Goal: Task Accomplishment & Management: Manage account settings

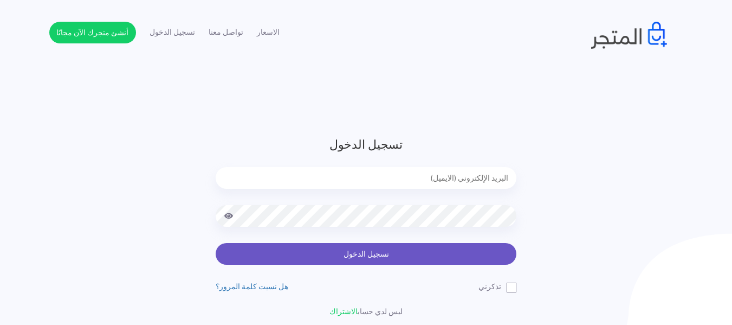
type input "[EMAIL_ADDRESS][DOMAIN_NAME]"
click at [460, 253] on button "تسجيل الدخول" at bounding box center [366, 254] width 301 height 22
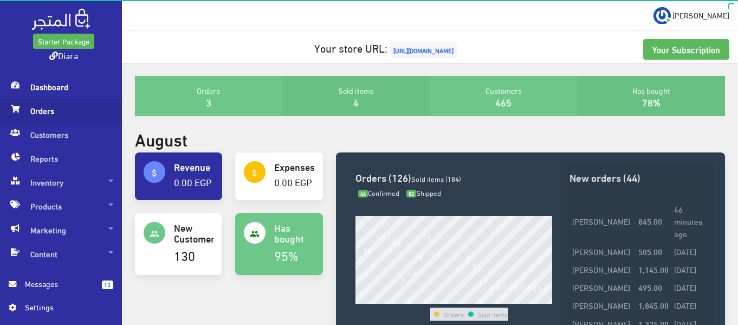
click at [34, 120] on span "Orders" at bounding box center [61, 111] width 105 height 24
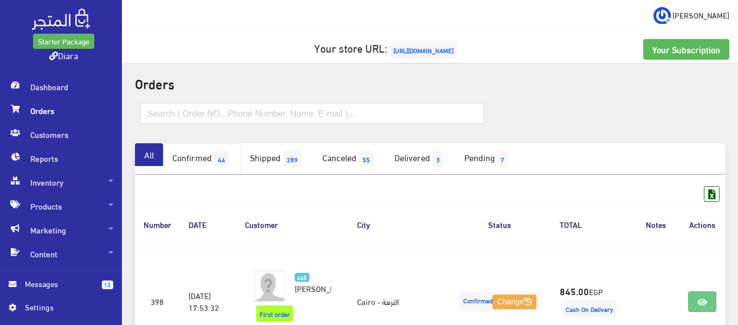
click at [190, 162] on link "Confirmed 44" at bounding box center [202, 158] width 78 height 31
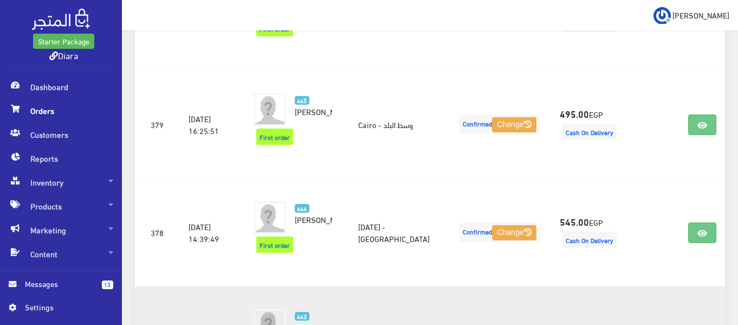
scroll to position [2066, 0]
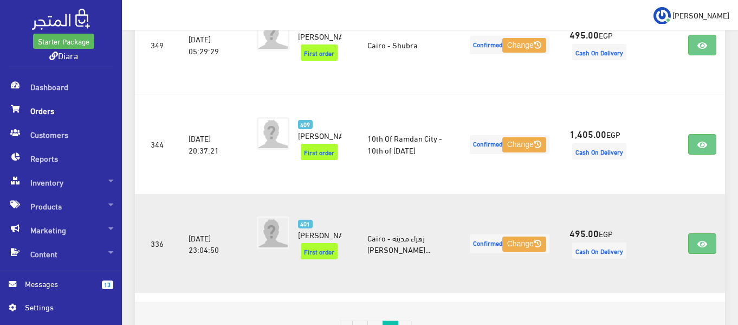
scroll to position [441, 0]
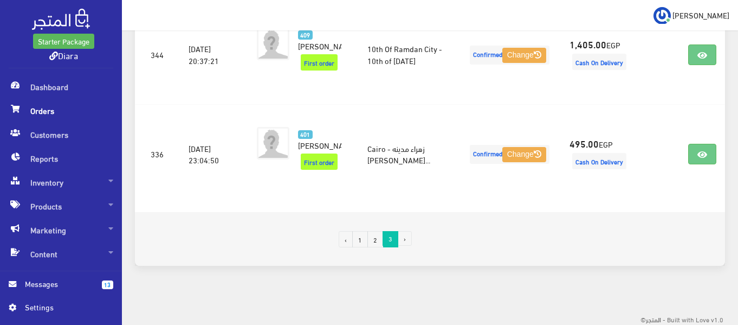
click at [375, 247] on link "2" at bounding box center [376, 239] width 16 height 16
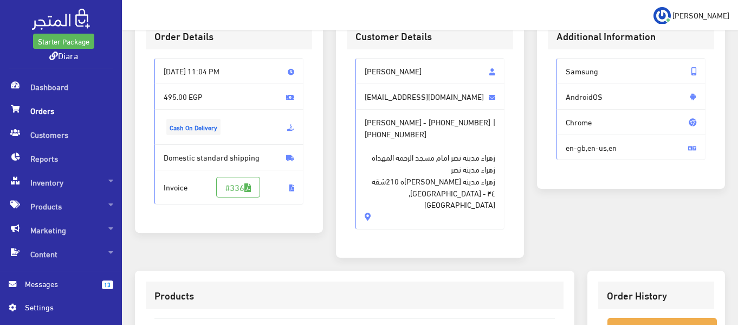
scroll to position [54, 0]
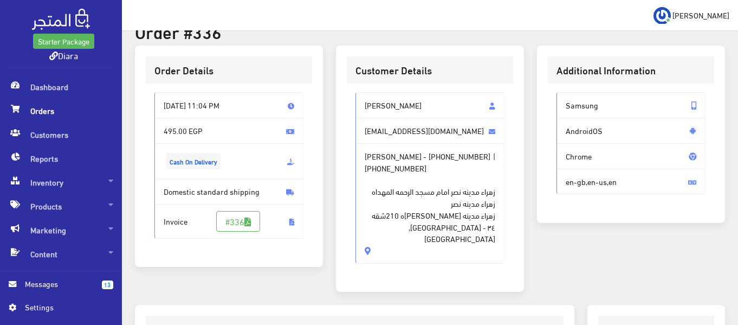
drag, startPoint x: 432, startPoint y: 229, endPoint x: 363, endPoint y: 110, distance: 137.2
click at [363, 110] on div "[PERSON_NAME] [EMAIL_ADDRESS][DOMAIN_NAME] [PERSON_NAME] - [PHONE_NUMBER] | [PH…" at bounding box center [430, 177] width 149 height 171
copy div "[PERSON_NAME] [EMAIL_ADDRESS][DOMAIN_NAME] [PERSON_NAME] - [PHONE_NUMBER] | [PH…"
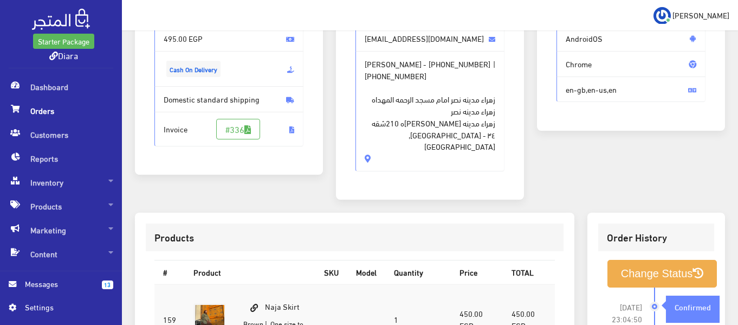
scroll to position [325, 0]
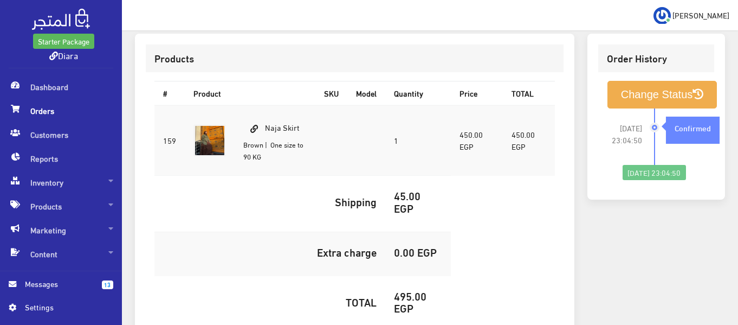
click at [296, 115] on td "Naja Skirt Brown | One size to 90 KG" at bounding box center [275, 140] width 81 height 70
copy td "Skirt"
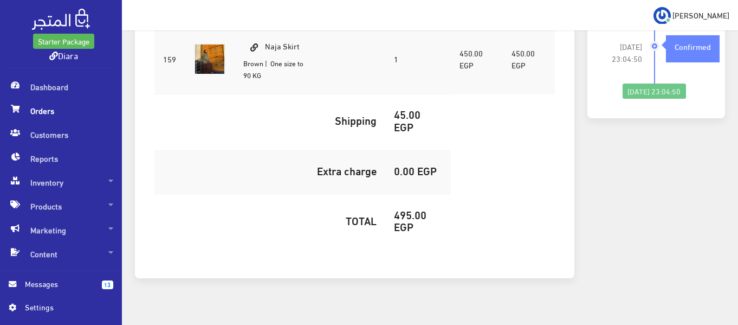
scroll to position [409, 0]
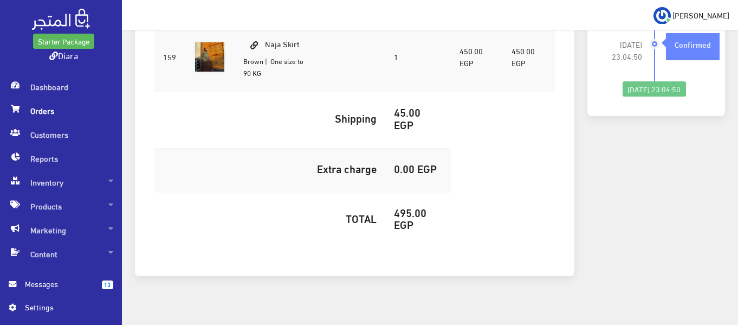
click at [401, 206] on h5 "495.00 EGP" at bounding box center [418, 218] width 48 height 24
copy h5 "495.00"
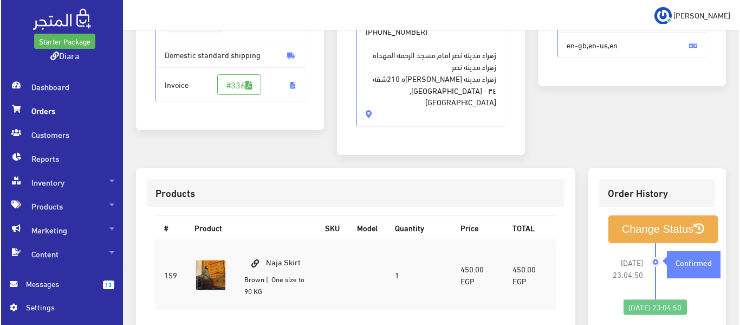
scroll to position [192, 0]
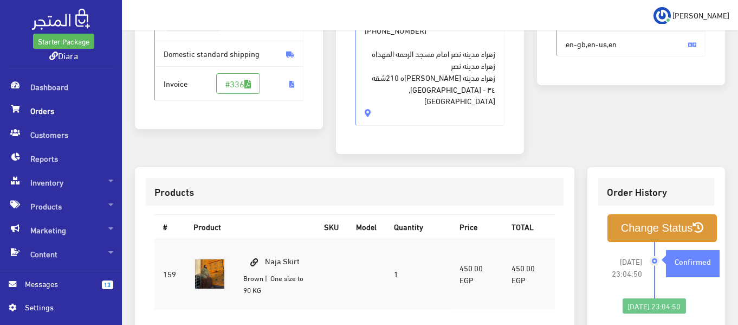
click at [664, 214] on button "Change Status" at bounding box center [663, 228] width 110 height 28
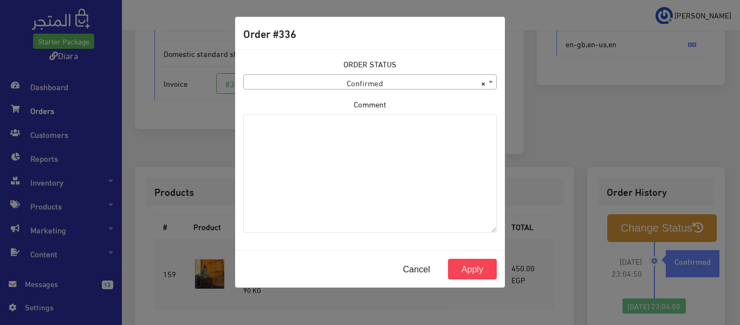
click at [412, 82] on span "× Confirmed" at bounding box center [370, 82] width 253 height 15
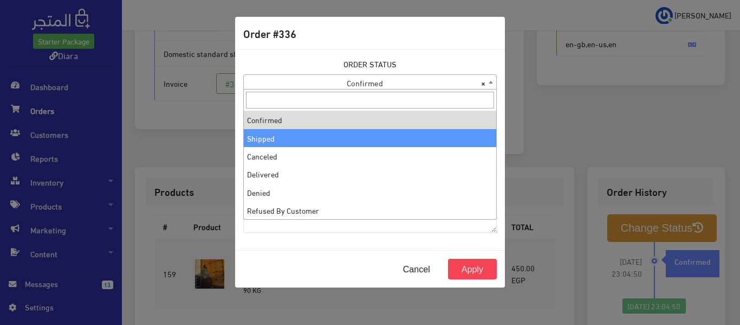
select select "2"
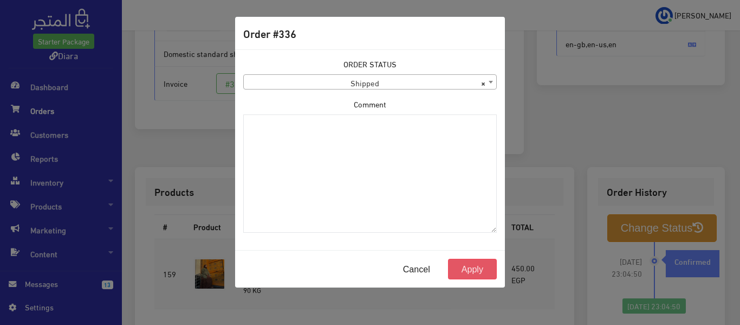
click at [454, 265] on button "Apply" at bounding box center [472, 269] width 49 height 21
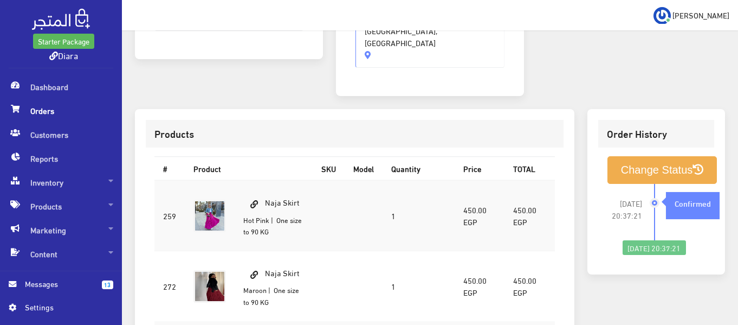
scroll to position [54, 0]
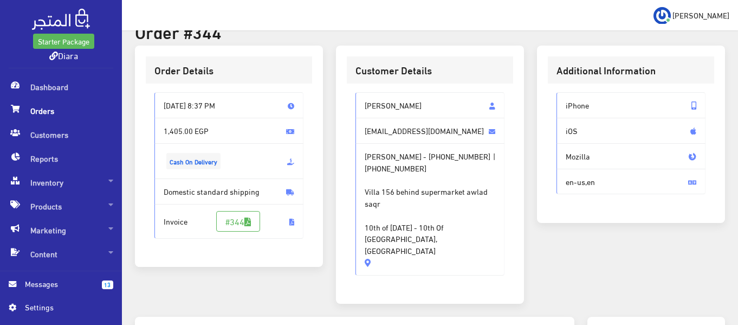
drag, startPoint x: 424, startPoint y: 105, endPoint x: 403, endPoint y: 216, distance: 113.1
click at [403, 216] on span "Villa 156 behind supermarket awlad saqr 10th of Ramadan - 10th Of Ramdan City, …" at bounding box center [430, 214] width 131 height 82
drag, startPoint x: 427, startPoint y: 246, endPoint x: 356, endPoint y: 96, distance: 165.8
click at [356, 96] on div "Sarah Hisham sararadwan511@gmail.com Sarah Hisham - +201015633197 | +2010156331…" at bounding box center [430, 183] width 149 height 183
copy div "Sarah Hisham sararadwan511@gmail.com Sarah Hisham - +201015633197 | +2010156331…"
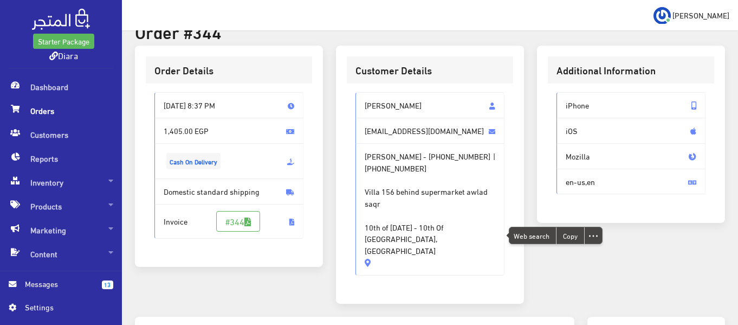
click at [443, 82] on div "Customer Details" at bounding box center [430, 70] width 166 height 28
drag, startPoint x: 420, startPoint y: 247, endPoint x: 345, endPoint y: 99, distance: 165.8
click at [345, 99] on div "Customer Details Sarah Hisham sararadwan511@gmail.com Sarah Hisham - +201015633…" at bounding box center [430, 175] width 188 height 258
copy div "Sarah Hisham sararadwan511@gmail.com Sarah Hisham - +201015633197 | +2010156331…"
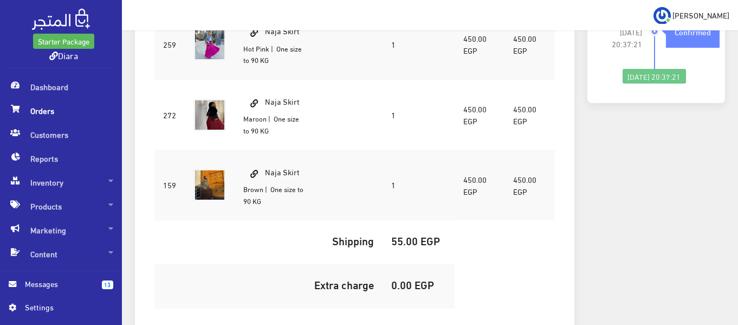
scroll to position [434, 0]
copy h5 "1,405.00"
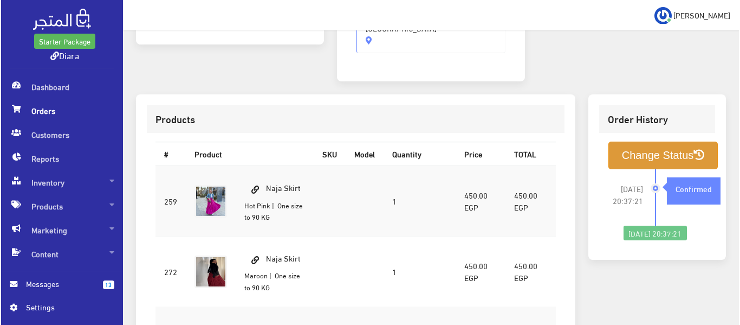
scroll to position [271, 0]
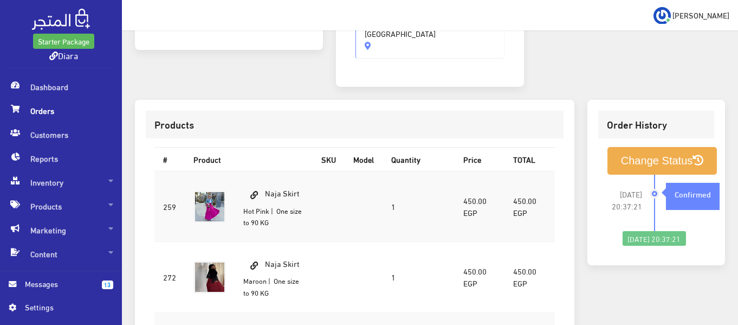
click at [661, 138] on div "Change Status 2025-08-11 20:37:21 Confirmed" at bounding box center [656, 196] width 116 height 117
click at [662, 147] on button "Change Status" at bounding box center [663, 161] width 110 height 28
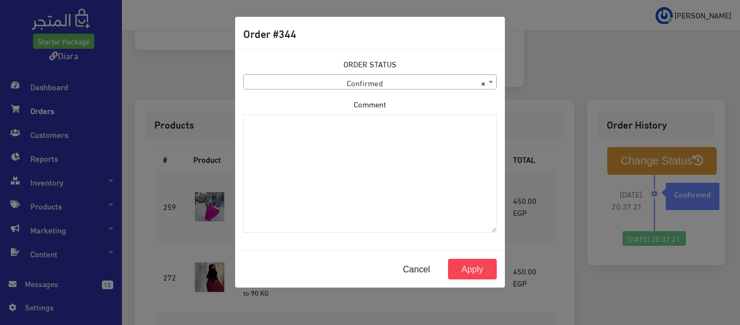
click at [418, 82] on span "× Confirmed" at bounding box center [370, 82] width 253 height 15
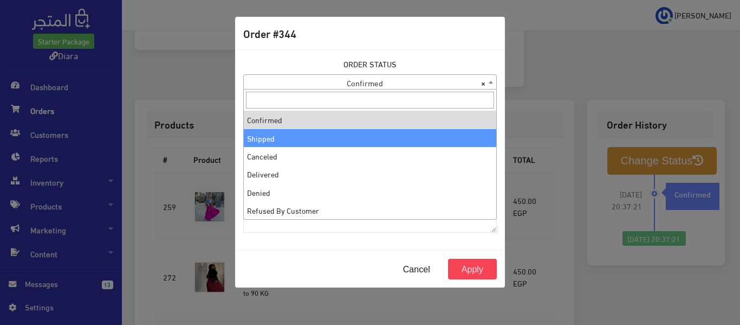
select select "2"
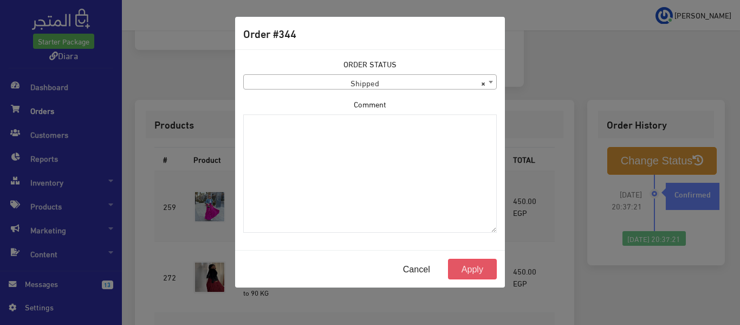
click at [464, 270] on button "Apply" at bounding box center [472, 269] width 49 height 21
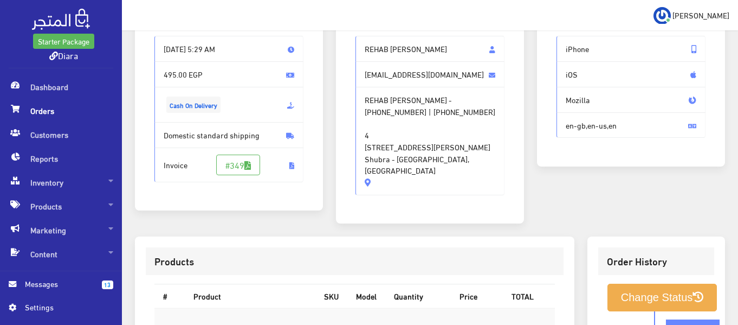
scroll to position [108, 0]
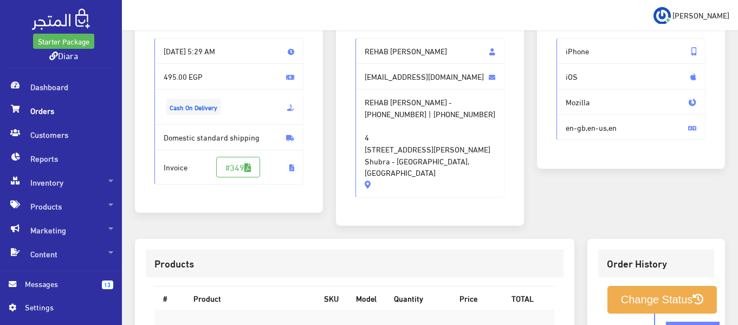
drag, startPoint x: 445, startPoint y: 175, endPoint x: 362, endPoint y: 41, distance: 157.8
click at [362, 41] on div "REHAB [PERSON_NAME] [EMAIL_ADDRESS][DOMAIN_NAME] REHAB [PERSON_NAME] - [PHONE_N…" at bounding box center [430, 117] width 149 height 159
copy div "REHAB [PERSON_NAME] [PERSON_NAME][EMAIL_ADDRESS][DOMAIN_NAME] REHAB [PERSON_NAM…"
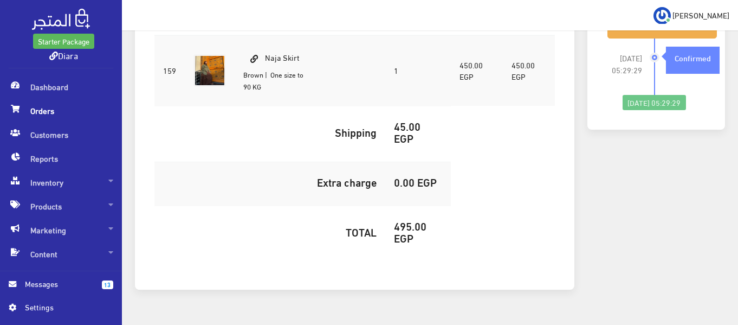
scroll to position [409, 0]
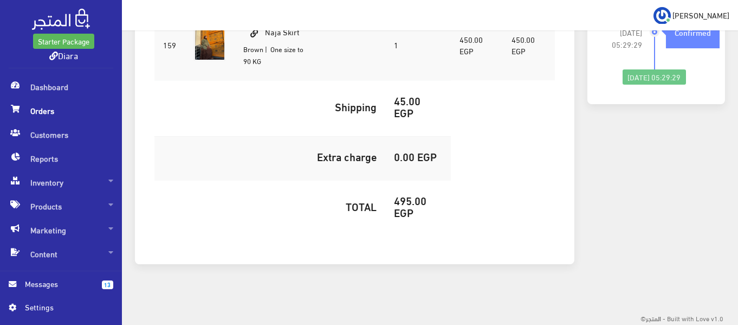
click at [404, 203] on h5 "495.00 EGP" at bounding box center [418, 206] width 48 height 24
copy h5 "495.00"
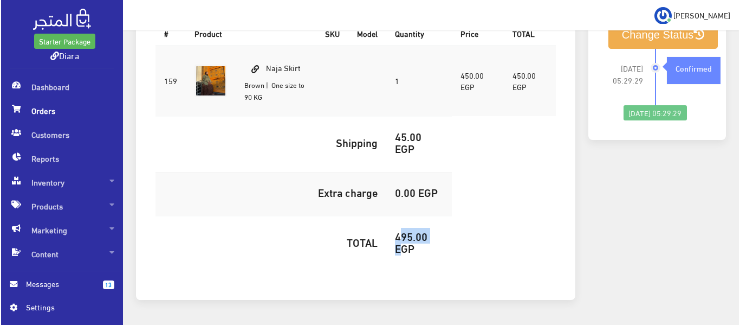
scroll to position [355, 0]
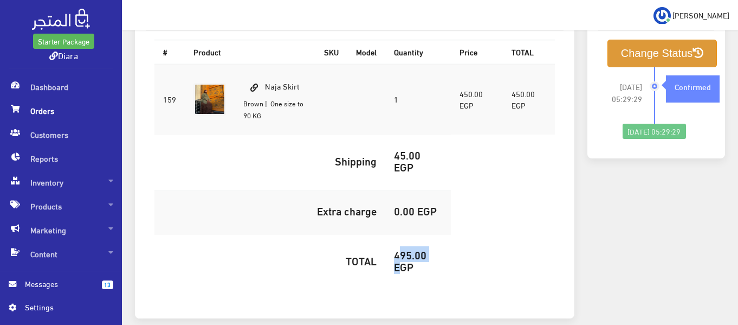
click at [647, 59] on button "Change Status" at bounding box center [663, 54] width 110 height 28
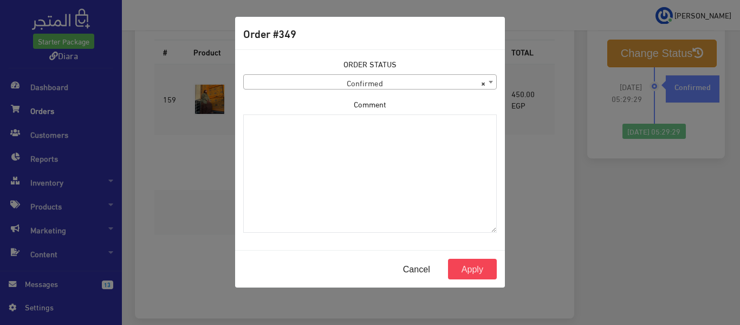
click at [433, 83] on span "× Confirmed" at bounding box center [370, 82] width 253 height 15
click at [392, 66] on label "ORDER STATUS" at bounding box center [370, 64] width 53 height 12
click at [387, 77] on span "× Confirmed" at bounding box center [370, 82] width 253 height 15
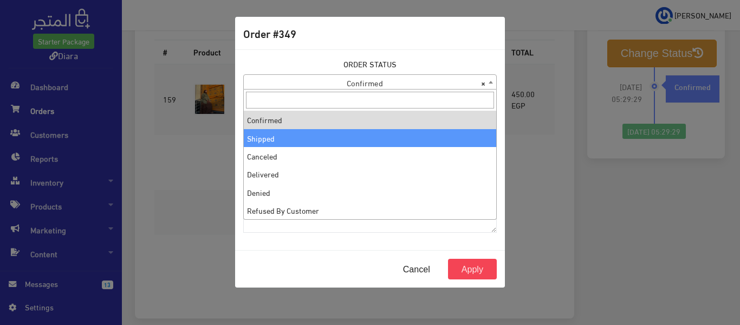
select select "2"
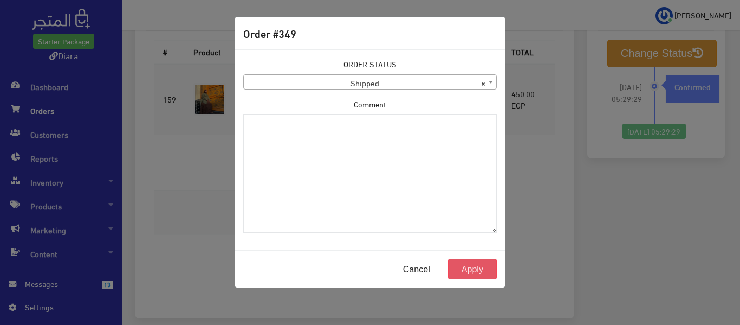
click at [463, 263] on button "Apply" at bounding box center [472, 269] width 49 height 21
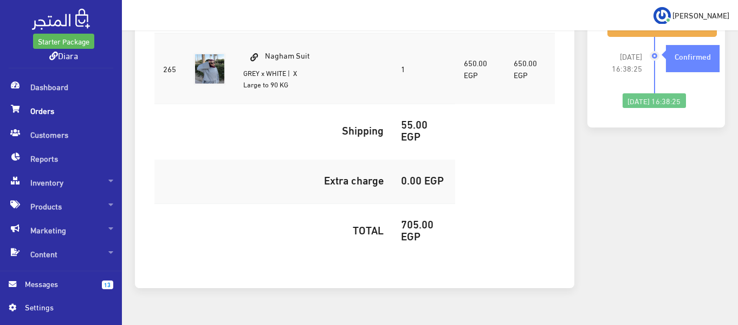
scroll to position [138, 0]
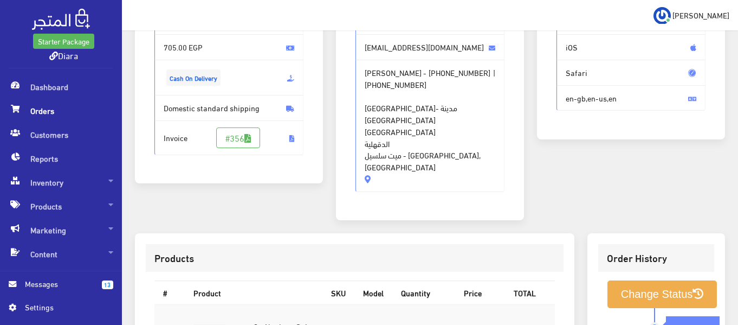
drag, startPoint x: 380, startPoint y: 141, endPoint x: 364, endPoint y: 57, distance: 85.6
click at [364, 57] on div "Sara Mohamed Saraelshahat45@gmail.com Sara Mohamed - +201012600540 | +201068774…" at bounding box center [430, 100] width 149 height 183
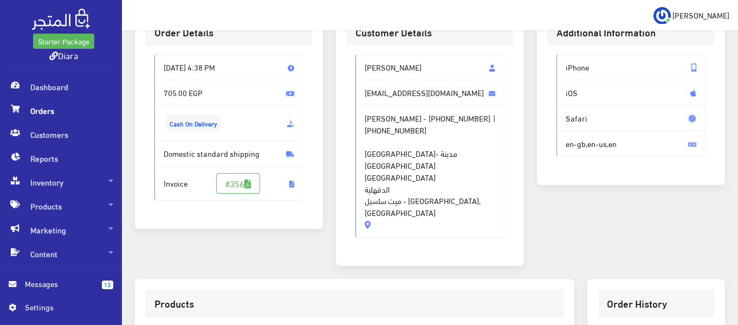
scroll to position [29, 0]
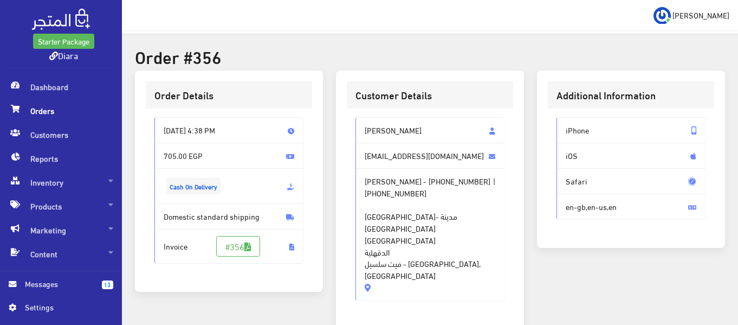
click at [394, 219] on span "شارع المقابر- مدينة ميت سلسيل- محافظة الدقهلية الدقهلية ميت سلسيل - Al Mansoura…" at bounding box center [430, 239] width 131 height 82
drag, startPoint x: 378, startPoint y: 250, endPoint x: 365, endPoint y: 110, distance: 141.1
click at [365, 110] on div "Sara Mohamed Saraelshahat45@gmail.com Sara Mohamed - +201012600540 | +201068774…" at bounding box center [430, 212] width 166 height 209
copy div "Sara Mohamed Saraelshahat45@gmail.com Sara Mohamed - +201012600540 | +201068774…"
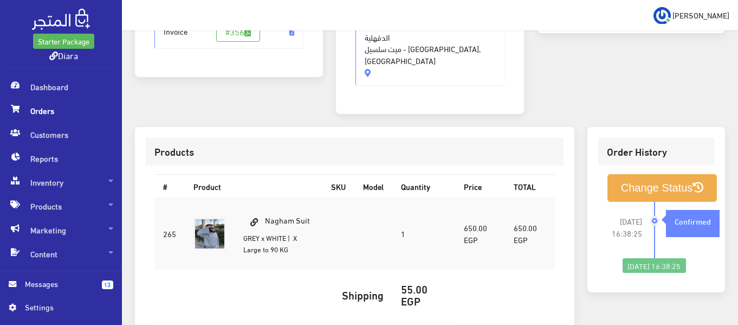
scroll to position [246, 0]
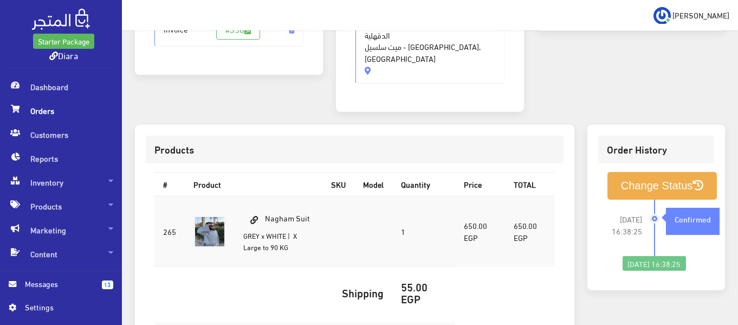
drag, startPoint x: 313, startPoint y: 191, endPoint x: 266, endPoint y: 192, distance: 47.7
click at [266, 196] on td "Nagham Suit GREY x WHITE | X Large to 90 KG" at bounding box center [279, 231] width 88 height 70
copy td "Nagham Suit"
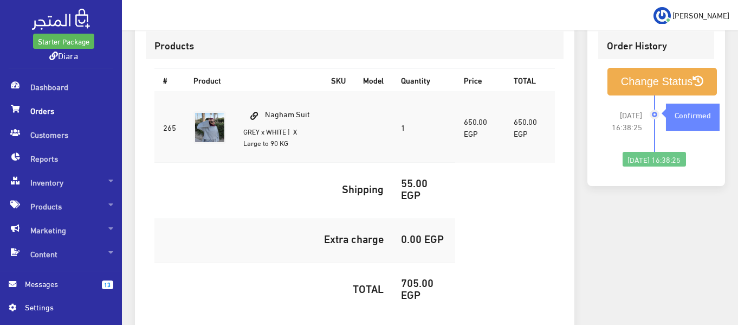
scroll to position [355, 0]
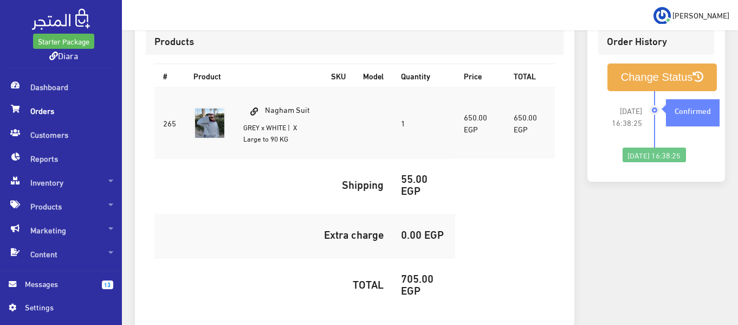
click at [408, 272] on h5 "705.00 EGP" at bounding box center [424, 284] width 46 height 24
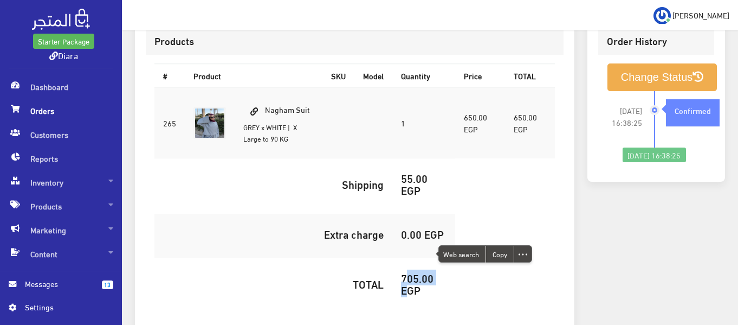
copy h5 "705.00"
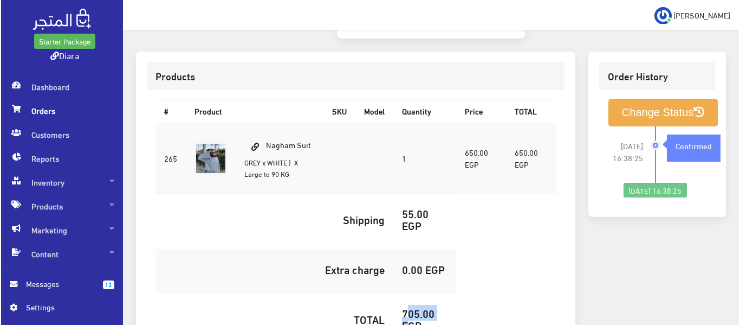
scroll to position [300, 0]
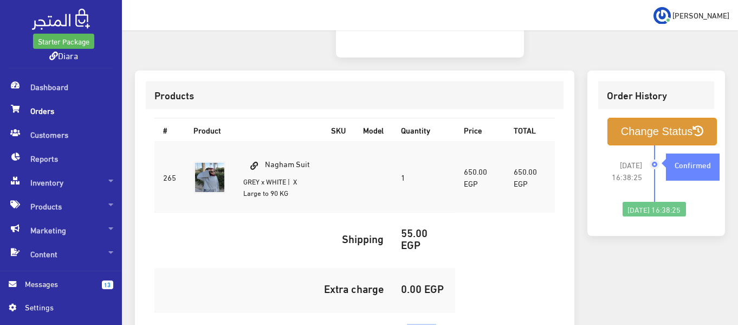
click at [653, 118] on button "Change Status" at bounding box center [663, 132] width 110 height 28
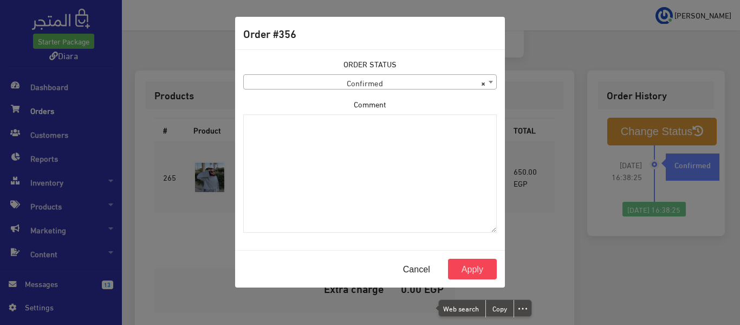
click at [351, 86] on span "× Confirmed" at bounding box center [370, 82] width 253 height 15
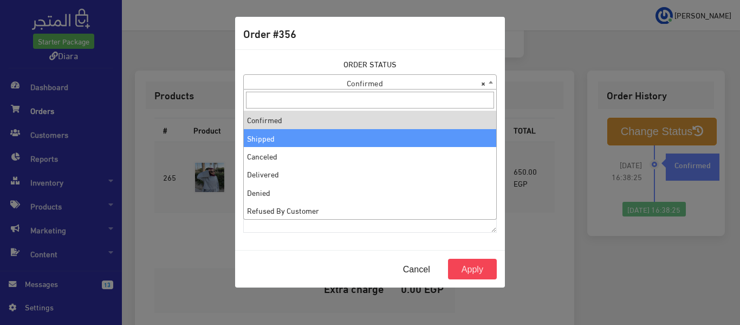
select select "2"
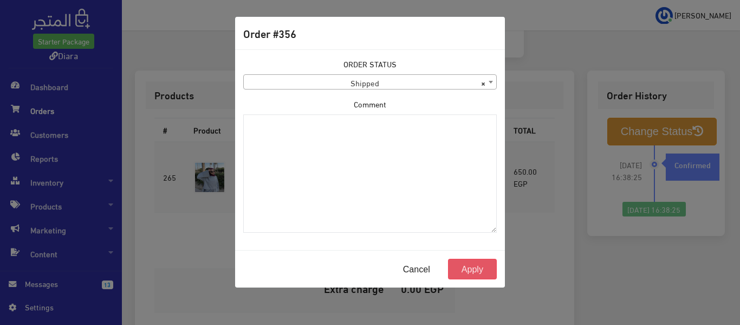
click at [477, 262] on button "Apply" at bounding box center [472, 269] width 49 height 21
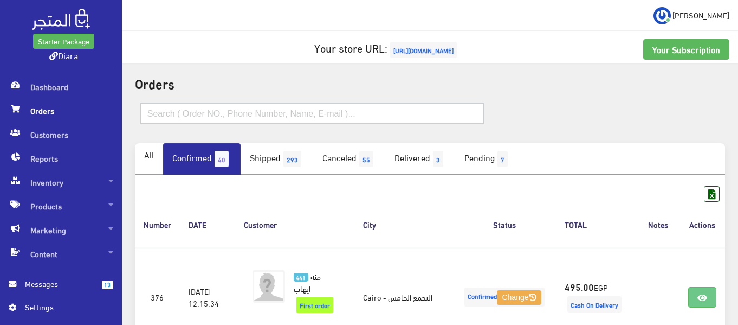
click at [228, 117] on input "text" at bounding box center [312, 113] width 344 height 21
paste input "Fatma محمد"
type input "Fatma محمد"
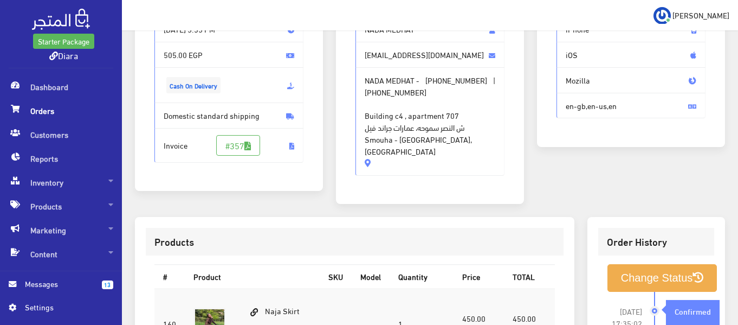
scroll to position [108, 0]
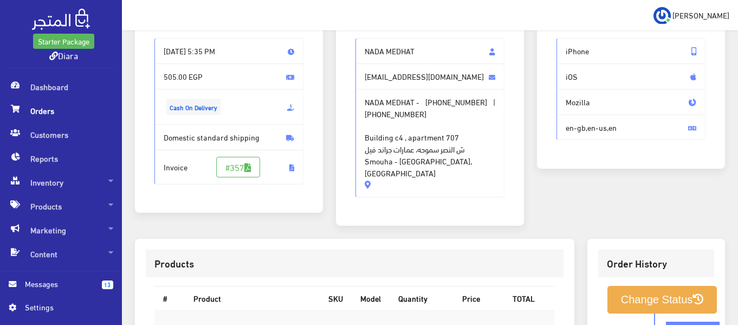
drag, startPoint x: 363, startPoint y: 164, endPoint x: 361, endPoint y: 46, distance: 118.2
click at [361, 46] on div "NADA MEDHAT [EMAIL_ADDRESS][DOMAIN_NAME] NADA MEDHAT - [PHONE_NUMBER] | [PHONE_…" at bounding box center [430, 117] width 149 height 159
click at [531, 159] on div "Additional Information iPhone iOS Mozilla en-gb,en-us,en" at bounding box center [631, 115] width 201 height 248
drag, startPoint x: 495, startPoint y: 163, endPoint x: 352, endPoint y: 50, distance: 181.8
click at [352, 50] on div "NADA MEDHAT nmedhat22@gmail.com NADA MEDHAT - +201200083510 | +201200083510 Bui…" at bounding box center [430, 121] width 166 height 185
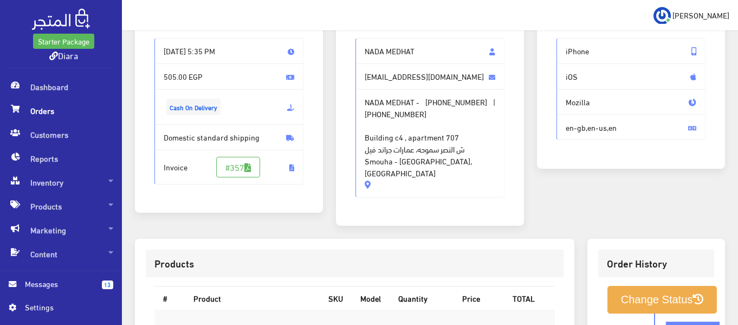
copy div "NADA MEDHAT nmedhat22@gmail.com NADA MEDHAT - +201200083510 | +201200083510 Bui…"
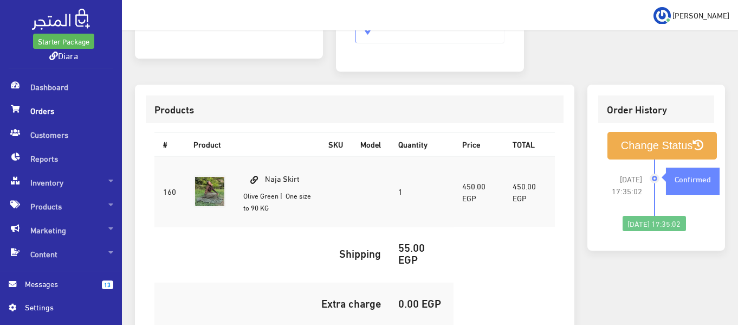
scroll to position [396, 0]
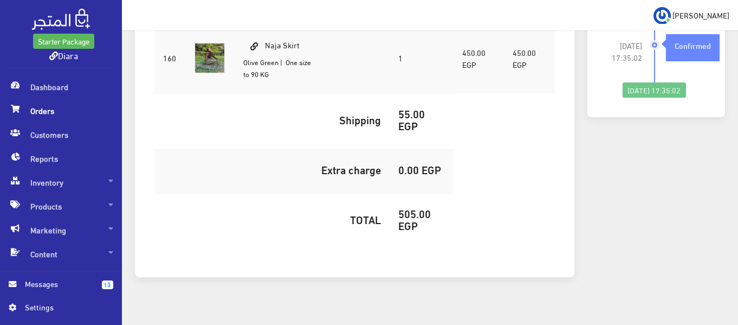
click at [415, 207] on h5 "505.00 EGP" at bounding box center [421, 219] width 47 height 24
copy h5 "505.00"
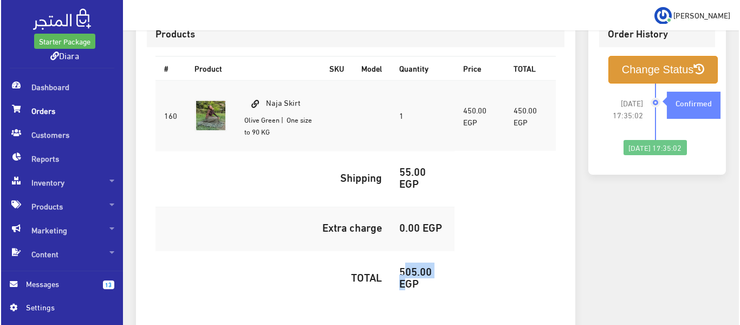
scroll to position [287, 0]
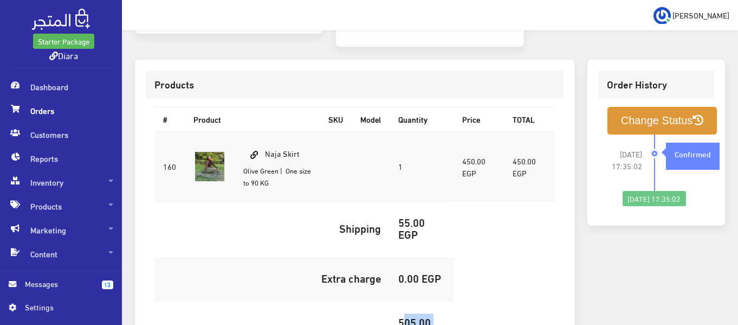
click at [647, 107] on button "Change Status" at bounding box center [663, 121] width 110 height 28
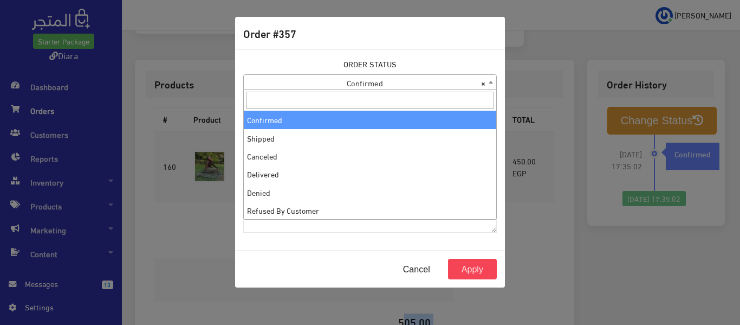
click at [369, 75] on span "× Confirmed" at bounding box center [370, 82] width 253 height 15
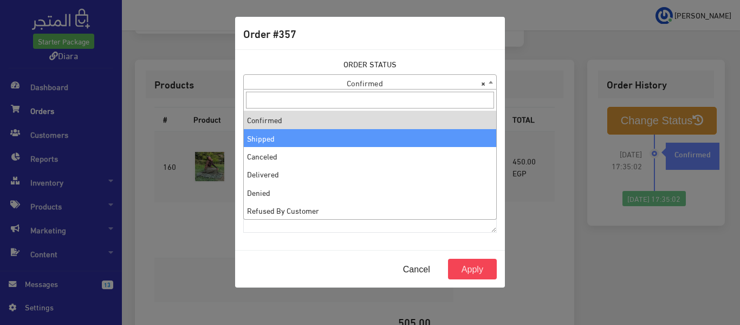
select select "2"
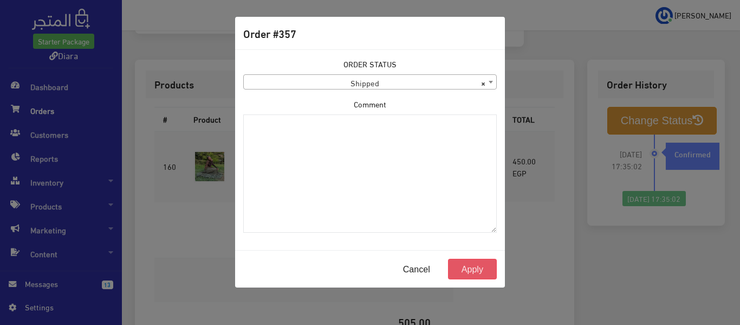
click at [458, 269] on button "Apply" at bounding box center [472, 269] width 49 height 21
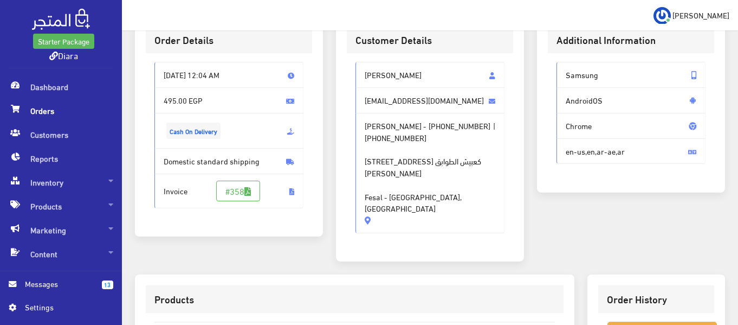
scroll to position [54, 0]
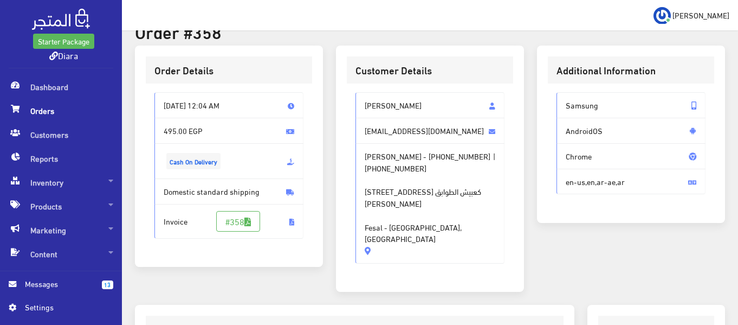
drag, startPoint x: 417, startPoint y: 217, endPoint x: 363, endPoint y: 103, distance: 126.1
click at [363, 103] on div "[PERSON_NAME] [EMAIL_ADDRESS][DOMAIN_NAME] [PERSON_NAME] - [PHONE_NUMBER] | [PH…" at bounding box center [430, 177] width 149 height 171
copy div "[PERSON_NAME] [EMAIL_ADDRESS][DOMAIN_NAME] [PERSON_NAME] - [PHONE_NUMBER] | [PH…"
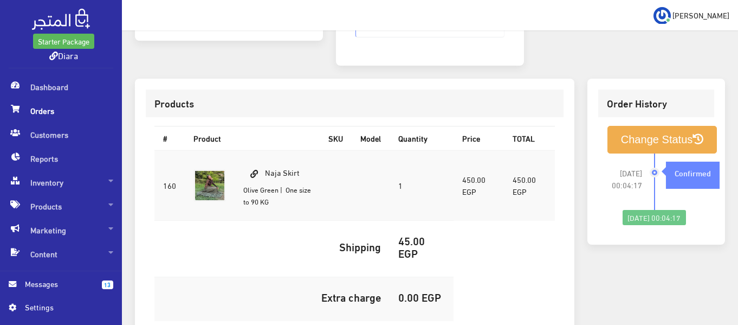
scroll to position [379, 0]
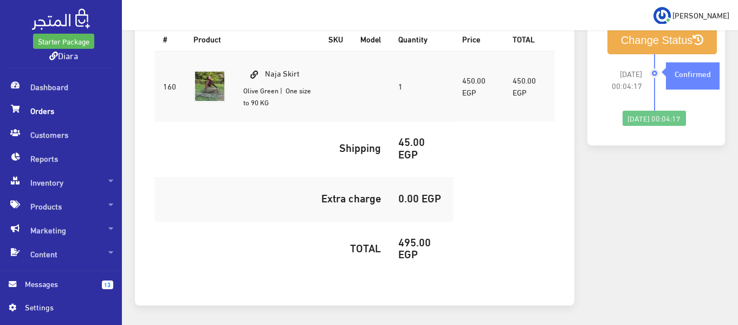
drag, startPoint x: 280, startPoint y: 68, endPoint x: 266, endPoint y: 48, distance: 24.7
click at [266, 51] on td "Naja Skirt [GEOGRAPHIC_DATA] | One size to 90 KG" at bounding box center [277, 86] width 85 height 70
copy td "Naja Skirt Olive Green"
click at [404, 235] on h5 "495.00 EGP" at bounding box center [421, 247] width 47 height 24
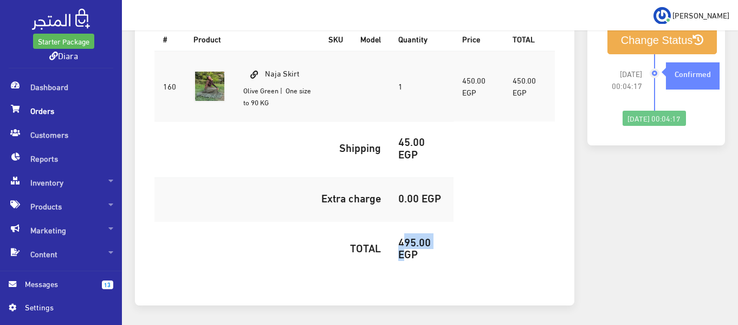
copy h5 "495.00"
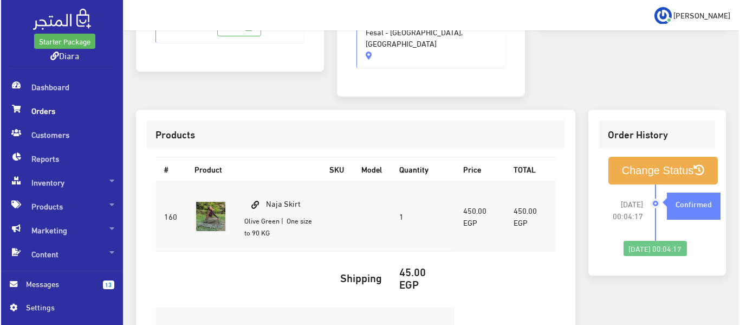
scroll to position [217, 0]
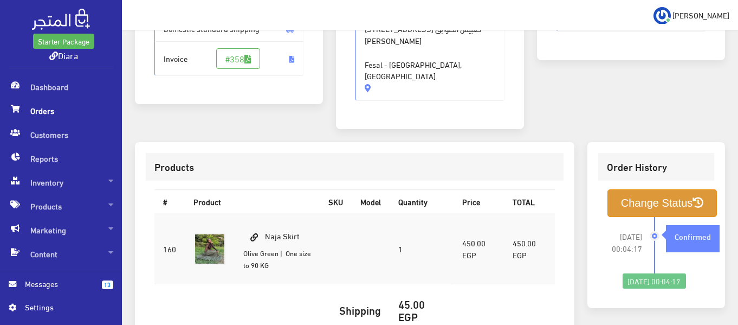
click at [639, 189] on button "Change Status" at bounding box center [663, 203] width 110 height 28
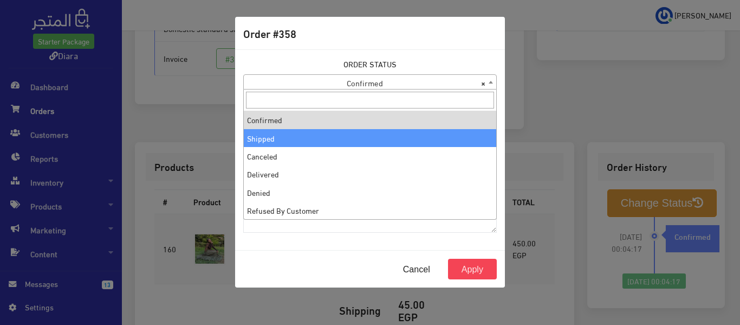
drag, startPoint x: 359, startPoint y: 140, endPoint x: 365, endPoint y: 146, distance: 8.8
select select "2"
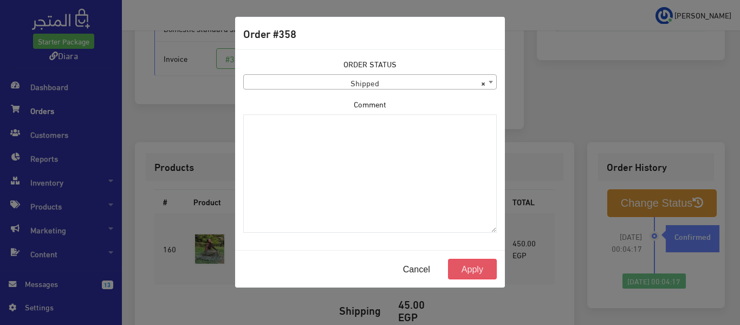
click at [472, 267] on button "Apply" at bounding box center [472, 269] width 49 height 21
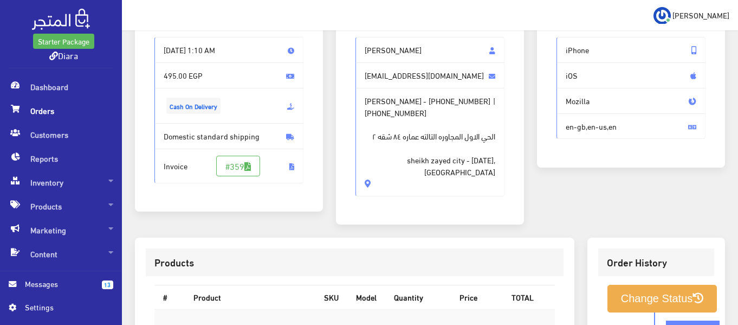
scroll to position [108, 0]
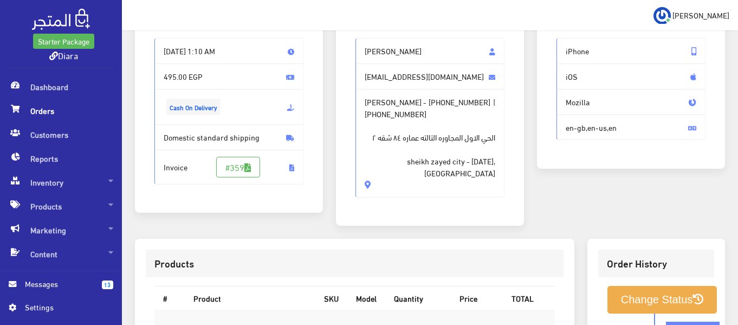
drag, startPoint x: 500, startPoint y: 166, endPoint x: 370, endPoint y: 49, distance: 174.7
click at [370, 49] on div "jana abdelazim jana.abdelazim@msa.edu.eg jana abdelazim - +201050290040 | +2010…" at bounding box center [430, 117] width 149 height 159
click at [392, 154] on span "الحي الاول المجاوره التالته عماره ٨٤ شقه ٢ sheikh zayed city - 6 Of October, Eg…" at bounding box center [430, 148] width 131 height 59
drag, startPoint x: 361, startPoint y: 162, endPoint x: 363, endPoint y: 46, distance: 116.0
click at [363, 46] on div "jana abdelazim jana.abdelazim@msa.edu.eg jana abdelazim - +201050290040 | +2010…" at bounding box center [430, 117] width 149 height 159
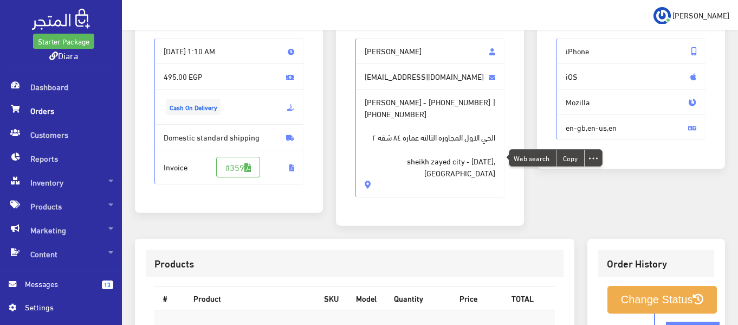
copy div "jana abdelazim jana.abdelazim@msa.edu.eg jana abdelazim - +201050290040 | +2010…"
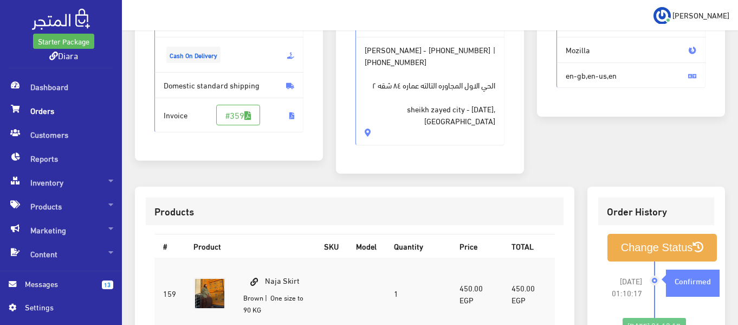
scroll to position [379, 0]
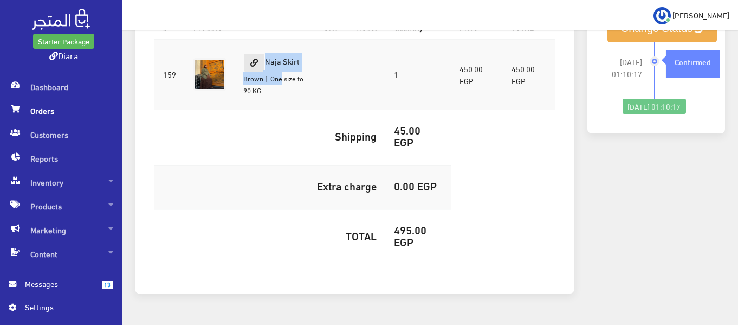
drag, startPoint x: 267, startPoint y: 68, endPoint x: 262, endPoint y: 43, distance: 24.9
click at [262, 43] on td "Naja Skirt Brown | One size to 90 KG" at bounding box center [275, 74] width 81 height 70
copy td "Naja Skirt Brown"
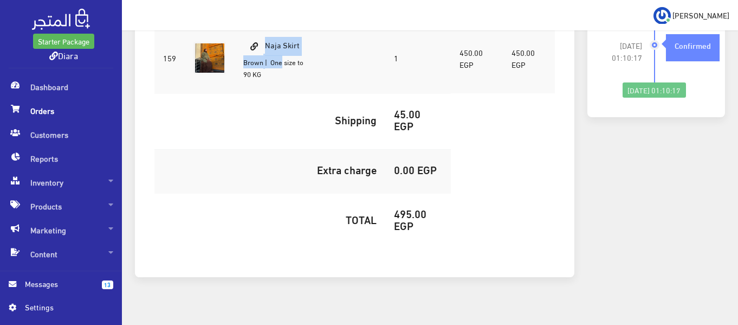
scroll to position [397, 0]
click at [405, 206] on h5 "495.00 EGP" at bounding box center [418, 218] width 48 height 24
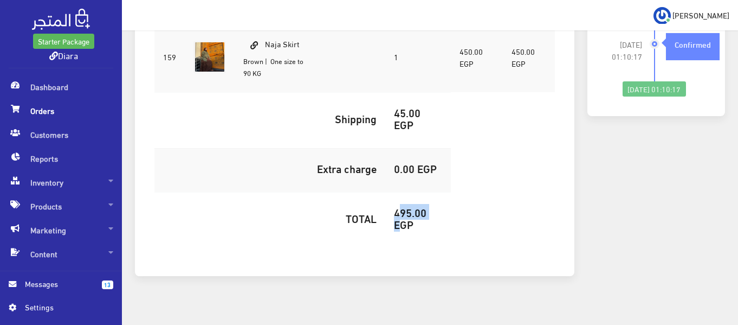
click at [405, 206] on h5 "495.00 EGP" at bounding box center [418, 218] width 48 height 24
copy h5 "495.00"
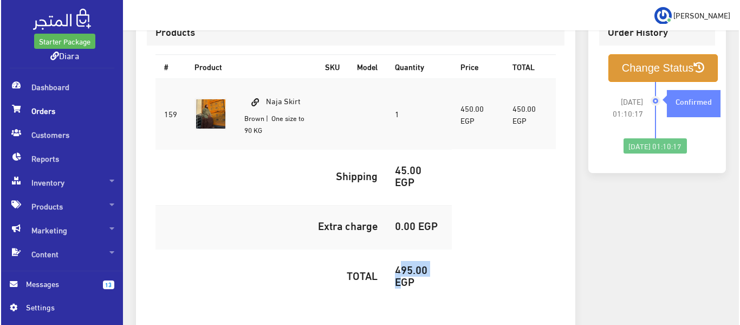
scroll to position [234, 0]
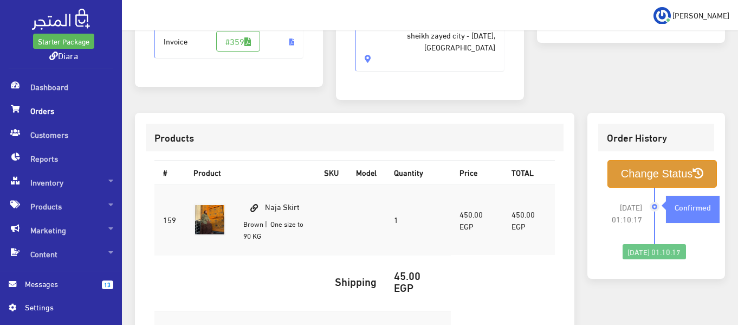
click at [651, 162] on button "Change Status" at bounding box center [663, 174] width 110 height 28
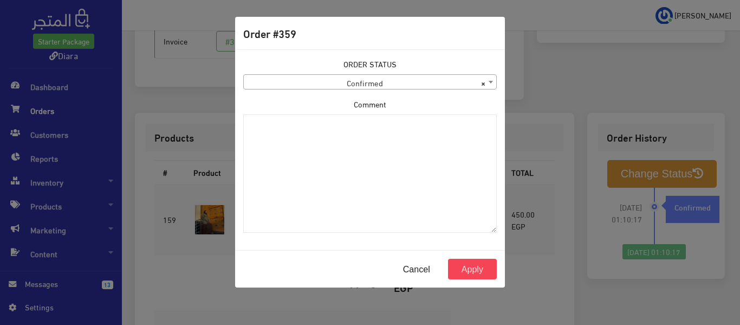
click at [385, 86] on span "× Confirmed" at bounding box center [370, 82] width 253 height 15
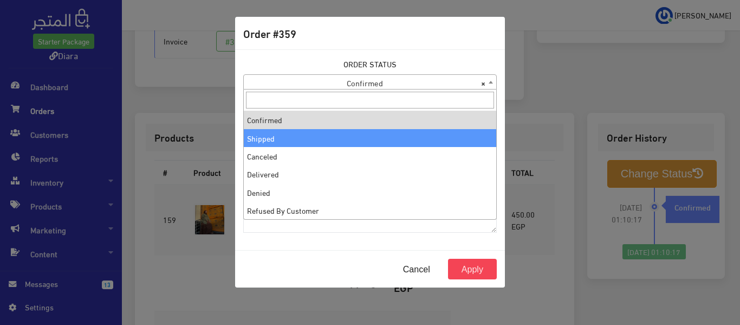
select select "2"
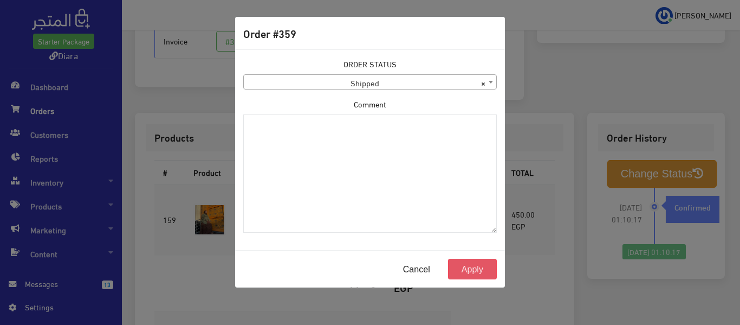
click at [467, 267] on button "Apply" at bounding box center [472, 269] width 49 height 21
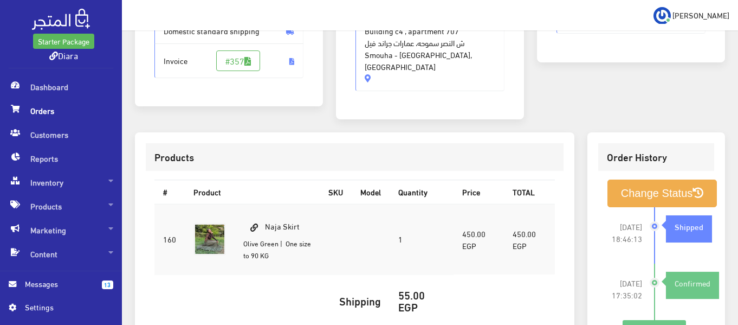
scroll to position [271, 0]
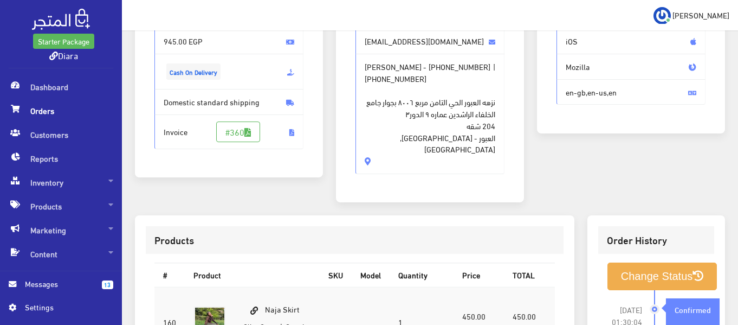
scroll to position [108, 0]
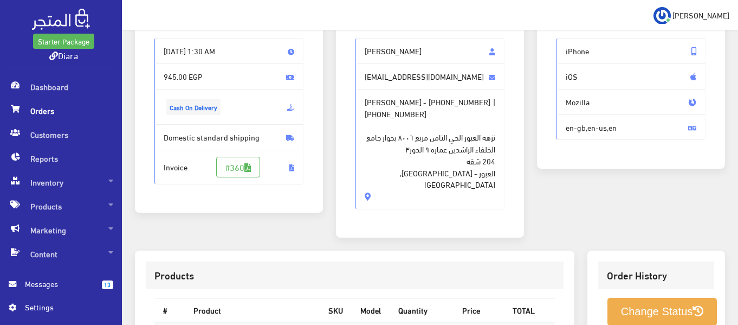
drag, startPoint x: 397, startPoint y: 174, endPoint x: 364, endPoint y: 51, distance: 127.6
click at [364, 51] on div "[PERSON_NAME] [EMAIL_ADDRESS][DOMAIN_NAME] [PERSON_NAME] - [PHONE_NUMBER] | [PH…" at bounding box center [430, 123] width 149 height 171
copy div "Aya farid [EMAIL_ADDRESS][DOMAIN_NAME] [PERSON_NAME] - [PHONE_NUMBER] | [PHONE_…"
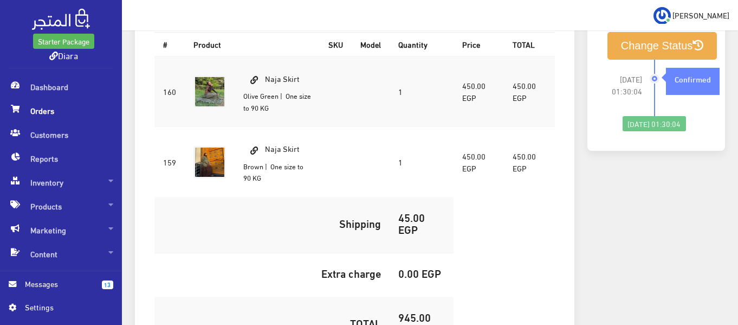
scroll to position [379, 0]
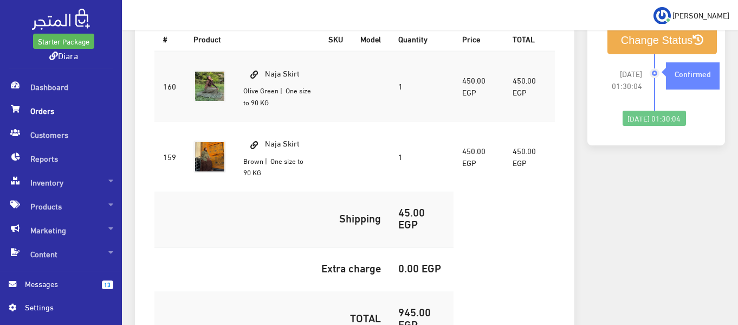
click at [424, 305] on h5 "945.00 EGP" at bounding box center [421, 317] width 47 height 24
copy h5 "945.00"
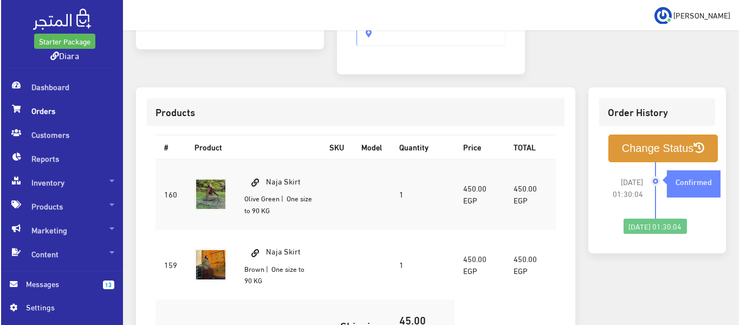
scroll to position [271, 0]
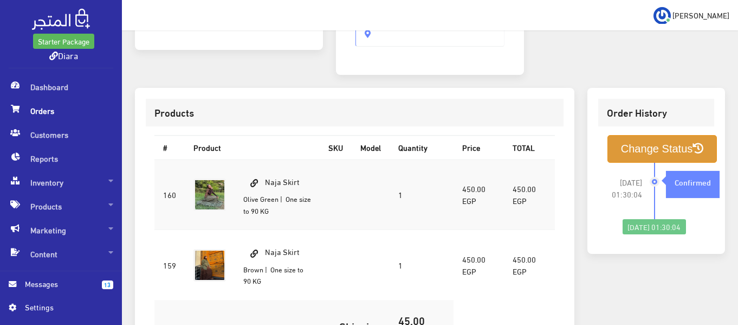
click at [667, 135] on button "Change Status" at bounding box center [663, 149] width 110 height 28
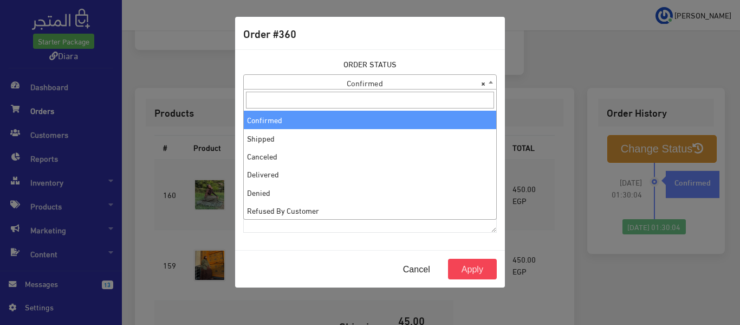
click at [276, 78] on span "× Confirmed" at bounding box center [370, 82] width 253 height 15
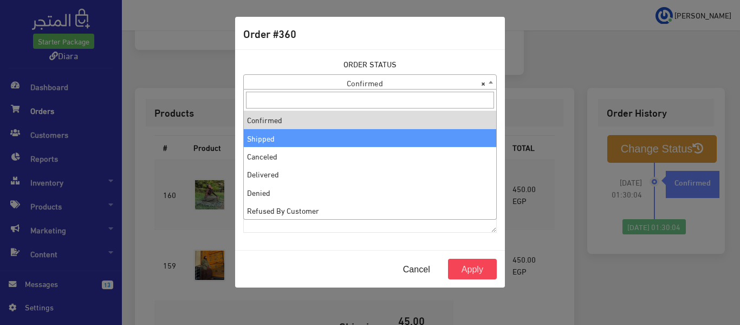
select select "2"
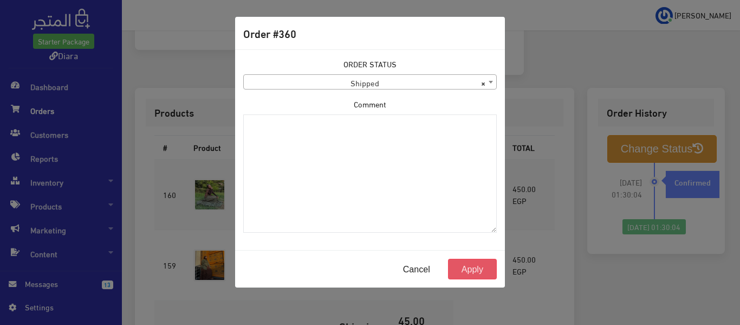
click at [469, 272] on button "Apply" at bounding box center [472, 269] width 49 height 21
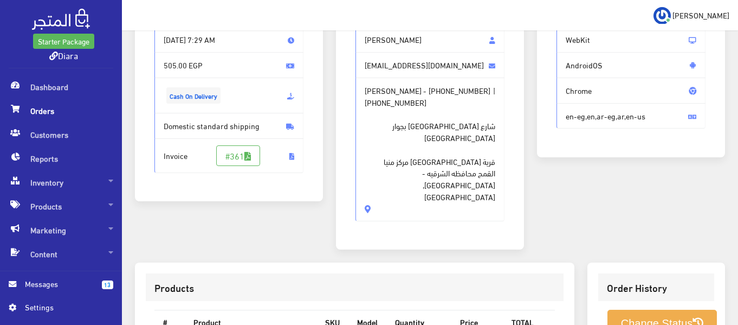
scroll to position [108, 0]
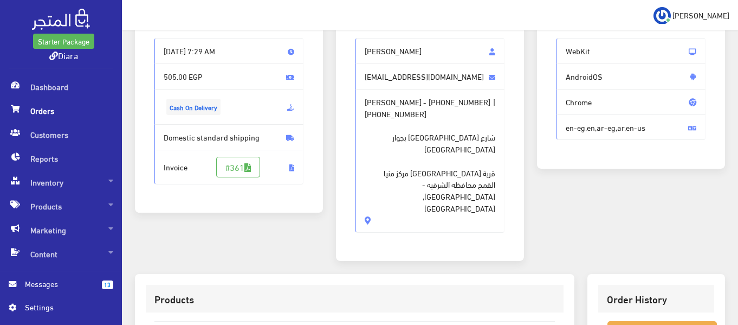
drag, startPoint x: 411, startPoint y: 169, endPoint x: 340, endPoint y: 49, distance: 139.5
click at [340, 49] on div "Customer Details Menna Elhady [EMAIL_ADDRESS][DOMAIN_NAME] [PERSON_NAME] - [PHO…" at bounding box center [430, 126] width 188 height 270
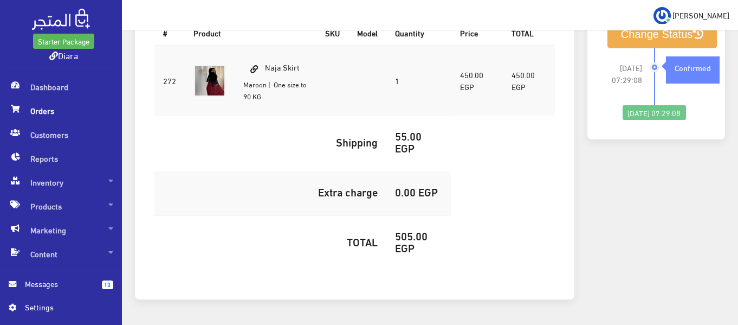
scroll to position [300, 0]
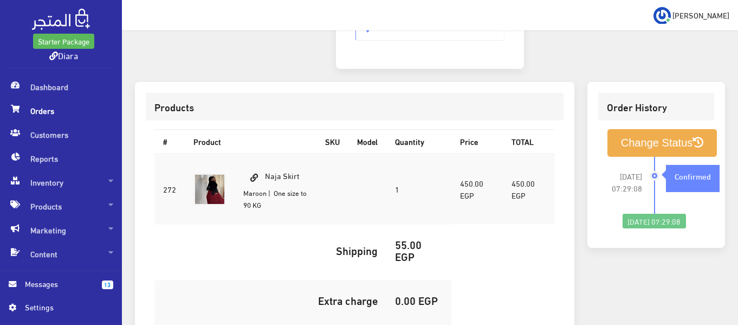
drag, startPoint x: 268, startPoint y: 156, endPoint x: 267, endPoint y: 136, distance: 19.5
click at [267, 153] on td "Naja Skirt Maroon | One size to 90 KG" at bounding box center [276, 188] width 82 height 70
copy td "Naja Skirt Maroon"
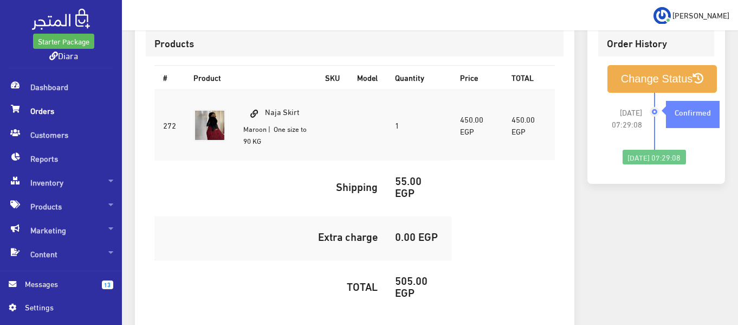
scroll to position [409, 0]
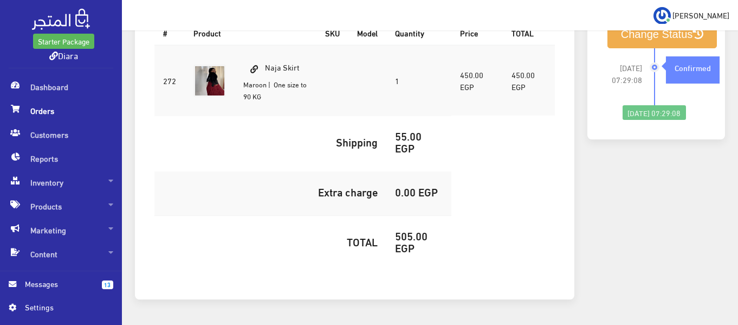
click at [413, 229] on h5 "505.00 EGP" at bounding box center [419, 241] width 48 height 24
copy h5 "505.00"
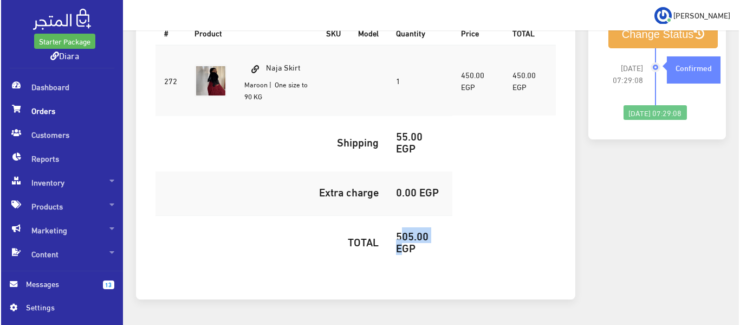
scroll to position [300, 0]
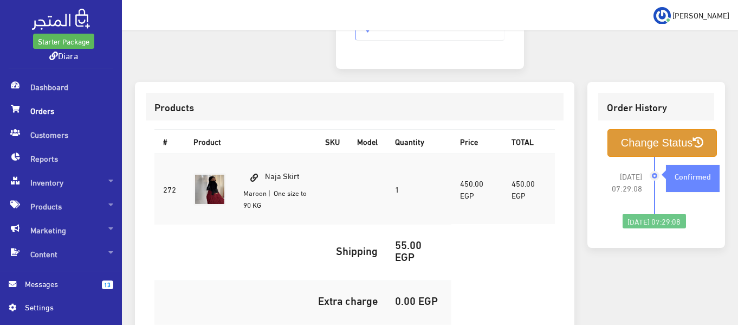
click at [656, 129] on button "Change Status" at bounding box center [663, 143] width 110 height 28
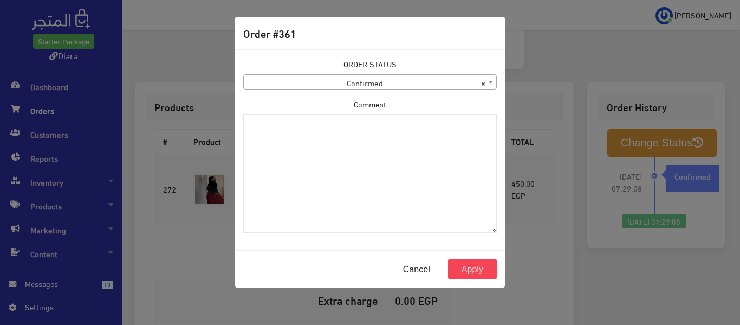
click at [435, 85] on span "× Confirmed" at bounding box center [370, 82] width 253 height 15
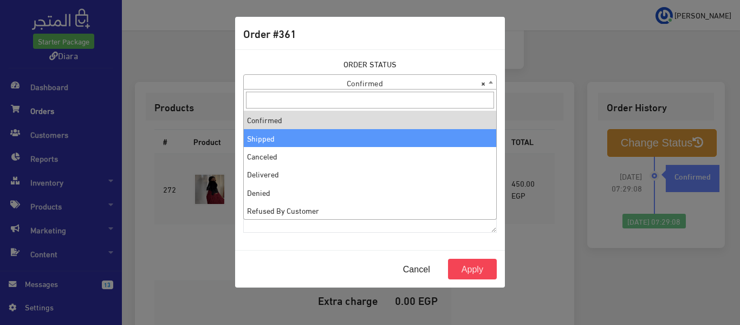
select select "2"
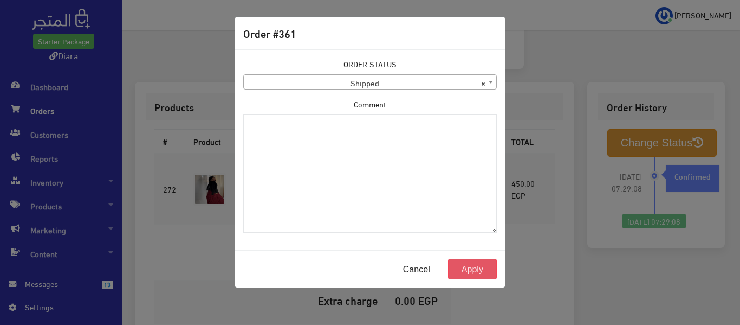
drag, startPoint x: 475, startPoint y: 266, endPoint x: 476, endPoint y: 256, distance: 9.8
click at [474, 265] on button "Apply" at bounding box center [472, 269] width 49 height 21
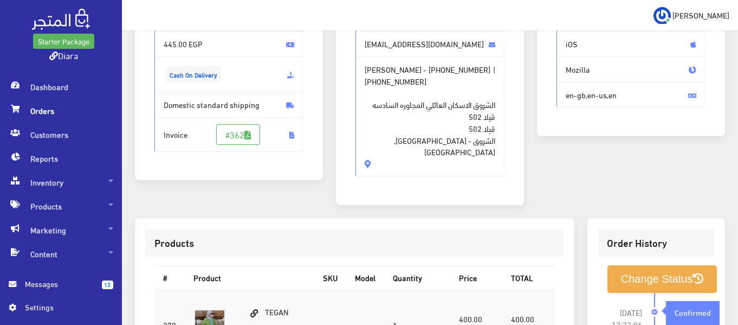
scroll to position [108, 0]
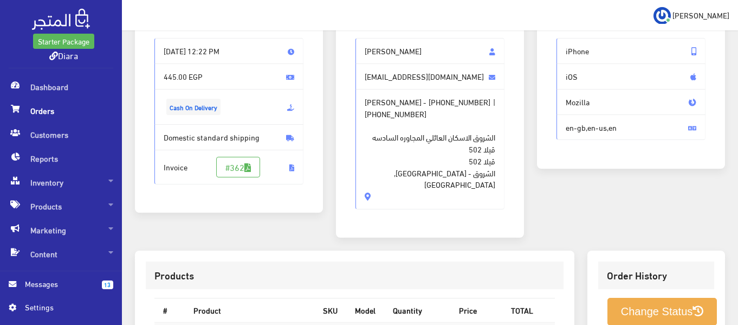
drag, startPoint x: 416, startPoint y: 172, endPoint x: 353, endPoint y: 47, distance: 140.1
click at [353, 47] on div "[PERSON_NAME] [EMAIL_ADDRESS][DOMAIN_NAME] [PERSON_NAME] - [PHONE_NUMBER] | [PH…" at bounding box center [430, 127] width 166 height 197
copy div "Manar maher [EMAIL_ADDRESS][DOMAIN_NAME] Manar maher - [PHONE_NUMBER] | [PHONE_…"
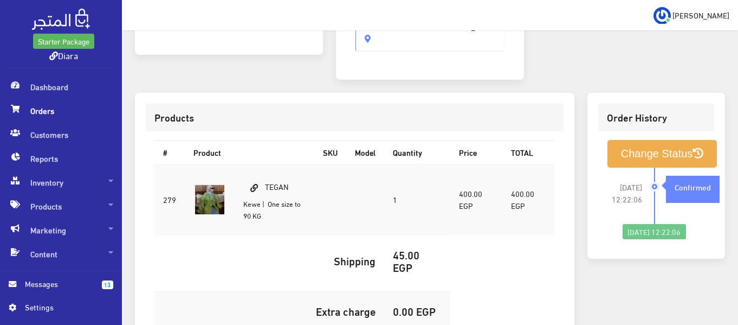
scroll to position [271, 0]
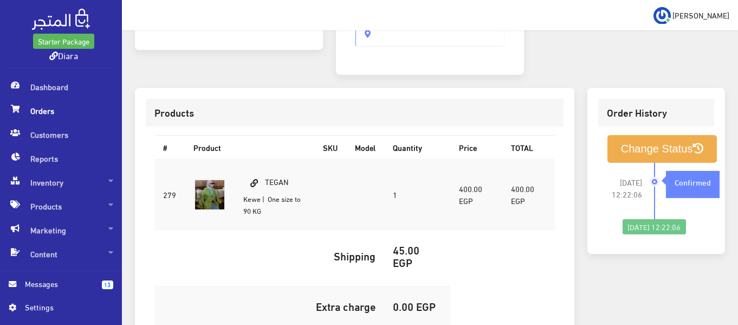
click at [261, 183] on td "TEGAN [GEOGRAPHIC_DATA] | One size to 90 KG" at bounding box center [275, 194] width 80 height 70
click at [267, 177] on td "TEGAN [GEOGRAPHIC_DATA] | One size to 90 KG" at bounding box center [275, 194] width 80 height 70
drag, startPoint x: 258, startPoint y: 187, endPoint x: 266, endPoint y: 165, distance: 23.5
click at [266, 165] on td "TEGAN [GEOGRAPHIC_DATA] | One size to 90 KG" at bounding box center [275, 194] width 80 height 70
copy td "[PERSON_NAME]"
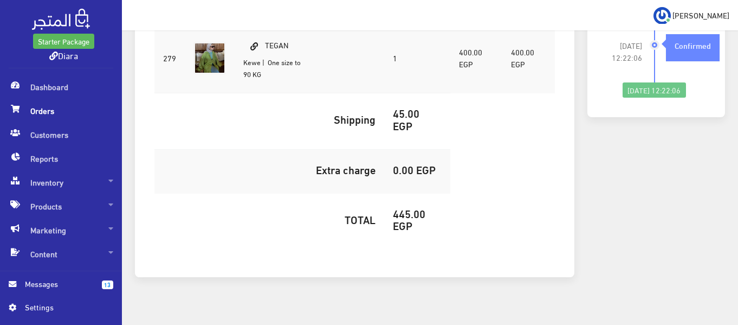
scroll to position [409, 0]
click at [394, 206] on h5 "445.00 EGP" at bounding box center [417, 218] width 49 height 24
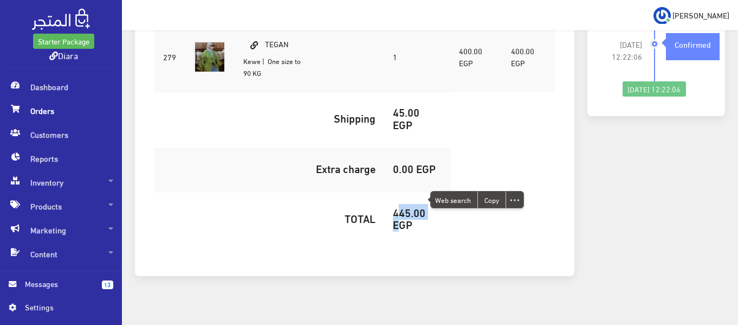
copy h5 "445.00"
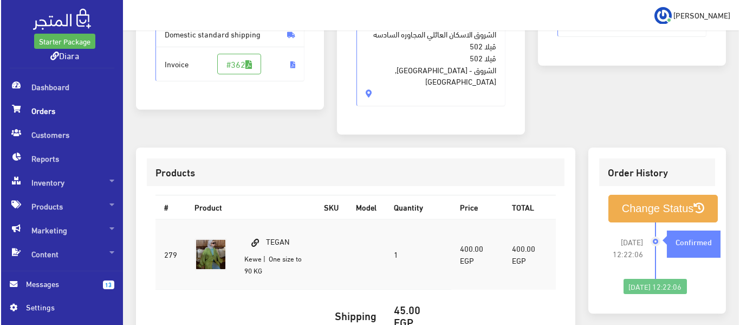
scroll to position [192, 0]
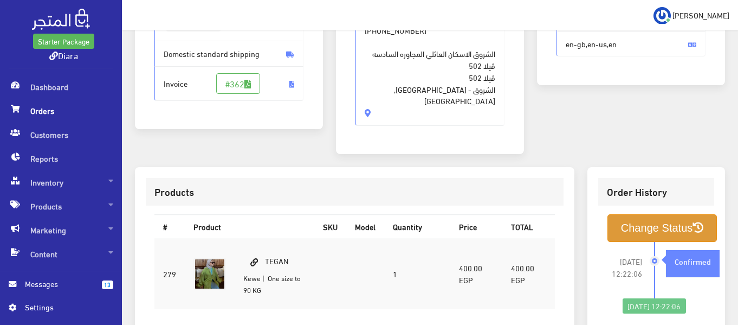
click at [620, 219] on button "Change Status" at bounding box center [663, 228] width 110 height 28
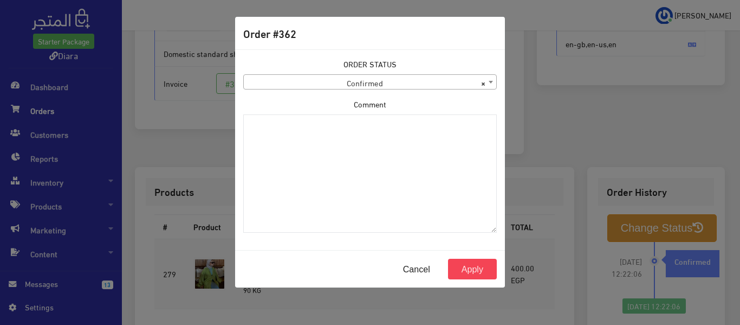
click at [369, 83] on span "× Confirmed" at bounding box center [370, 82] width 253 height 15
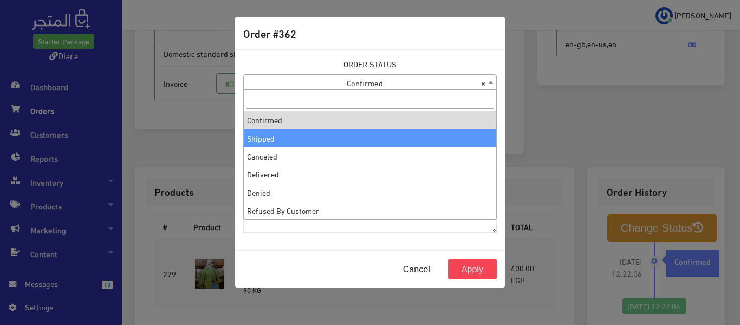
select select "2"
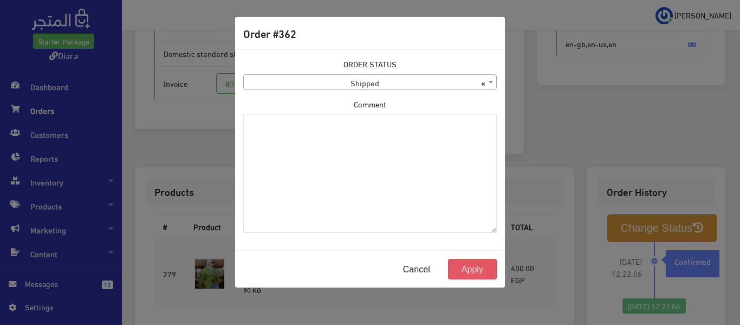
click at [473, 267] on button "Apply" at bounding box center [472, 269] width 49 height 21
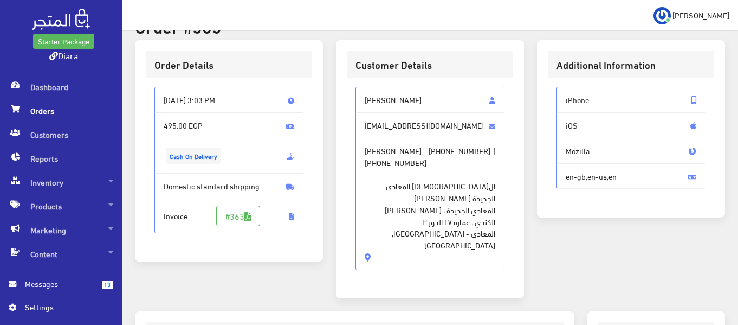
scroll to position [54, 0]
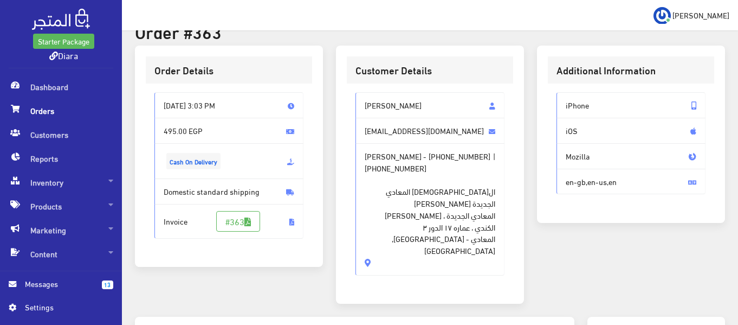
drag, startPoint x: 425, startPoint y: 222, endPoint x: 364, endPoint y: 101, distance: 136.0
click at [364, 101] on div "[PERSON_NAME] [EMAIL_ADDRESS][DOMAIN_NAME] [PERSON_NAME] - [PHONE_NUMBER] | [PH…" at bounding box center [430, 183] width 149 height 183
copy div "Nouran Mohamed [EMAIL_ADDRESS][DOMAIN_NAME] [PERSON_NAME] - [PHONE_NUMBER] | [P…"
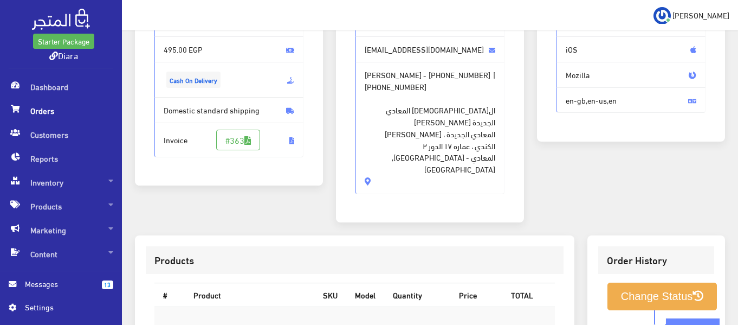
scroll to position [217, 0]
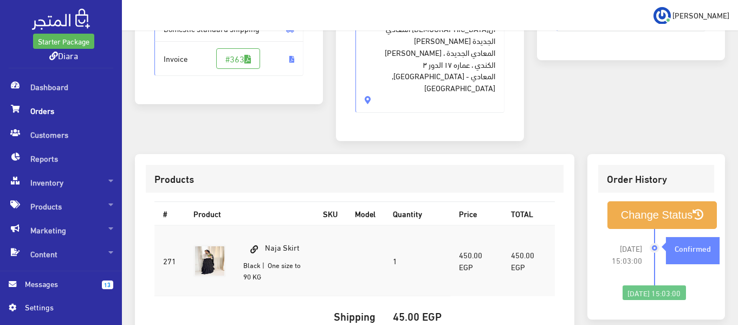
drag, startPoint x: 261, startPoint y: 240, endPoint x: 268, endPoint y: 217, distance: 24.0
click at [268, 225] on td "Naja Skirt Black | One size to 90 KG" at bounding box center [275, 260] width 80 height 70
copy td "Naja Skirt Black"
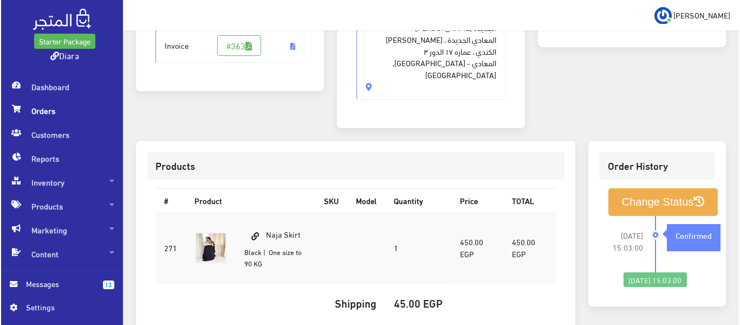
scroll to position [325, 0]
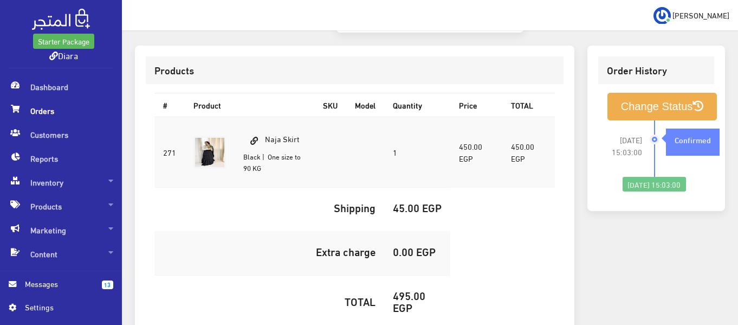
click at [408, 289] on h5 "495.00 EGP" at bounding box center [417, 301] width 49 height 24
copy h5 "495.00"
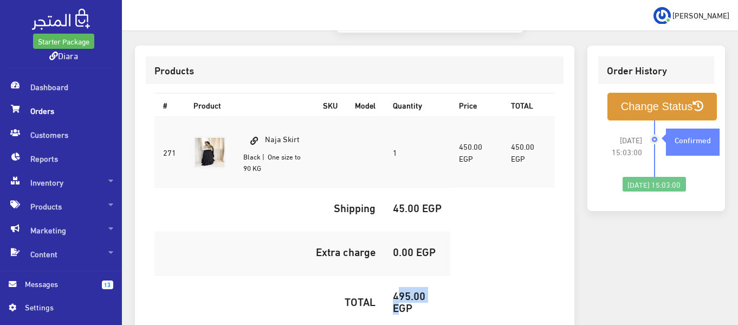
click at [682, 93] on button "Change Status" at bounding box center [663, 107] width 110 height 28
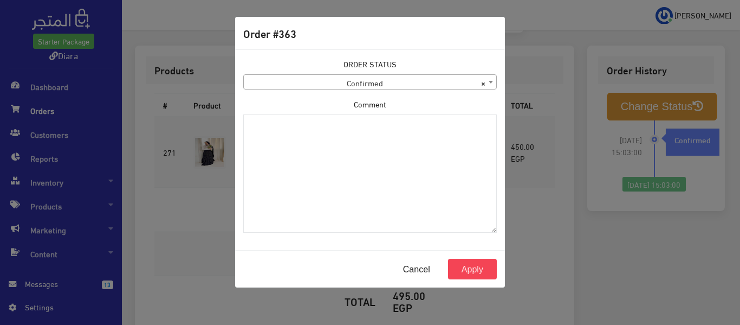
click at [371, 89] on body "Starter Package Diara Dashboard Orders 13" at bounding box center [370, 47] width 740 height 745
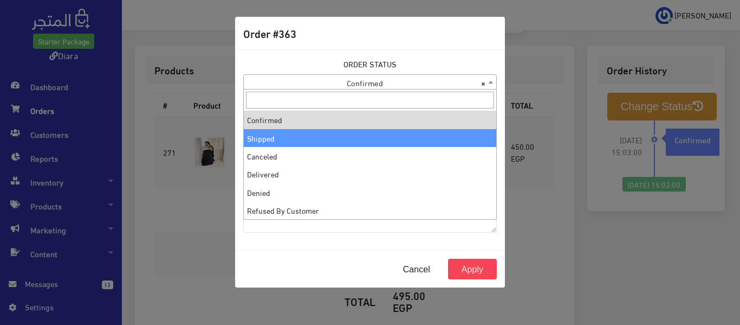
select select "2"
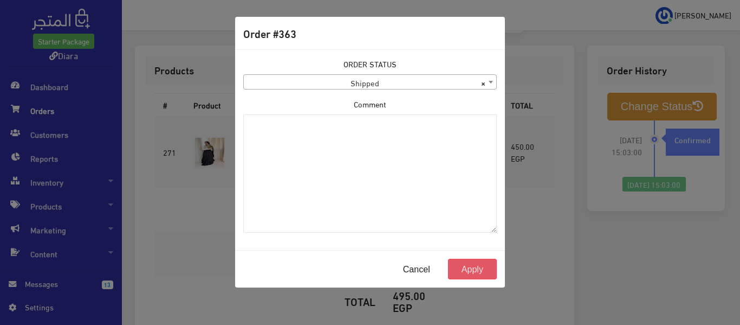
click at [484, 265] on button "Apply" at bounding box center [472, 269] width 49 height 21
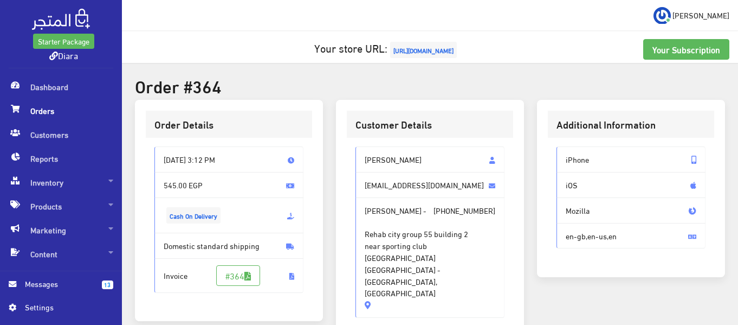
drag, startPoint x: 484, startPoint y: 259, endPoint x: 360, endPoint y: 144, distance: 168.4
click at [360, 144] on div "Nour Latif nouramr2121@gmail.com Nour Latif - +201032231484 Rehab city group 55…" at bounding box center [430, 236] width 166 height 197
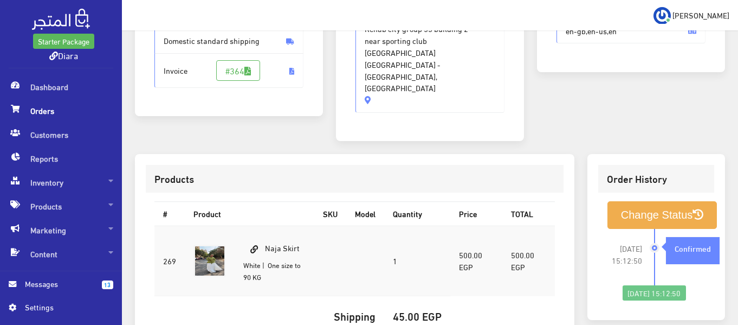
scroll to position [217, 0]
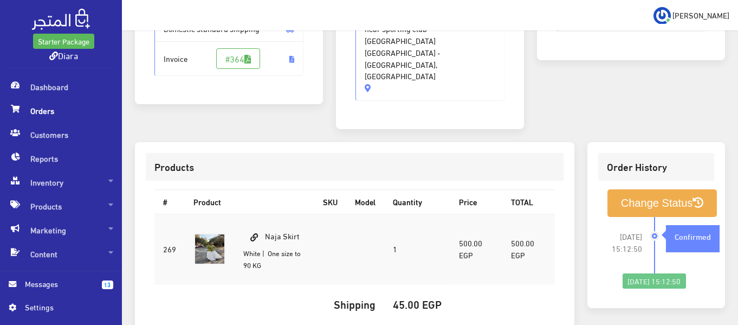
drag, startPoint x: 260, startPoint y: 229, endPoint x: 266, endPoint y: 211, distance: 19.5
click at [266, 214] on td "Naja Skirt White | One size to 90 KG" at bounding box center [275, 249] width 80 height 70
copy td "Naja Skirt White"
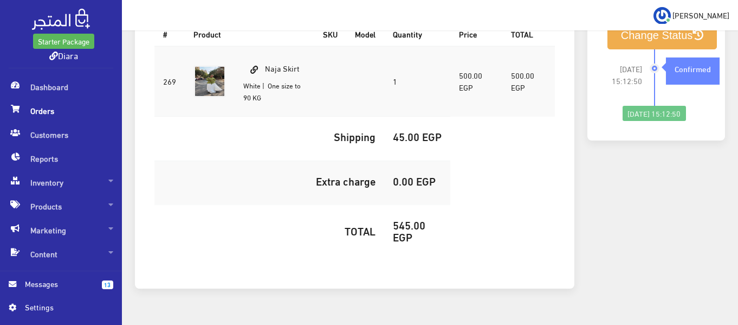
scroll to position [396, 0]
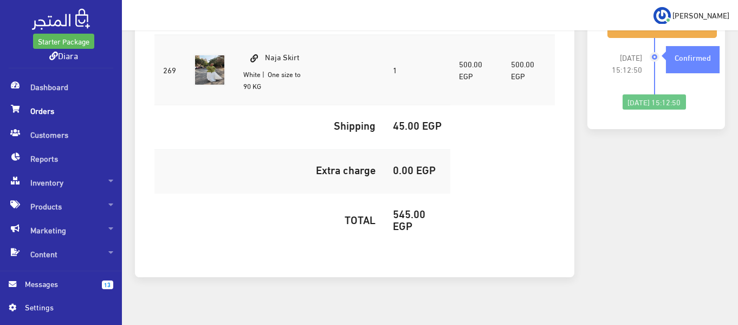
click at [400, 207] on h5 "545.00 EGP" at bounding box center [417, 219] width 49 height 24
copy h5 "545.00"
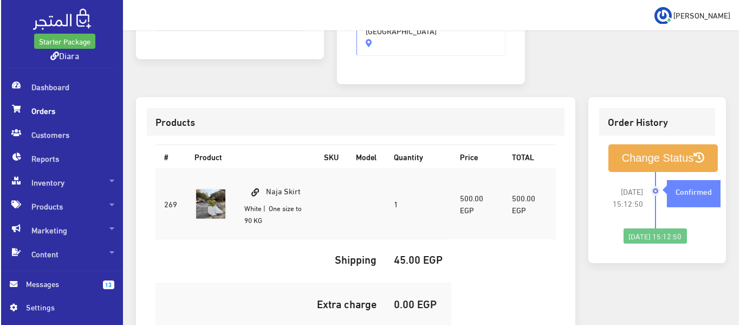
scroll to position [233, 0]
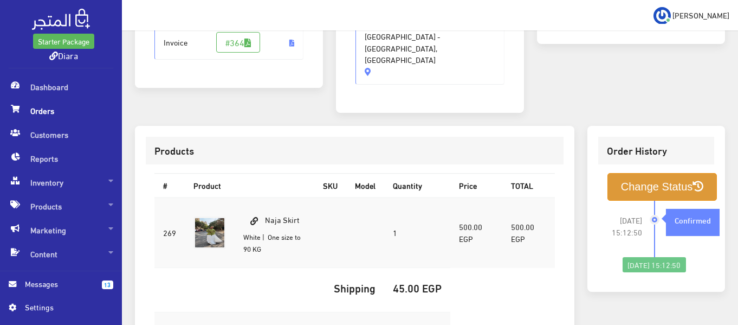
click at [657, 173] on button "Change Status" at bounding box center [663, 187] width 110 height 28
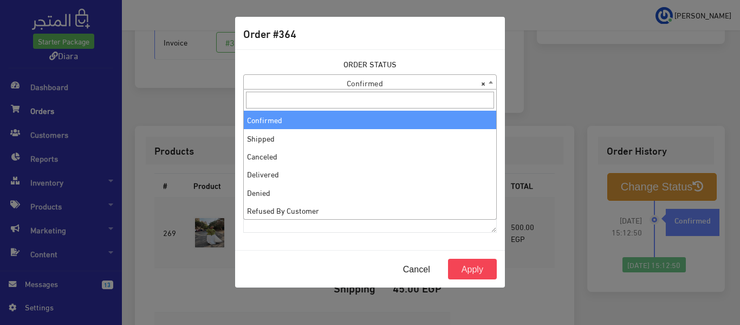
click at [295, 76] on span "× Confirmed" at bounding box center [370, 82] width 253 height 15
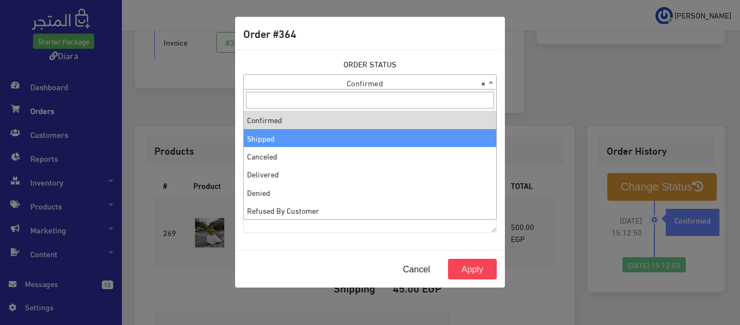
select select "2"
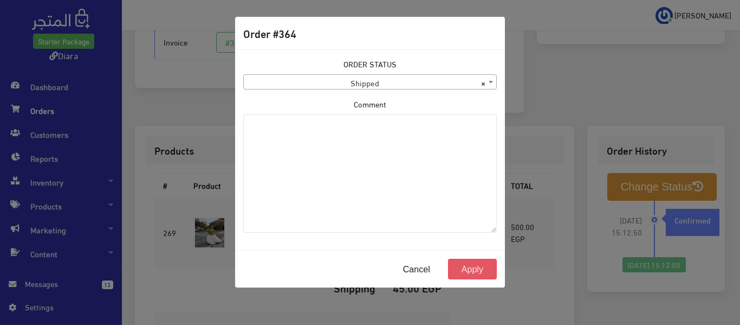
click at [484, 274] on button "Apply" at bounding box center [472, 269] width 49 height 21
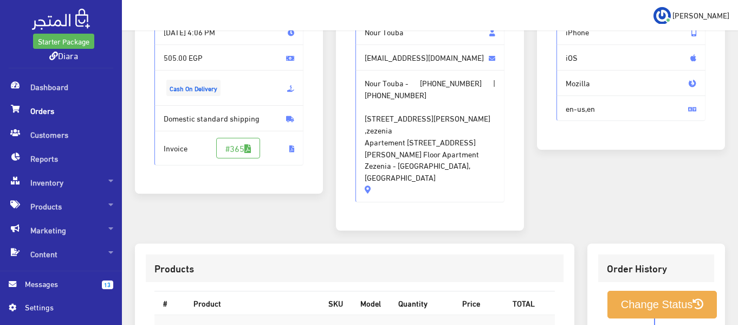
scroll to position [54, 0]
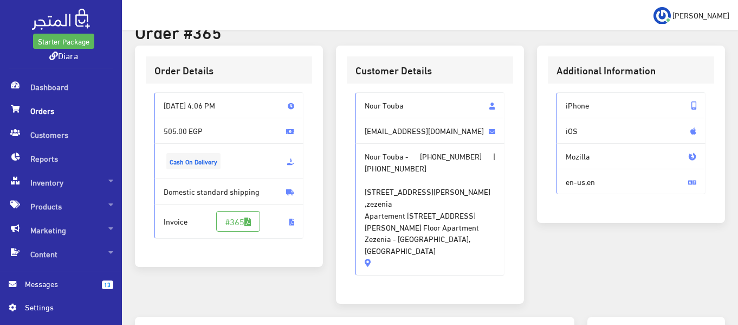
drag, startPoint x: 404, startPoint y: 178, endPoint x: 364, endPoint y: 91, distance: 95.6
click at [364, 91] on div "Nour Touba nourtouba3@gmail.com Nour Touba - +201203588904 | +201203588904 11 A…" at bounding box center [430, 187] width 166 height 209
copy div "Nour Touba nourtouba3@gmail.com Nour Touba - +201203588904 | +201203588904 11 A…"
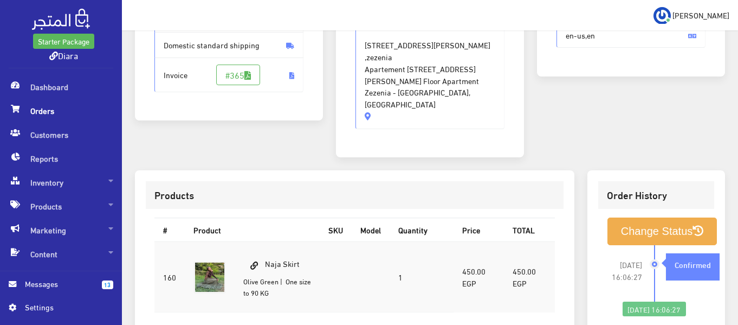
scroll to position [379, 0]
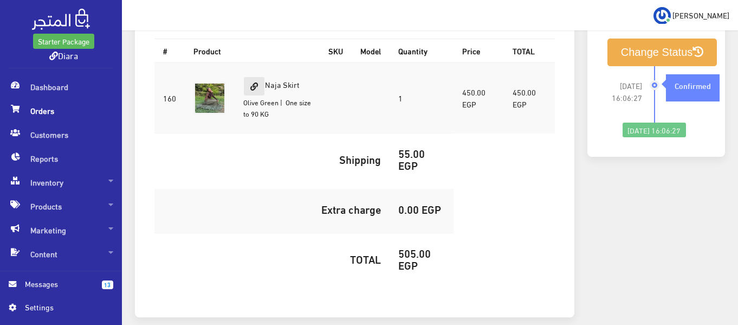
drag, startPoint x: 279, startPoint y: 90, endPoint x: 263, endPoint y: 70, distance: 25.5
click at [263, 70] on td "Naja Skirt Olive Green | One size to 90 KG" at bounding box center [277, 97] width 85 height 70
copy td "Naja Skirt Olive Green"
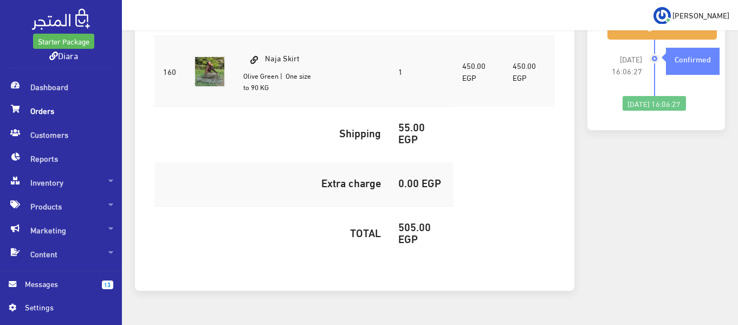
scroll to position [421, 0]
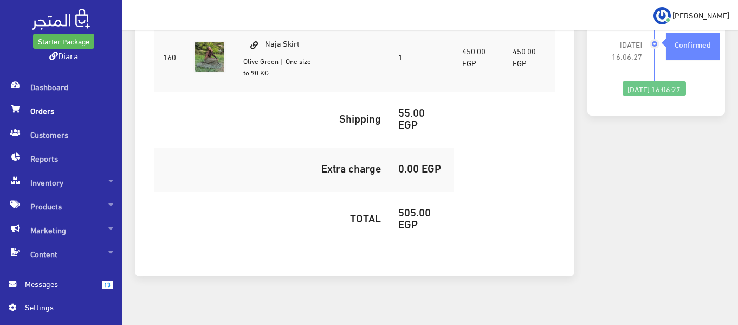
click at [421, 205] on h5 "505.00 EGP" at bounding box center [421, 217] width 47 height 24
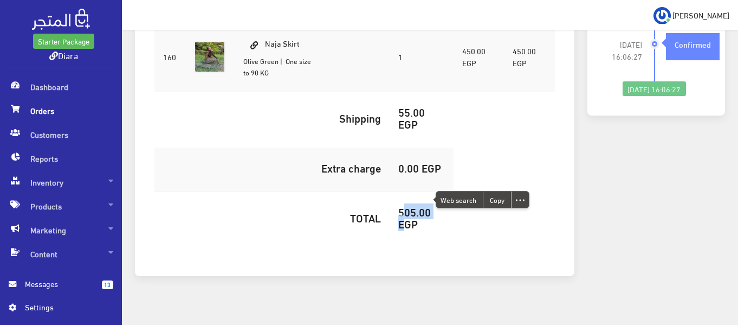
copy h5 "505.00"
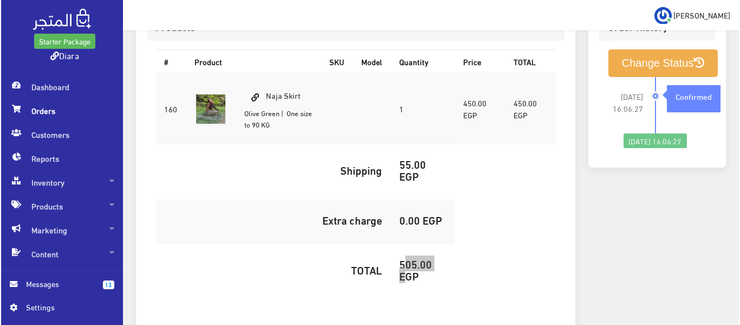
scroll to position [312, 0]
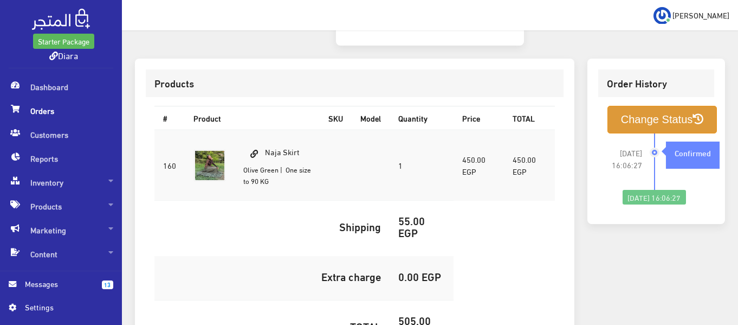
click at [654, 85] on div "Order History" at bounding box center [656, 83] width 116 height 28
click at [643, 106] on button "Change Status" at bounding box center [663, 120] width 110 height 28
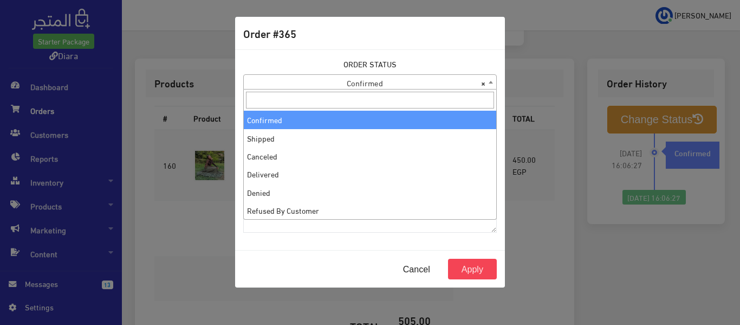
click at [284, 83] on span "× Confirmed" at bounding box center [370, 82] width 253 height 15
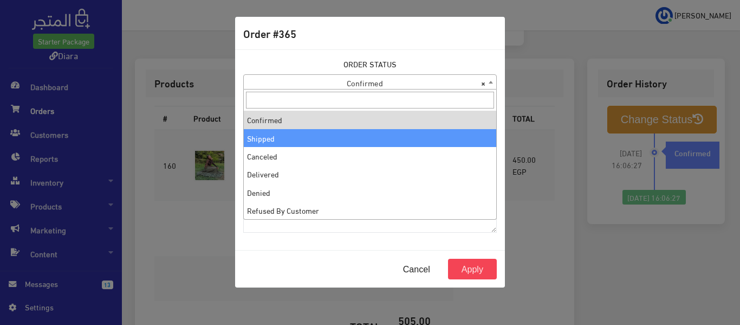
select select "2"
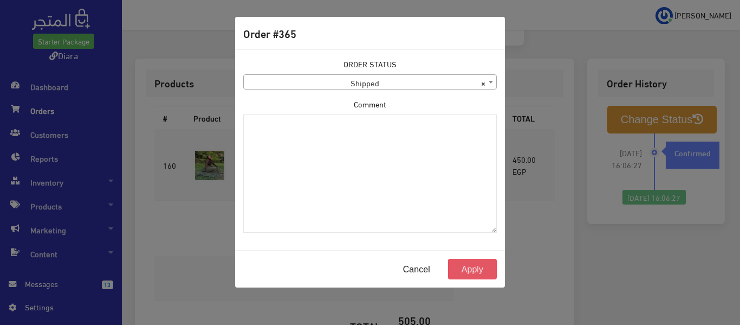
click at [469, 267] on button "Apply" at bounding box center [472, 269] width 49 height 21
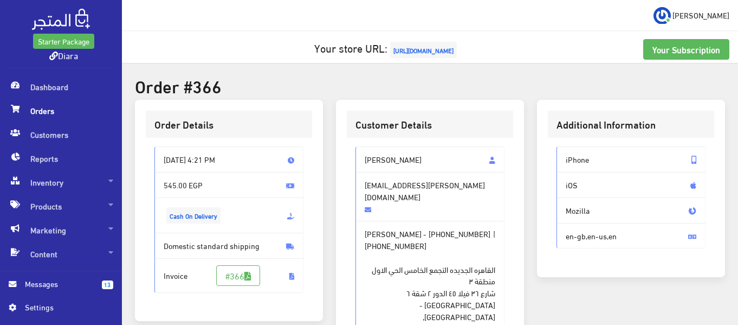
drag, startPoint x: 500, startPoint y: 278, endPoint x: 389, endPoint y: 144, distance: 174.4
click at [389, 144] on div "[PERSON_NAME] [EMAIL_ADDRESS][PERSON_NAME][DOMAIN_NAME] [PERSON_NAME] - [PHONE_…" at bounding box center [430, 254] width 166 height 233
click at [404, 284] on span "القاهره الجديده التجمع الخامس الحي الاول منطقة ٣ [GEOGRAPHIC_DATA] الدور ٢ شقة …" at bounding box center [430, 293] width 131 height 82
drag, startPoint x: 409, startPoint y: 283, endPoint x: 361, endPoint y: 149, distance: 142.6
click at [361, 149] on div "[PERSON_NAME] [EMAIL_ADDRESS][PERSON_NAME][DOMAIN_NAME] [PERSON_NAME] - [PHONE_…" at bounding box center [430, 249] width 149 height 207
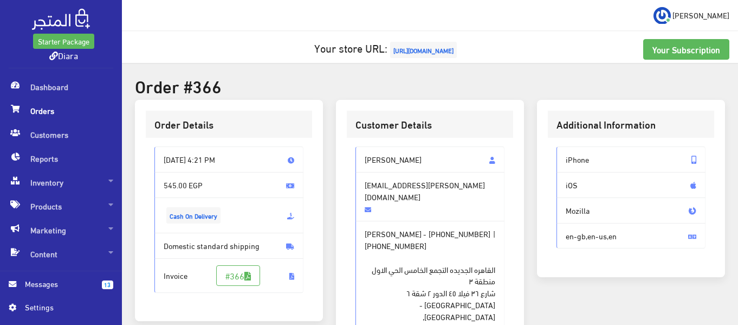
copy div "[PERSON_NAME] [EMAIL_ADDRESS][PERSON_NAME][DOMAIN_NAME] [PERSON_NAME] - [PHONE_…"
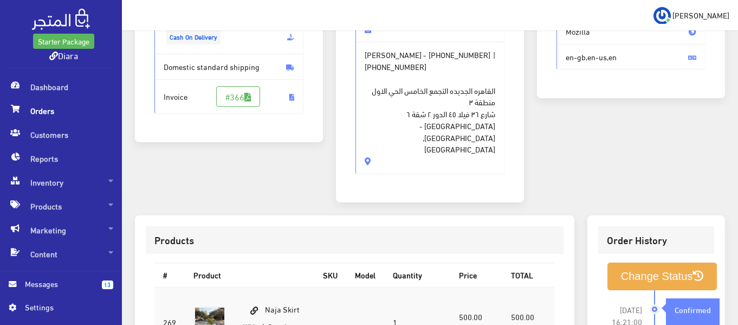
scroll to position [325, 0]
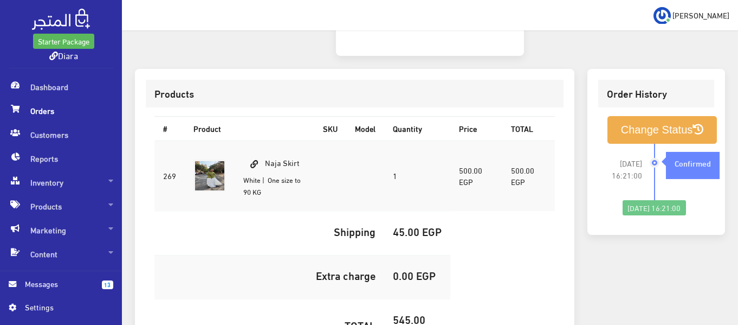
drag, startPoint x: 262, startPoint y: 137, endPoint x: 256, endPoint y: 131, distance: 7.7
click at [256, 140] on td "Naja Skirt White | One size to 90 KG" at bounding box center [275, 175] width 80 height 70
click at [259, 173] on small "White" at bounding box center [251, 179] width 17 height 13
drag, startPoint x: 260, startPoint y: 135, endPoint x: 262, endPoint y: 119, distance: 15.8
click at [262, 140] on td "Naja Skirt White | One size to 90 KG" at bounding box center [275, 175] width 80 height 70
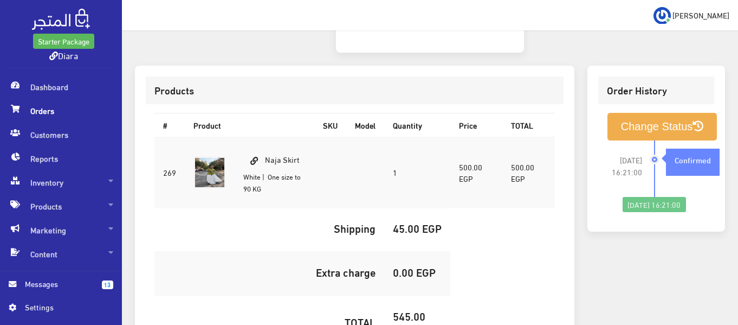
scroll to position [409, 0]
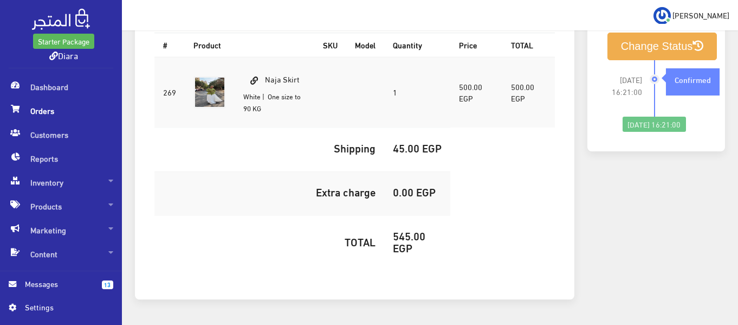
click at [407, 229] on h5 "545.00 EGP" at bounding box center [417, 241] width 49 height 24
copy h5 "545.00"
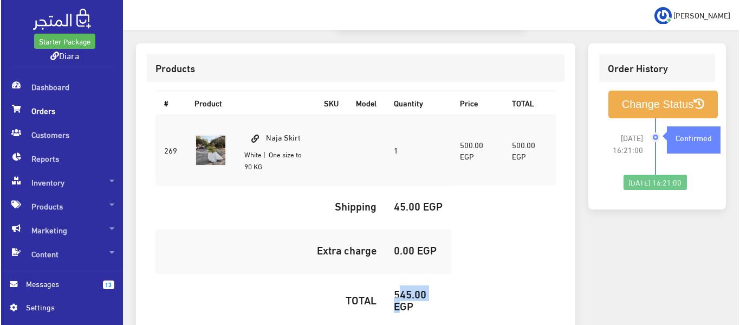
scroll to position [300, 0]
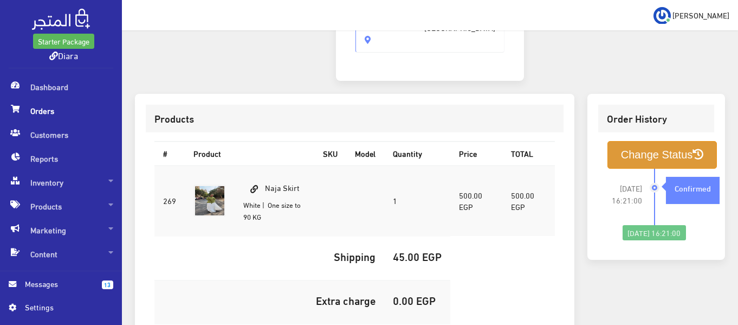
click at [635, 141] on button "Change Status" at bounding box center [663, 155] width 110 height 28
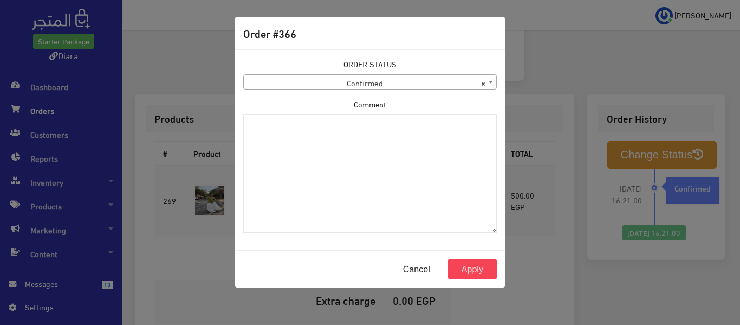
click at [380, 84] on span "× Confirmed" at bounding box center [370, 82] width 253 height 15
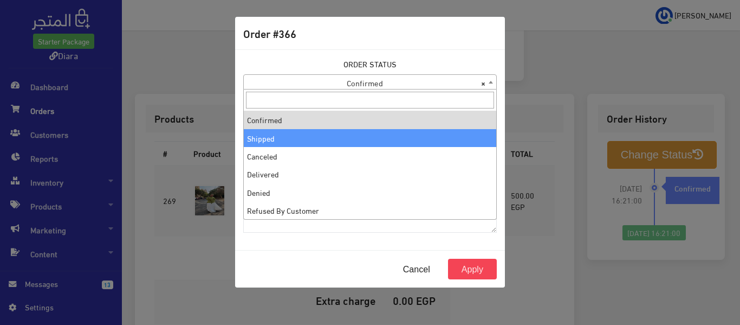
select select "2"
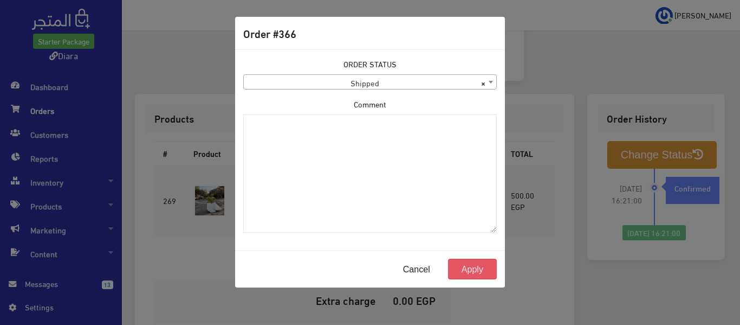
click at [474, 268] on button "Apply" at bounding box center [472, 269] width 49 height 21
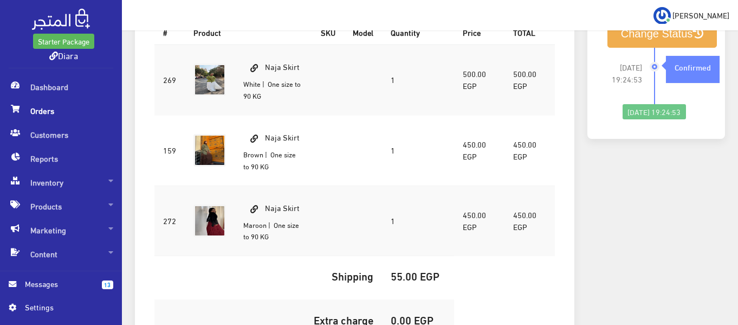
scroll to position [434, 0]
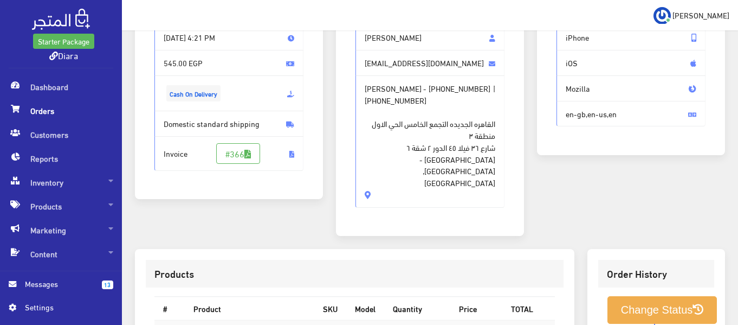
scroll to position [217, 0]
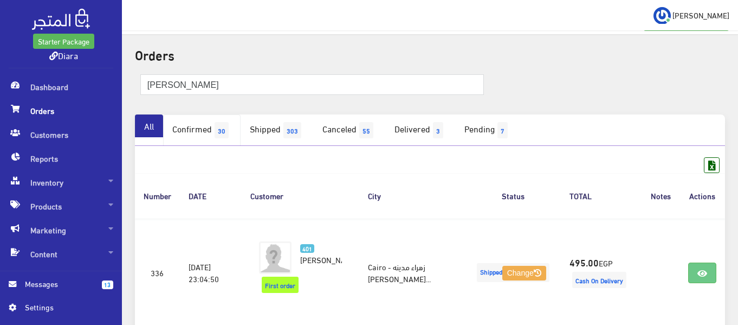
scroll to position [54, 0]
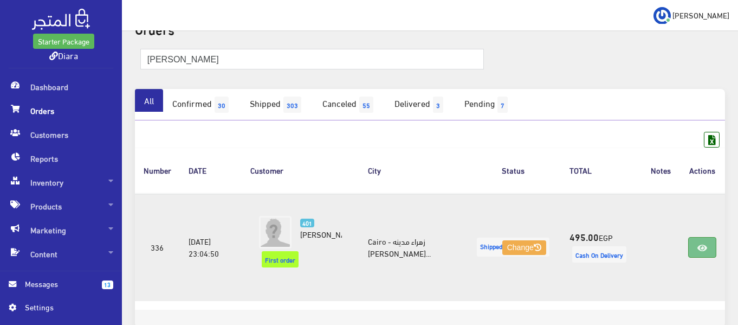
click at [706, 246] on icon at bounding box center [703, 247] width 10 height 9
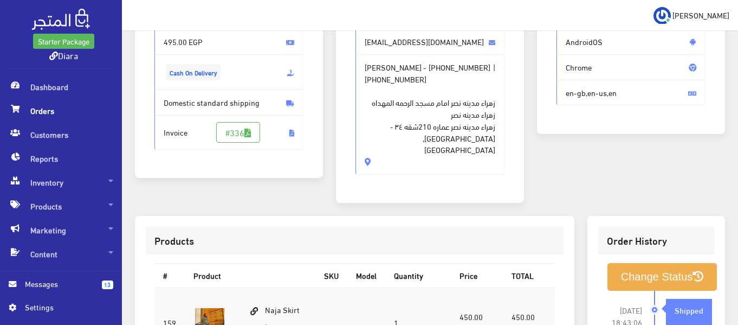
scroll to position [54, 0]
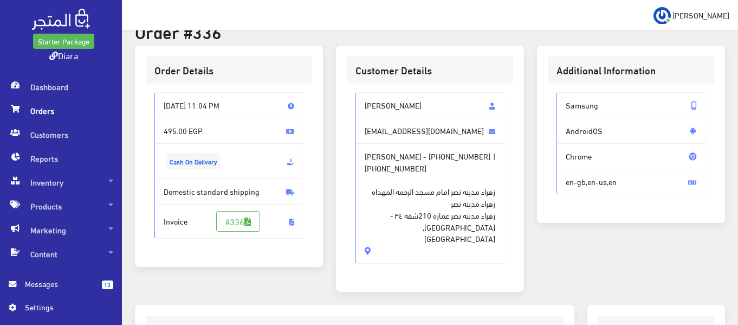
click at [39, 112] on span "Orders" at bounding box center [61, 111] width 105 height 24
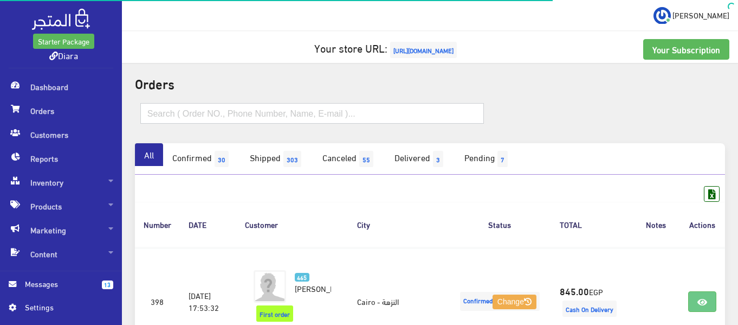
click at [208, 110] on input "text" at bounding box center [312, 113] width 344 height 21
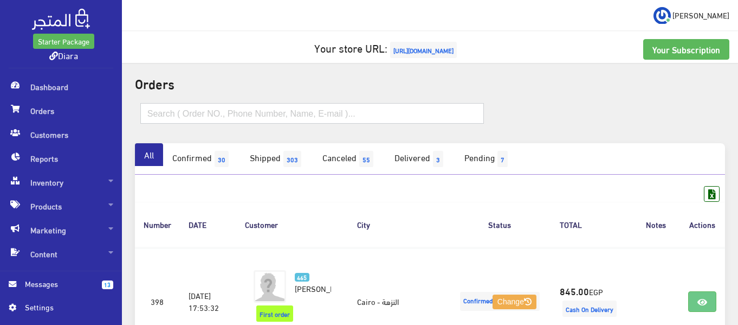
paste input "[PERSON_NAME]"
type input "[PERSON_NAME]"
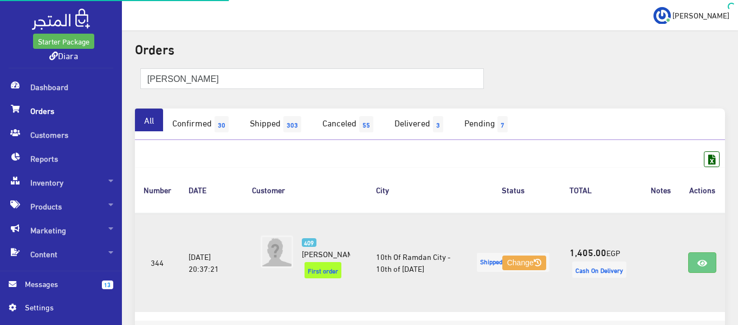
scroll to position [54, 0]
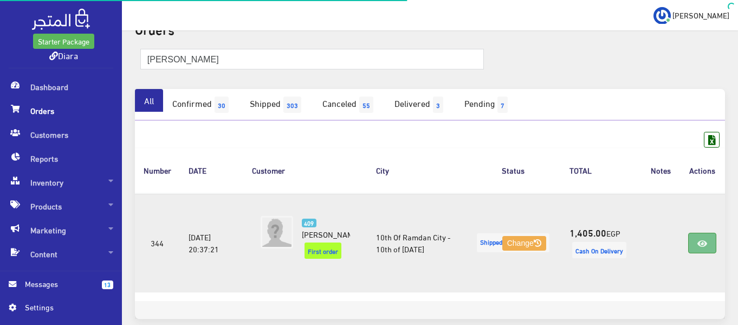
click at [710, 251] on link at bounding box center [702, 243] width 28 height 21
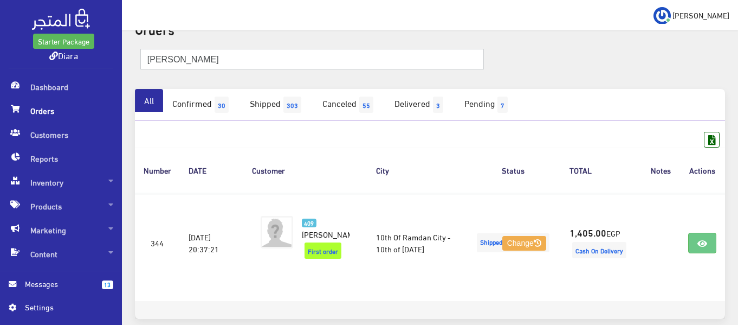
click at [303, 60] on input "[PERSON_NAME]" at bounding box center [312, 59] width 344 height 21
paste input "REHAB [PERSON_NAME]"
type input "REHAB [PERSON_NAME]"
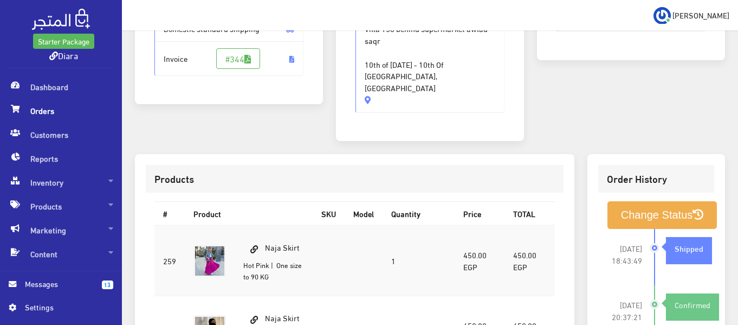
scroll to position [379, 0]
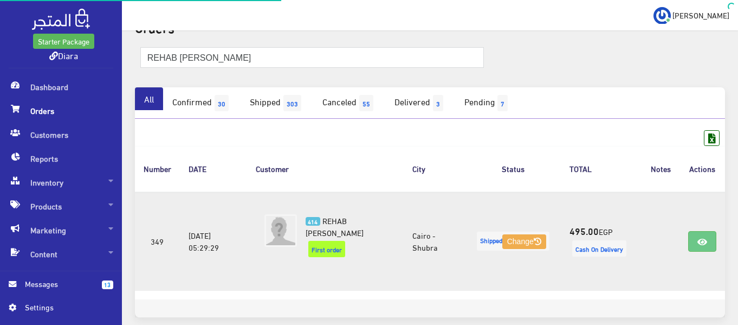
scroll to position [108, 0]
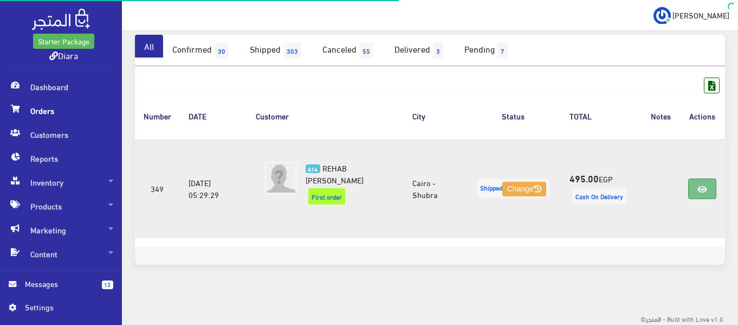
click at [698, 190] on icon at bounding box center [703, 189] width 10 height 9
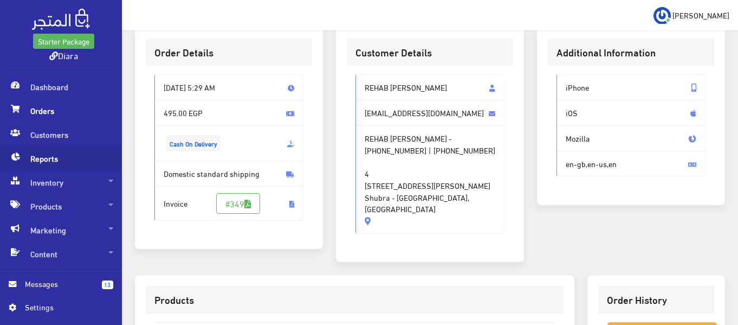
scroll to position [54, 0]
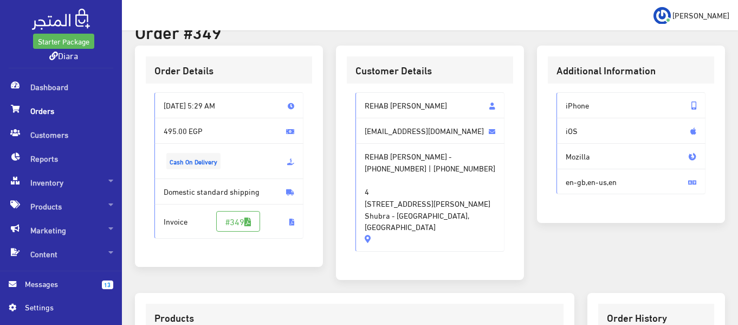
click at [74, 112] on span "Orders" at bounding box center [61, 111] width 105 height 24
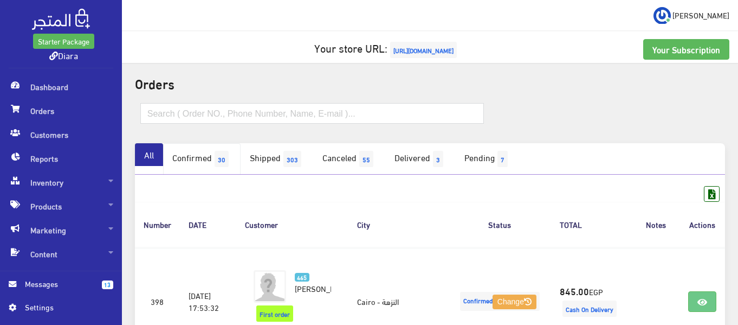
click at [222, 164] on span "30" at bounding box center [222, 159] width 14 height 16
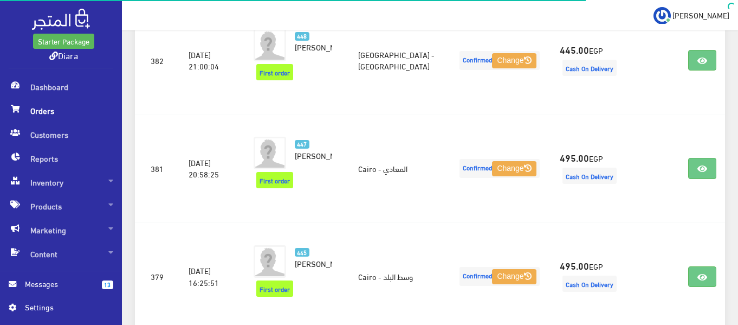
scroll to position [2066, 0]
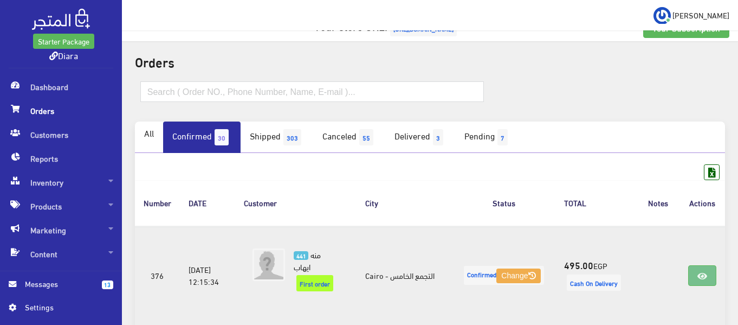
scroll to position [8, 0]
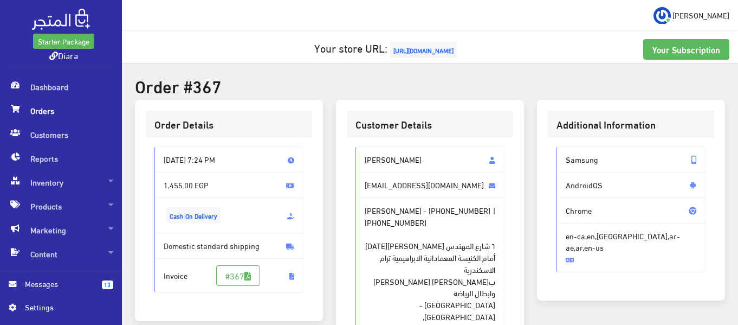
drag, startPoint x: 377, startPoint y: 281, endPoint x: 350, endPoint y: 162, distance: 122.9
click at [350, 162] on div "[PERSON_NAME] [EMAIL_ADDRESS][DOMAIN_NAME] [PERSON_NAME] - [PHONE_NUMBER] | [PH…" at bounding box center [430, 254] width 166 height 233
copy div "[PERSON_NAME] [EMAIL_ADDRESS][DOMAIN_NAME] [PERSON_NAME] - [PHONE_NUMBER] | [PH…"
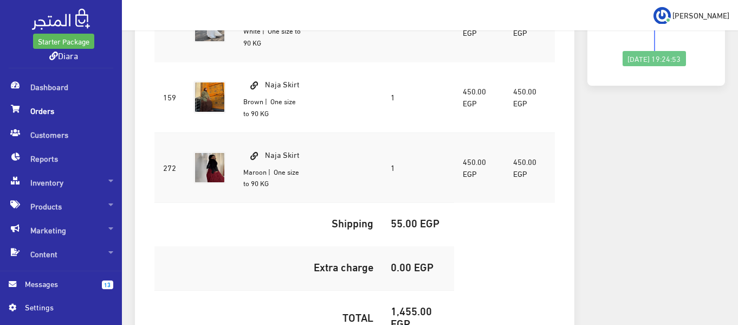
scroll to position [537, 0]
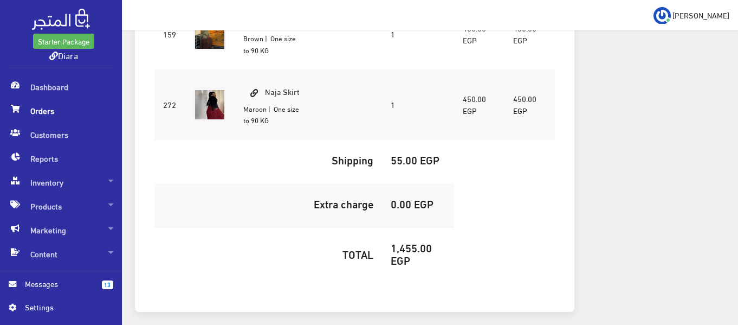
click at [398, 241] on h5 "1,455.00 EGP" at bounding box center [418, 253] width 55 height 24
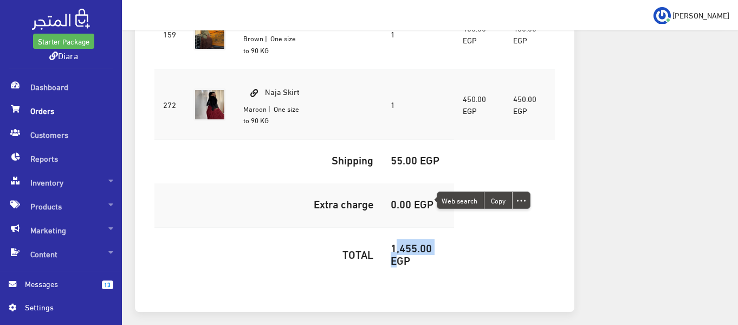
copy h5 "1,455.00"
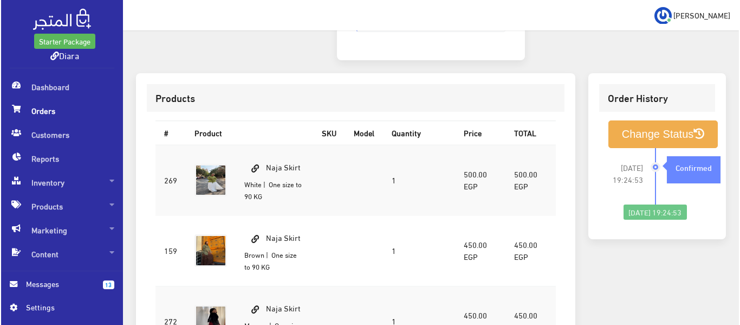
scroll to position [266, 0]
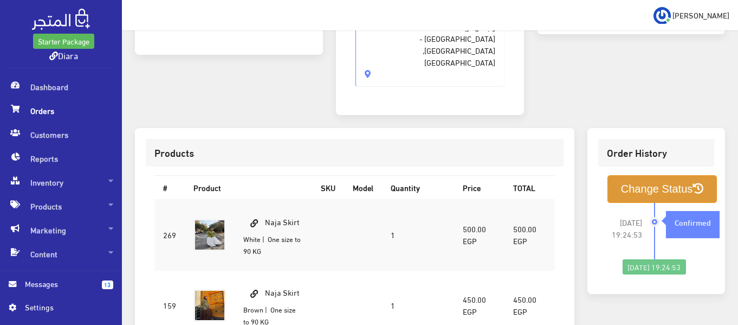
click at [613, 175] on button "Change Status" at bounding box center [663, 189] width 110 height 28
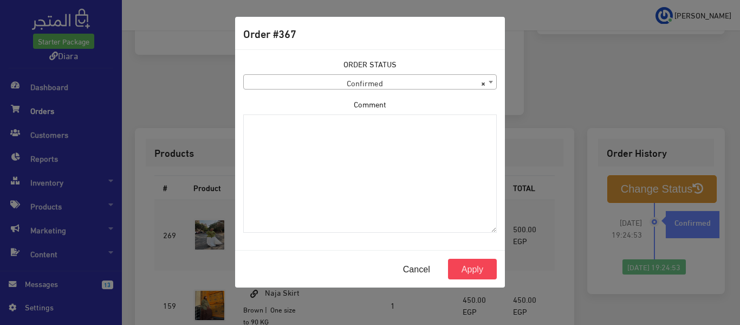
click at [346, 92] on div "ORDER STATUS Confirmed Shipped Canceled Delivered Denied Refused By Customer Pe…" at bounding box center [370, 149] width 267 height 183
click at [346, 88] on span "× Confirmed" at bounding box center [370, 82] width 253 height 15
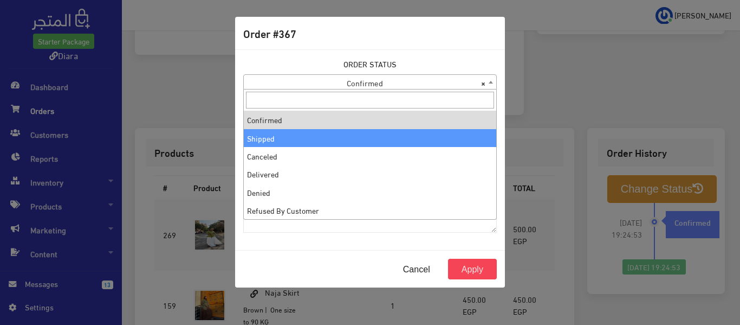
select select "2"
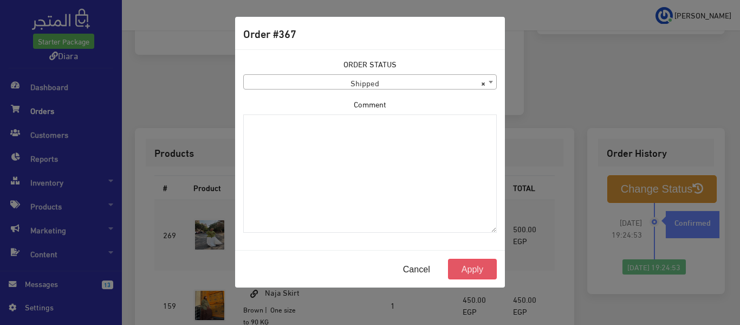
click at [466, 271] on button "Apply" at bounding box center [472, 269] width 49 height 21
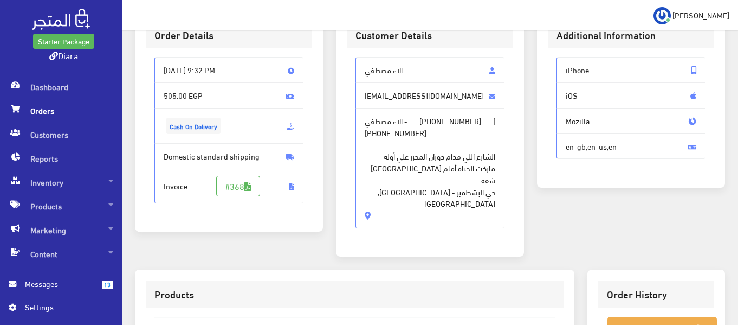
scroll to position [54, 0]
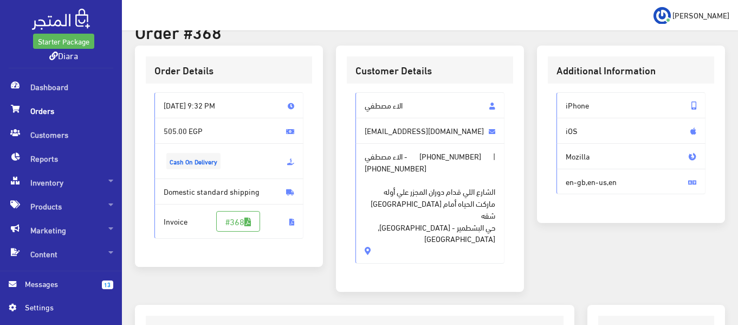
drag, startPoint x: 376, startPoint y: 222, endPoint x: 402, endPoint y: 110, distance: 115.7
click at [402, 110] on div "الاء مصطفي alaamoostfa262@gmail.com الاء مصطفي - +201115822849 | +201115822849 …" at bounding box center [430, 177] width 149 height 171
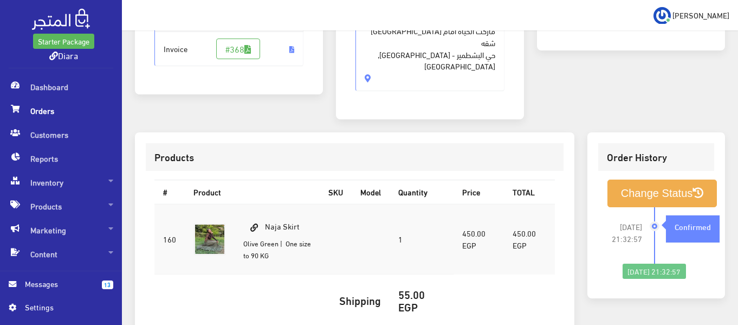
scroll to position [271, 0]
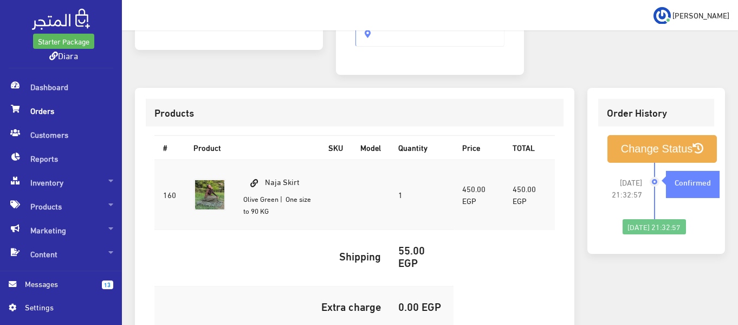
drag, startPoint x: 279, startPoint y: 189, endPoint x: 268, endPoint y: 169, distance: 23.5
click at [268, 169] on td "Naja Skirt Olive Green | One size to 90 KG" at bounding box center [277, 194] width 85 height 70
copy td "Naja Skirt Olive Green"
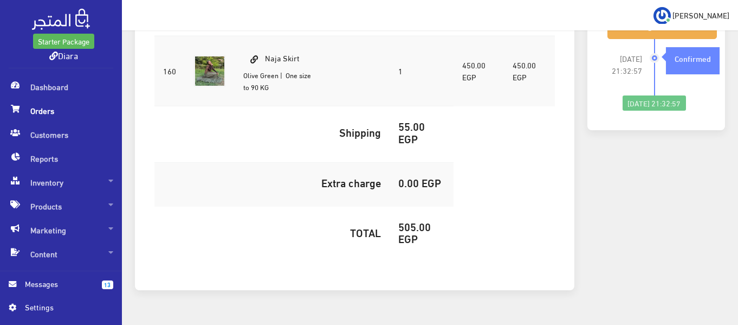
scroll to position [409, 0]
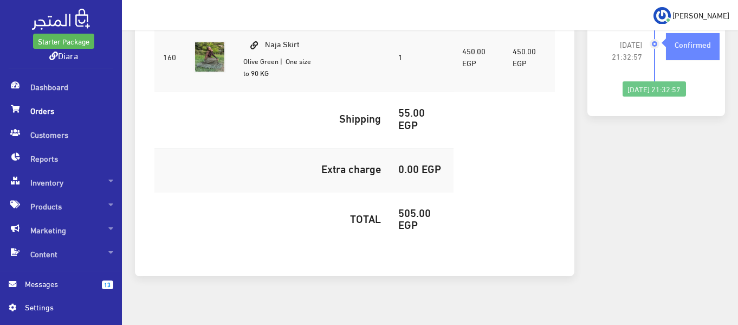
click at [414, 206] on h5 "505.00 EGP" at bounding box center [421, 218] width 47 height 24
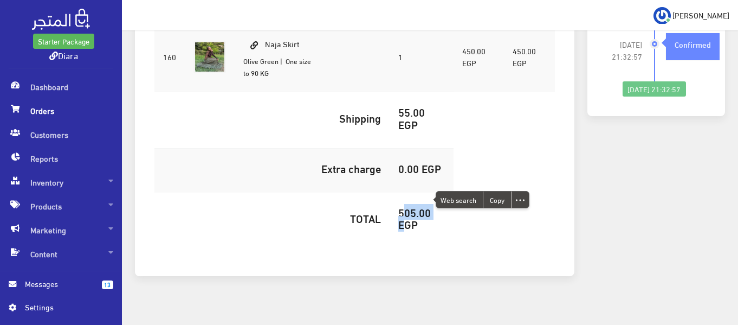
copy h5 "505.00"
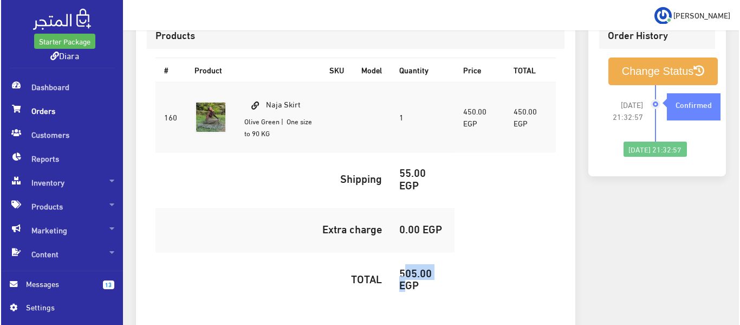
scroll to position [300, 0]
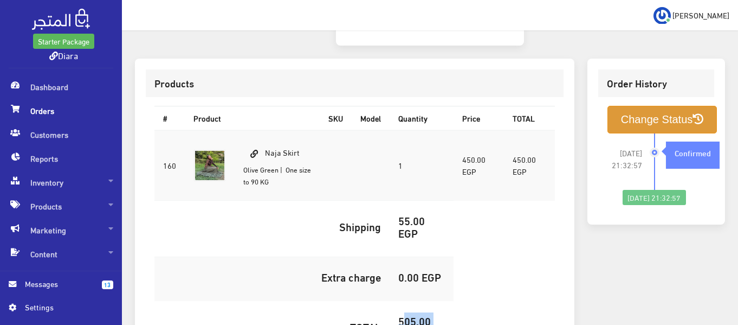
click at [637, 106] on button "Change Status" at bounding box center [663, 120] width 110 height 28
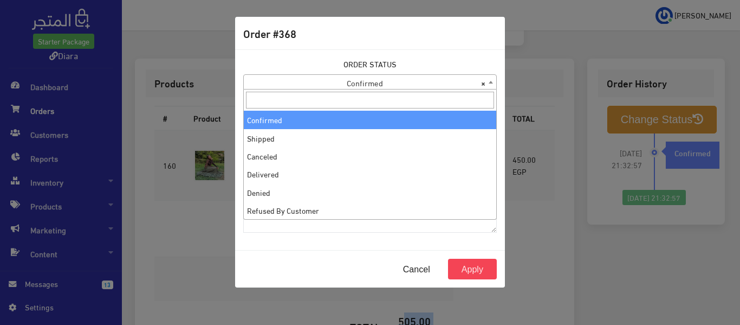
click at [403, 82] on span "× Confirmed" at bounding box center [370, 82] width 253 height 15
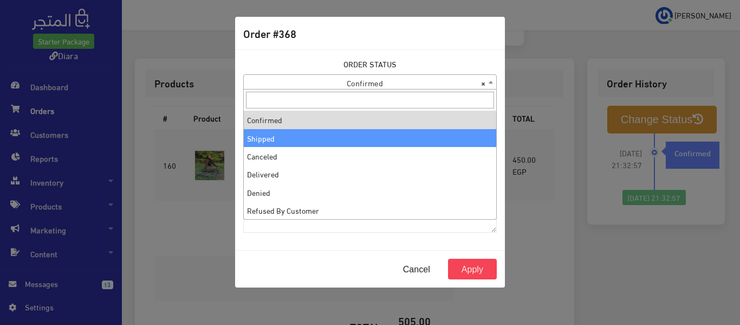
select select "2"
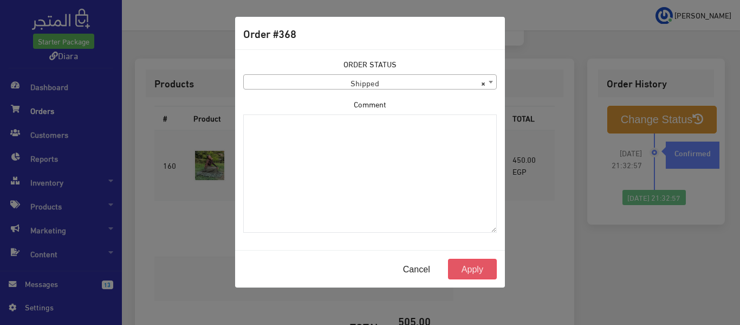
click at [470, 271] on button "Apply" at bounding box center [472, 269] width 49 height 21
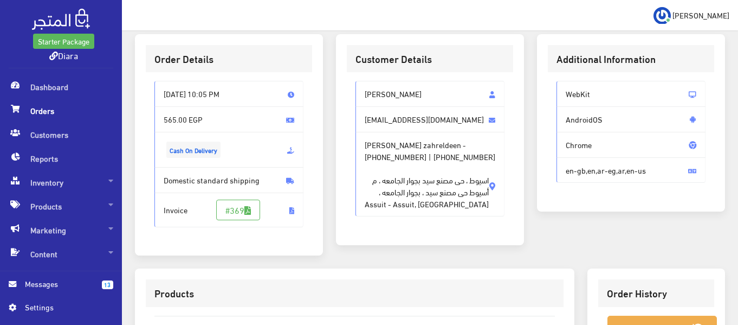
scroll to position [54, 0]
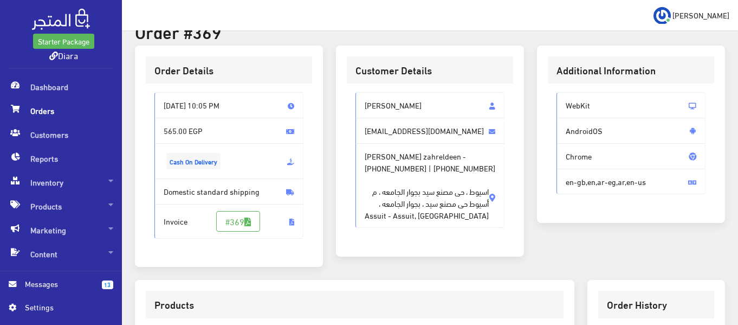
drag, startPoint x: 398, startPoint y: 221, endPoint x: 362, endPoint y: 110, distance: 117.1
click at [362, 110] on div "Maram ashraf zahreldeen maramashraf493@gmail.com Maram ashraf zahreldeen - +201…" at bounding box center [430, 160] width 149 height 136
copy div "Maram ashraf zahreldeen maramashraf493@gmail.com Maram ashraf zahreldeen - +201…"
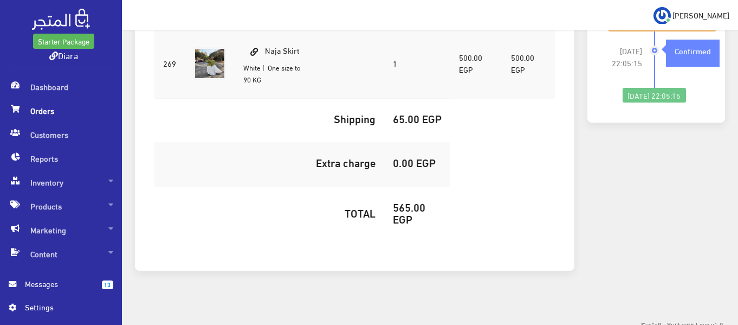
scroll to position [379, 0]
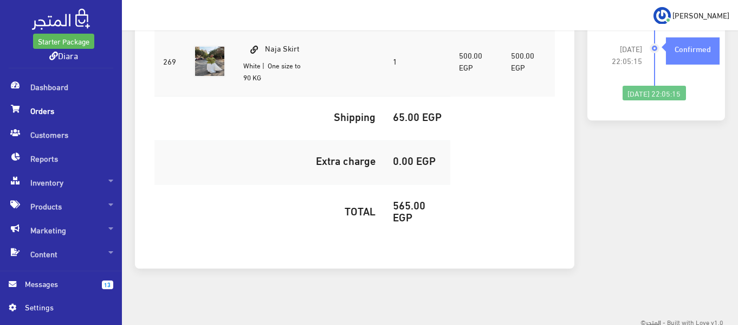
click at [413, 215] on h5 "565.00 EGP" at bounding box center [417, 210] width 49 height 24
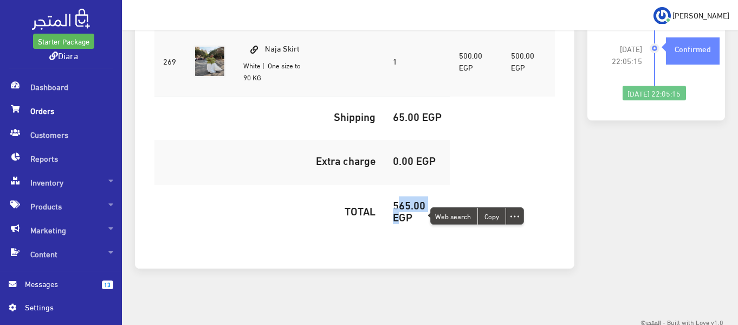
copy h5 "565.00"
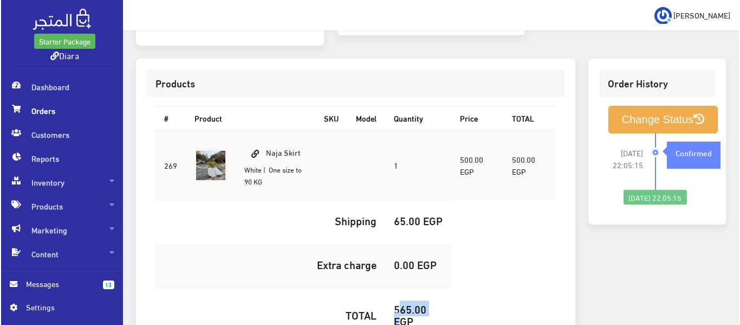
scroll to position [271, 0]
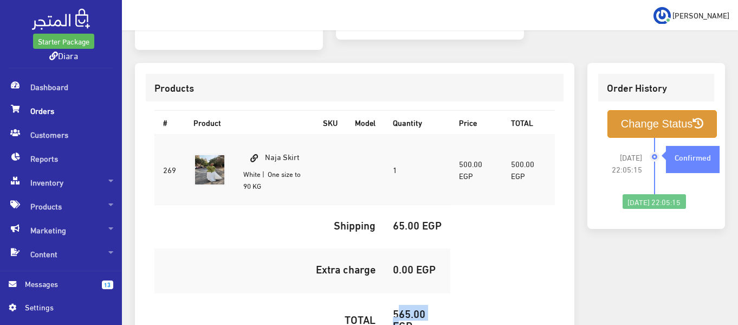
click at [621, 123] on button "Change Status" at bounding box center [663, 124] width 110 height 28
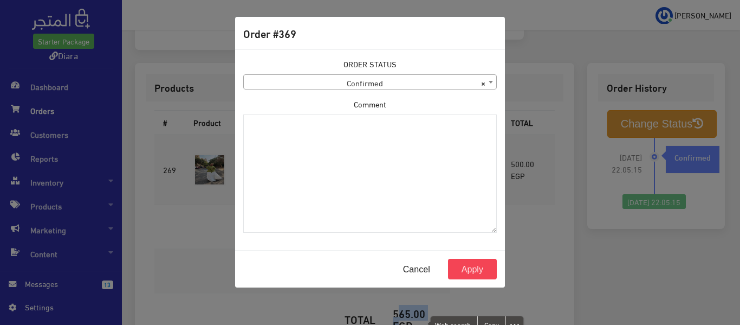
click at [331, 77] on span "× Confirmed" at bounding box center [370, 82] width 253 height 15
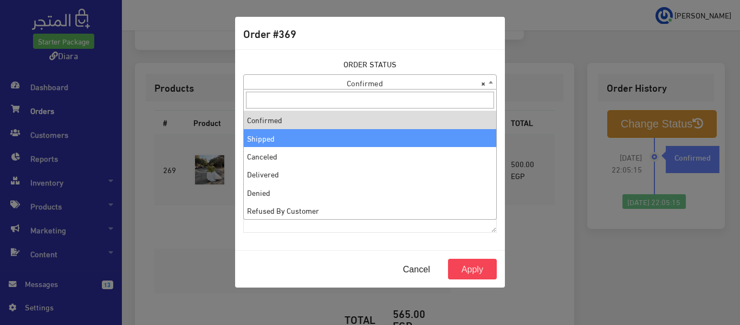
select select "2"
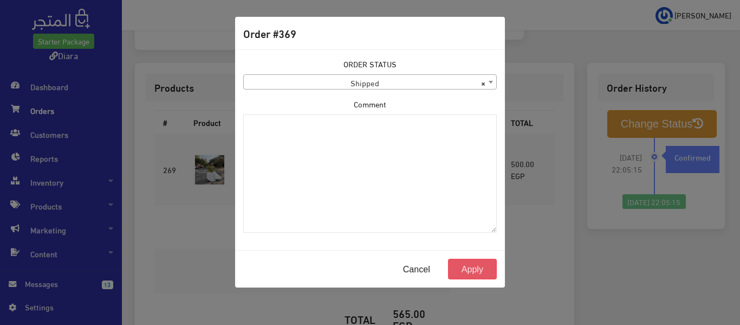
click at [475, 265] on button "Apply" at bounding box center [472, 269] width 49 height 21
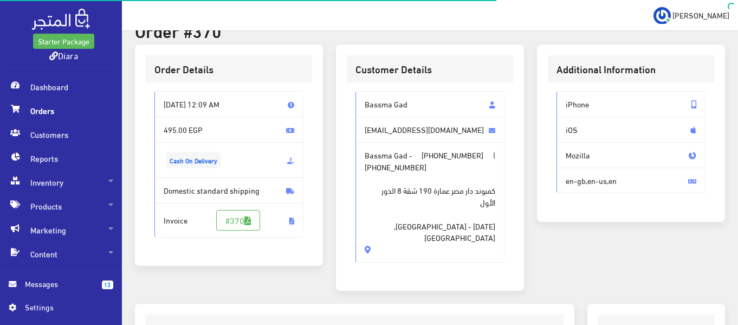
scroll to position [54, 0]
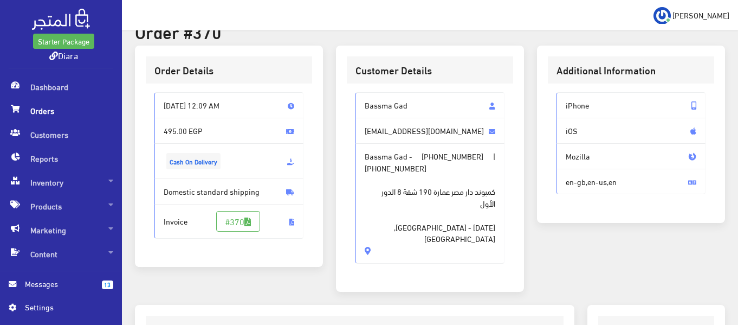
drag, startPoint x: 397, startPoint y: 152, endPoint x: 365, endPoint y: 107, distance: 55.3
click at [365, 107] on div "Bassma Gad [EMAIL_ADDRESS][DOMAIN_NAME] Bassma Gad - [PHONE_NUMBER] | [PHONE_NU…" at bounding box center [430, 177] width 149 height 171
copy div "Bassma Gad [EMAIL_ADDRESS][DOMAIN_NAME] Bassma Gad - [PHONE_NUMBER] | [PHONE_NU…"
drag, startPoint x: 366, startPoint y: 131, endPoint x: 365, endPoint y: 147, distance: 16.3
click at [365, 130] on span "[EMAIL_ADDRESS][DOMAIN_NAME]" at bounding box center [430, 131] width 149 height 26
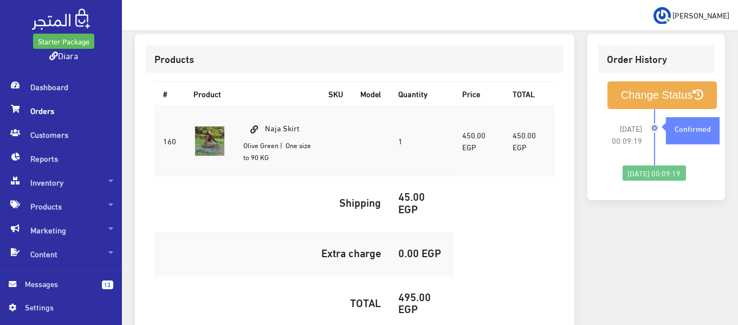
scroll to position [409, 0]
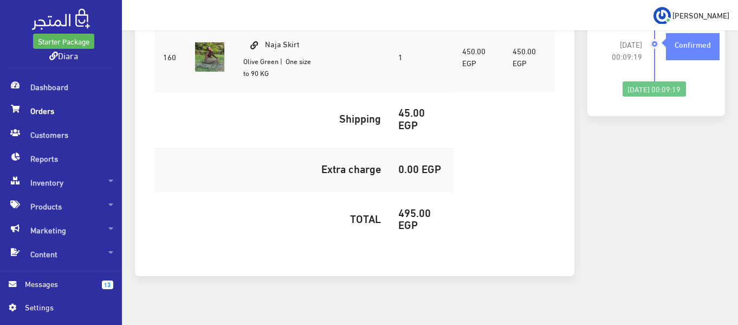
click at [415, 206] on h5 "495.00 EGP" at bounding box center [421, 218] width 47 height 24
copy h5 "495.00"
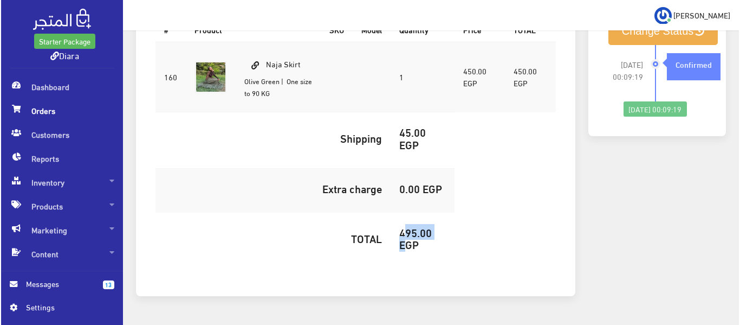
scroll to position [246, 0]
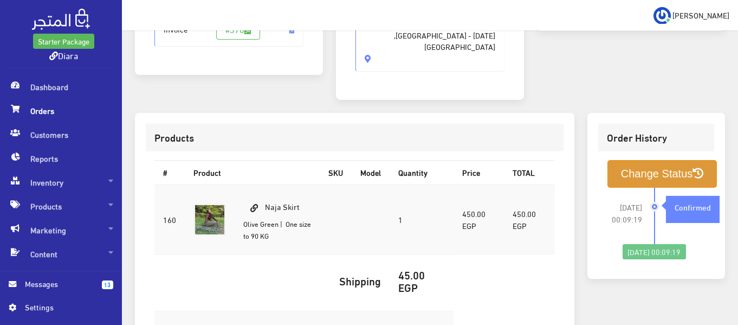
click at [639, 160] on button "Change Status" at bounding box center [663, 174] width 110 height 28
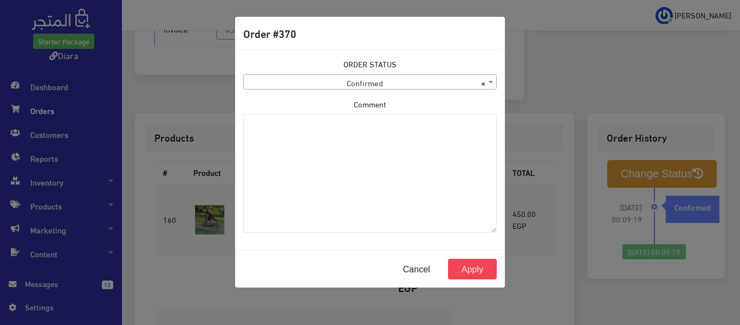
click at [336, 78] on span "× Confirmed" at bounding box center [370, 82] width 253 height 15
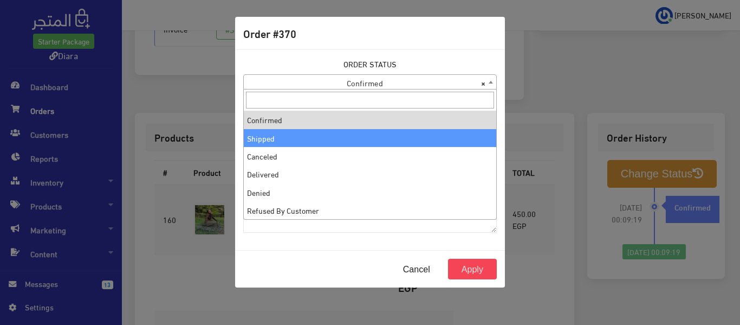
select select "2"
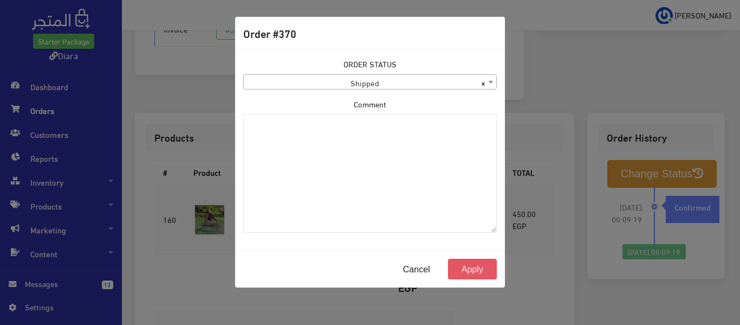
click at [472, 272] on button "Apply" at bounding box center [472, 269] width 49 height 21
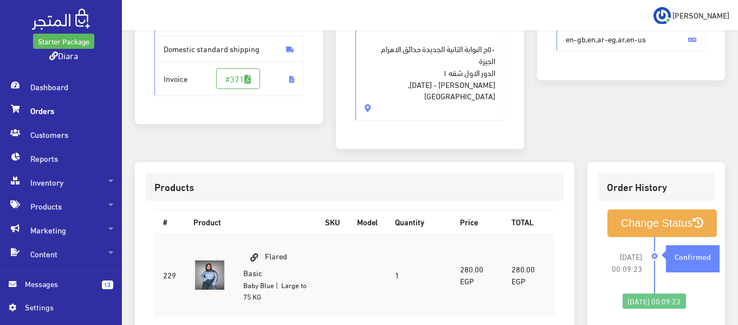
scroll to position [41, 0]
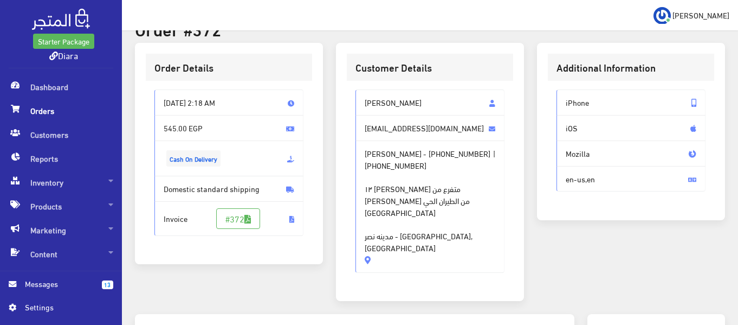
scroll to position [54, 0]
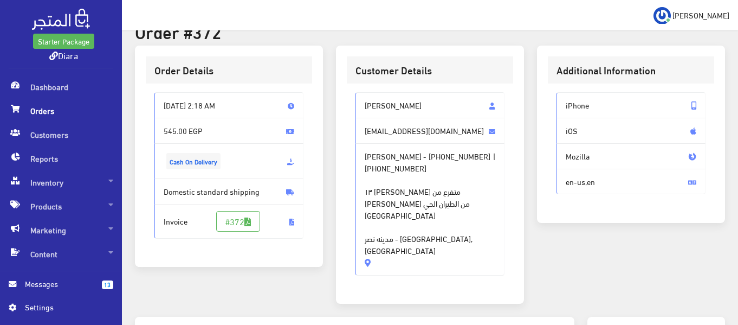
drag, startPoint x: 412, startPoint y: 220, endPoint x: 460, endPoint y: 176, distance: 65.6
click at [365, 89] on div "[PERSON_NAME] [EMAIL_ADDRESS][DOMAIN_NAME] Nijar Amr - [PHONE_NUMBER] | [PHONE_…" at bounding box center [430, 187] width 166 height 209
drag, startPoint x: 503, startPoint y: 227, endPoint x: 362, endPoint y: 96, distance: 192.5
click at [362, 96] on div "Nijar Amr nijaramr@gmail.com Nijar Amr - +201011480006 | +201011480006 ١٣ ابو ذ…" at bounding box center [430, 183] width 149 height 183
drag, startPoint x: 403, startPoint y: 230, endPoint x: 350, endPoint y: 99, distance: 141.3
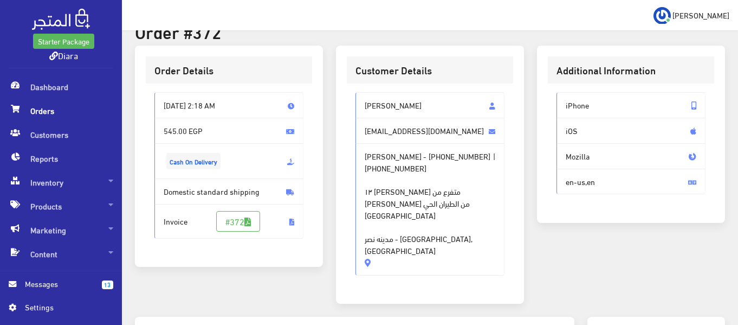
click at [350, 99] on div "Nijar Amr nijaramr@gmail.com Nijar Amr - +201011480006 | +201011480006 ١٣ ابو ذ…" at bounding box center [430, 187] width 166 height 209
copy div "Nijar Amr nijaramr@gmail.com Nijar Amr - +201011480006 | +201011480006 ١٣ ابو ذ…"
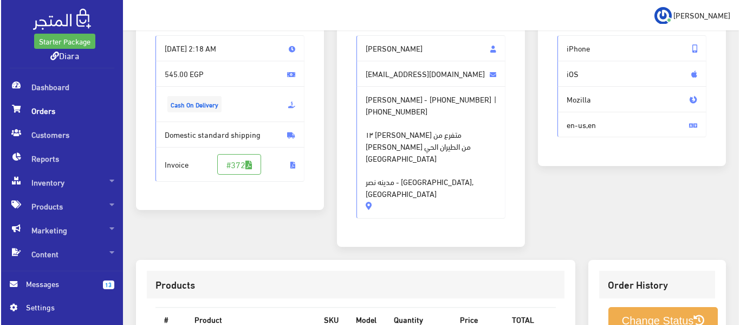
scroll to position [379, 0]
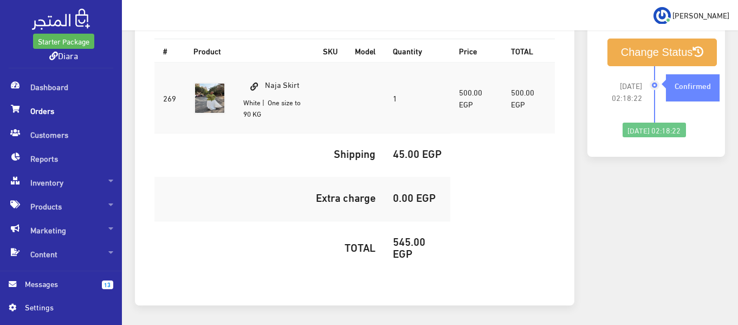
click at [400, 235] on h5 "545.00 EGP" at bounding box center [417, 247] width 49 height 24
copy h5 "545.00"
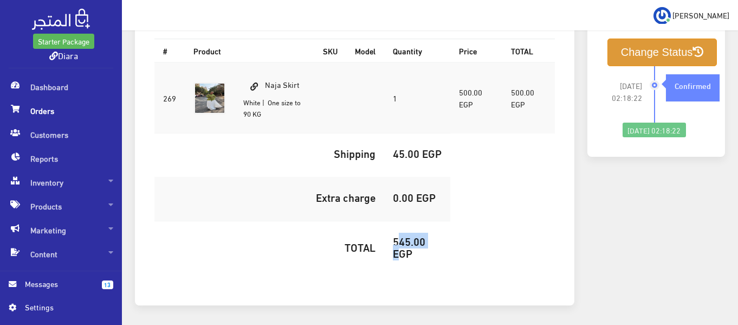
click at [677, 38] on button "Change Status" at bounding box center [663, 52] width 110 height 28
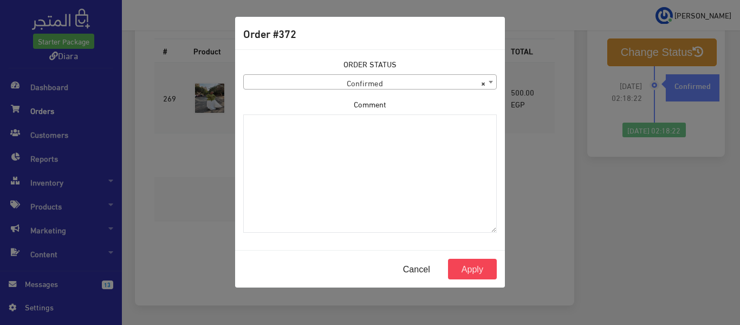
click at [308, 73] on div "ORDER STATUS Confirmed Shipped Canceled Delivered Denied Refused By Customer Pe…" at bounding box center [370, 73] width 254 height 31
click at [317, 82] on span "× Confirmed" at bounding box center [370, 82] width 253 height 15
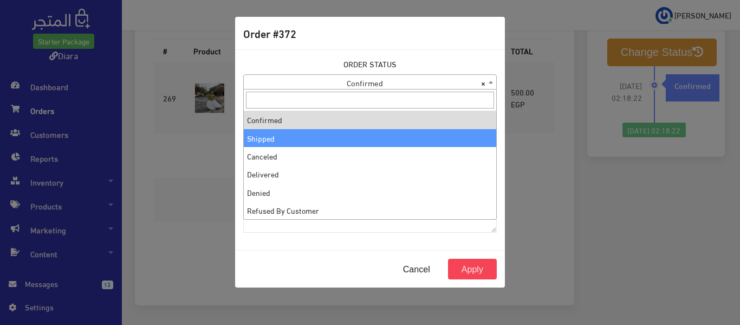
select select "2"
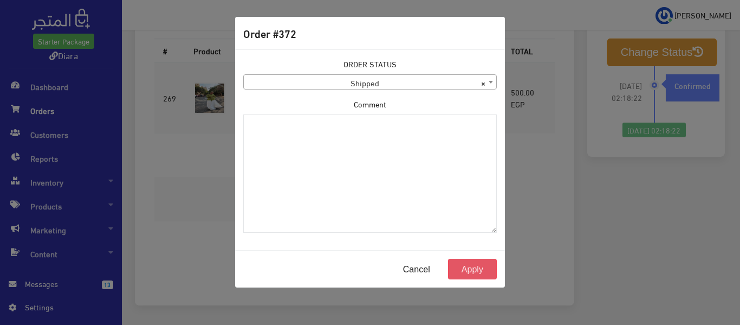
click at [473, 266] on button "Apply" at bounding box center [472, 269] width 49 height 21
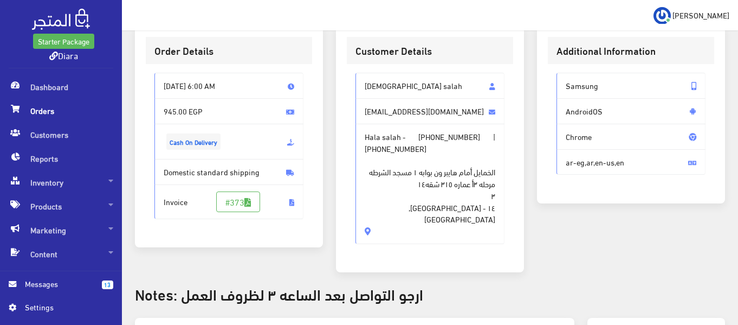
scroll to position [54, 0]
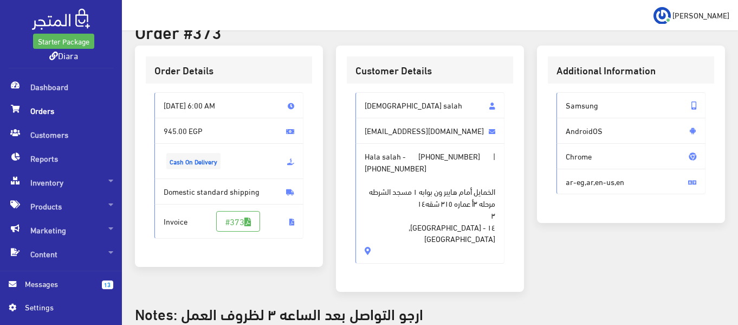
drag, startPoint x: 438, startPoint y: 224, endPoint x: 362, endPoint y: 92, distance: 152.5
click at [362, 92] on div "Hala salah red_rose201113@yahoo.com Hala salah - +201008208323 | +201008208323 …" at bounding box center [430, 181] width 166 height 197
copy div "Hala salah red_rose201113@yahoo.com Hala salah - +201008208323 | +201008208323 …"
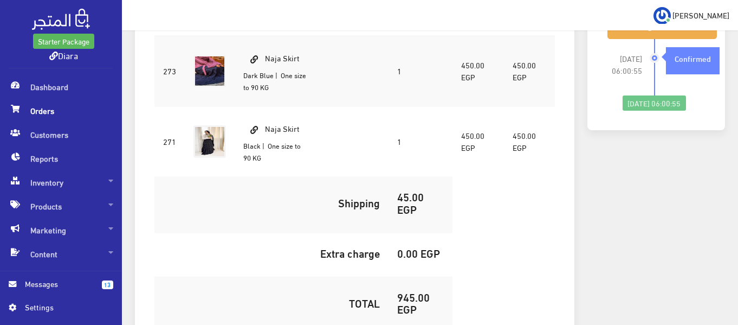
scroll to position [488, 0]
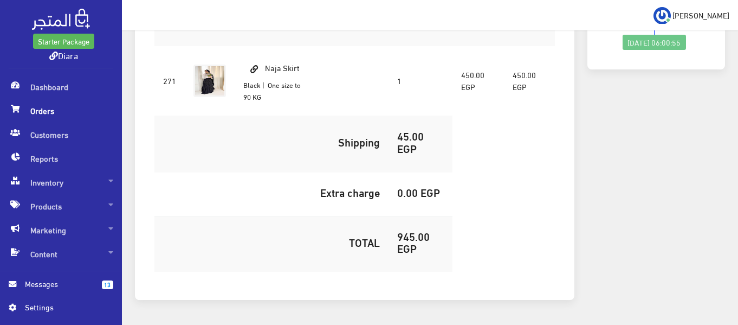
click at [410, 230] on h5 "945.00 EGP" at bounding box center [420, 242] width 47 height 24
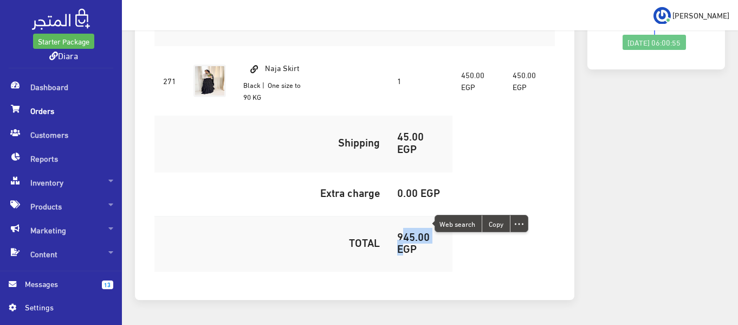
copy h5 "945.00"
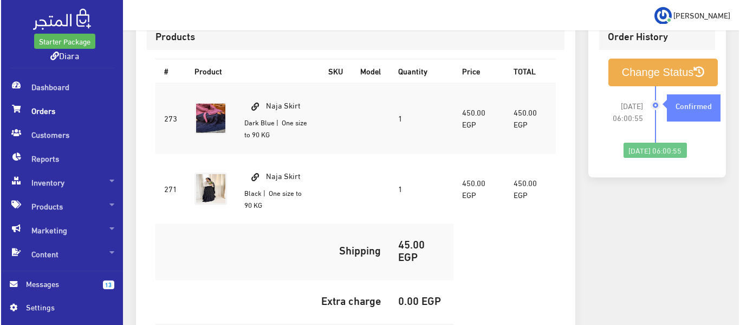
scroll to position [379, 0]
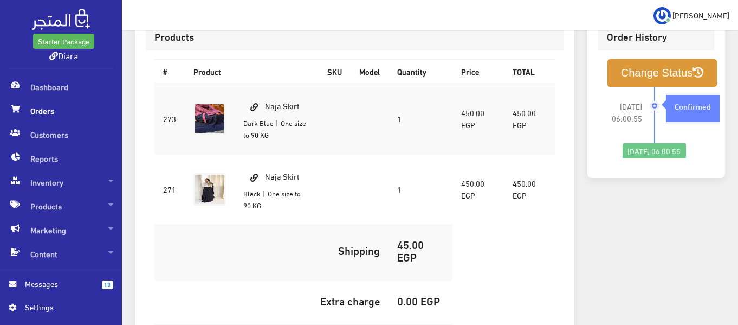
click at [630, 71] on button "Change Status" at bounding box center [663, 73] width 110 height 28
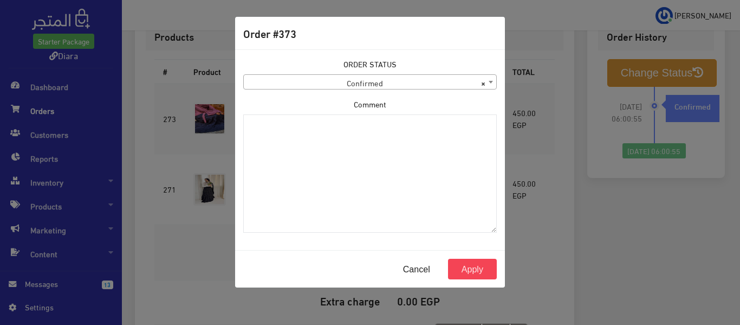
click at [351, 75] on span "× Confirmed" at bounding box center [370, 82] width 253 height 15
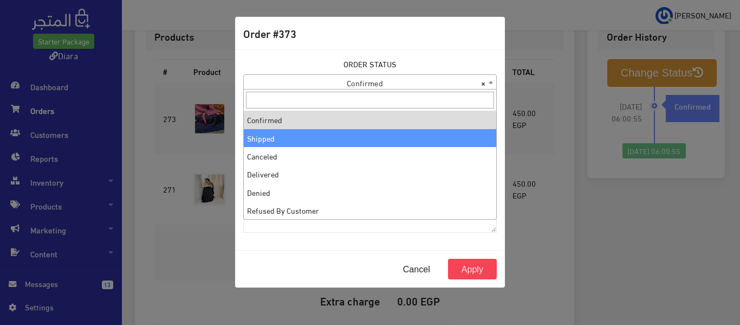
select select "2"
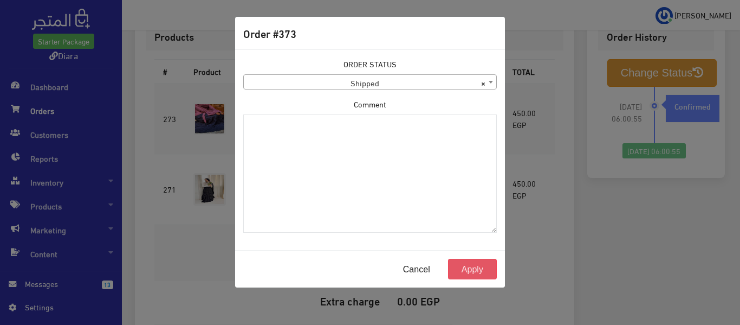
click at [468, 266] on button "Apply" at bounding box center [472, 269] width 49 height 21
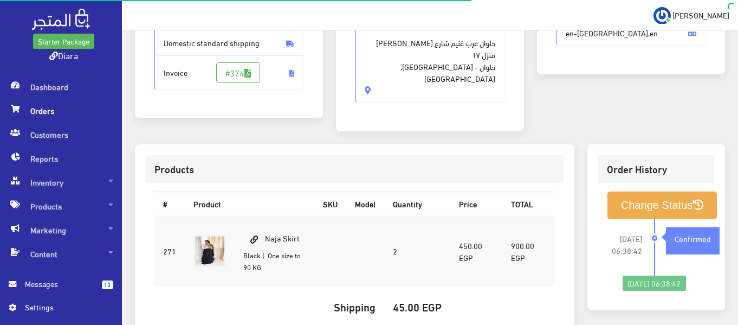
scroll to position [108, 0]
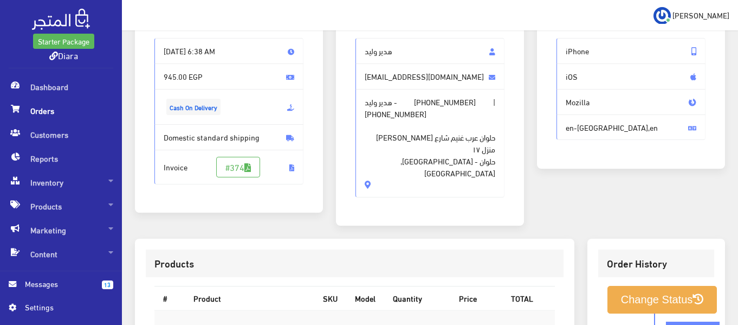
drag, startPoint x: 408, startPoint y: 126, endPoint x: 392, endPoint y: 55, distance: 72.1
click at [392, 55] on div "هدير وليد [EMAIL_ADDRESS][DOMAIN_NAME] [PERSON_NAME] - [PHONE_NUMBER] | [PHONE_…" at bounding box center [430, 117] width 149 height 159
click at [396, 51] on span "هدير وليد" at bounding box center [430, 51] width 149 height 26
drag, startPoint x: 396, startPoint y: 51, endPoint x: 420, endPoint y: 187, distance: 138.2
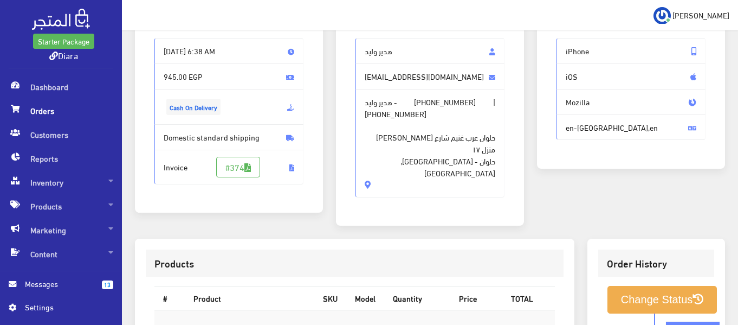
click at [420, 187] on div "هدير وليد [EMAIL_ADDRESS][DOMAIN_NAME] [PERSON_NAME] - [PHONE_NUMBER] | [PHONE_…" at bounding box center [430, 121] width 166 height 185
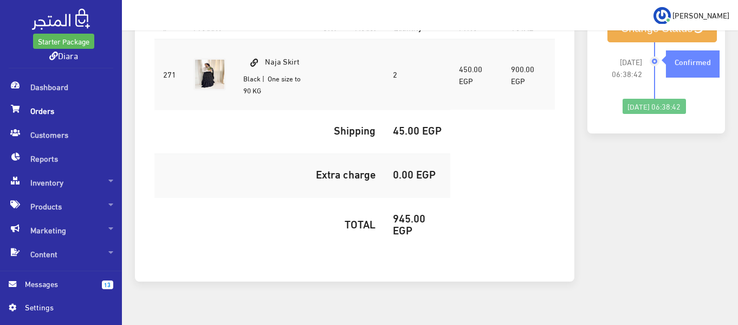
click at [410, 222] on h5 "945.00 EGP" at bounding box center [417, 223] width 49 height 24
copy h5 "945.00"
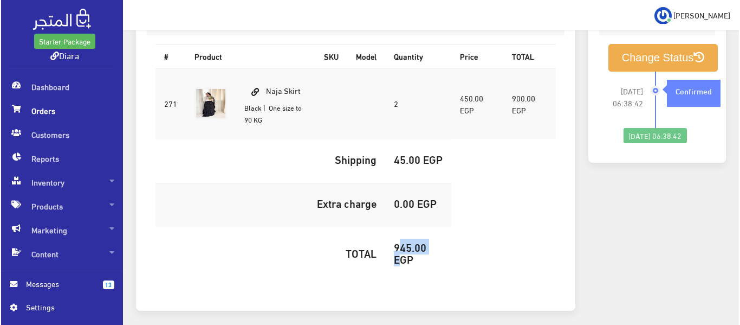
scroll to position [325, 0]
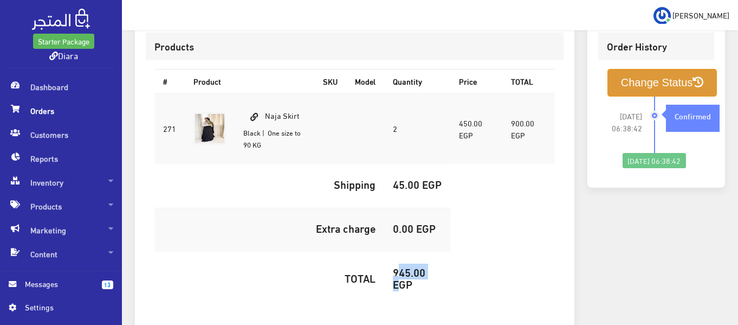
click at [662, 77] on button "Change Status" at bounding box center [663, 83] width 110 height 28
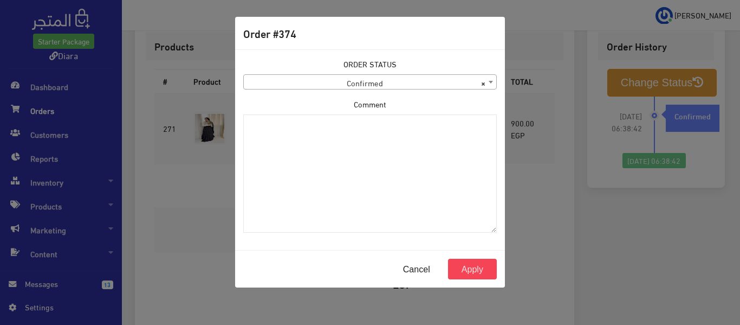
click at [323, 78] on span "× Confirmed" at bounding box center [370, 82] width 253 height 15
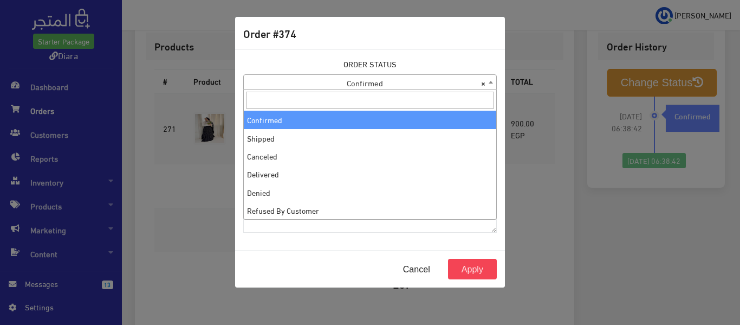
select select "2"
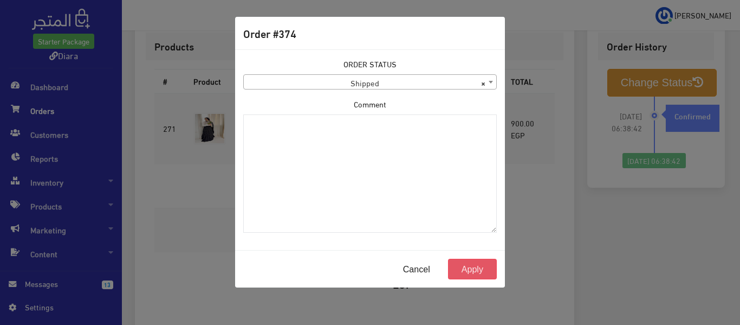
click at [456, 265] on button "Apply" at bounding box center [472, 269] width 49 height 21
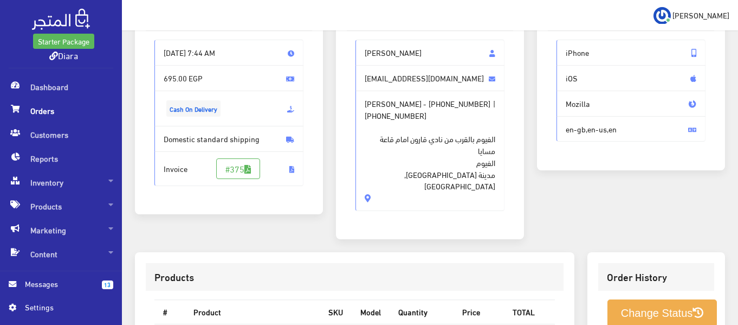
scroll to position [54, 0]
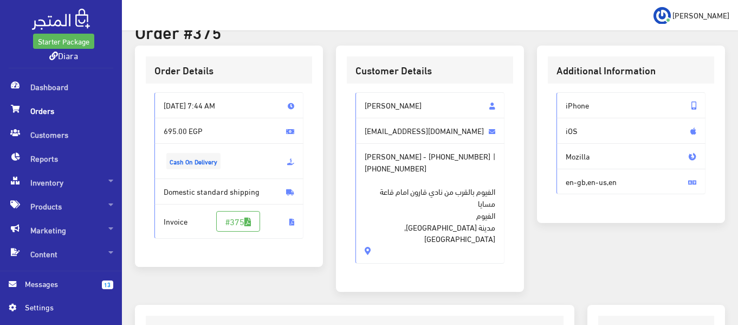
drag, startPoint x: 398, startPoint y: 223, endPoint x: 366, endPoint y: 87, distance: 139.6
click at [366, 87] on div "[PERSON_NAME] [EMAIL_ADDRESS][DOMAIN_NAME] [PERSON_NAME] - [PHONE_NUMBER] | [PH…" at bounding box center [430, 181] width 166 height 197
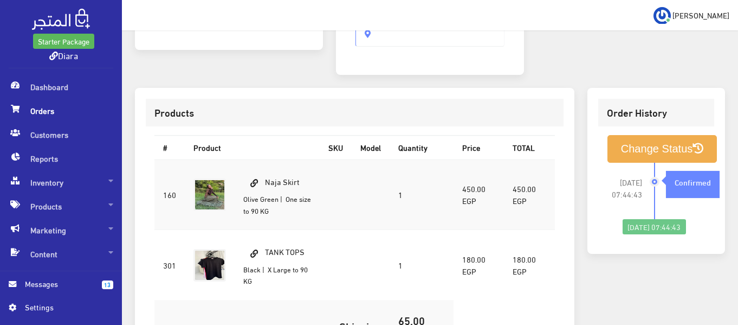
drag, startPoint x: 280, startPoint y: 188, endPoint x: 269, endPoint y: 165, distance: 25.7
click at [269, 165] on td "Naja Skirt [PERSON_NAME] | One size to 90 KG" at bounding box center [277, 194] width 85 height 70
copy td "Naja Skirt Olive Green"
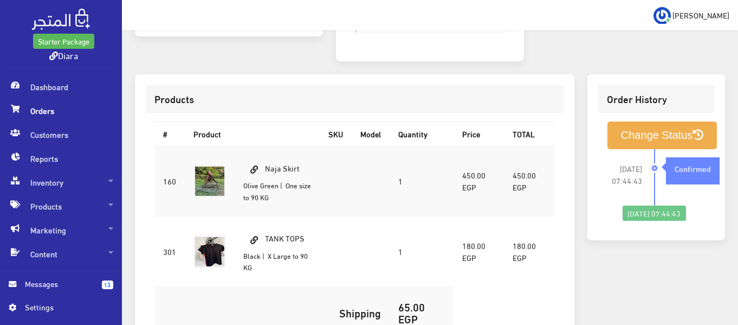
scroll to position [325, 0]
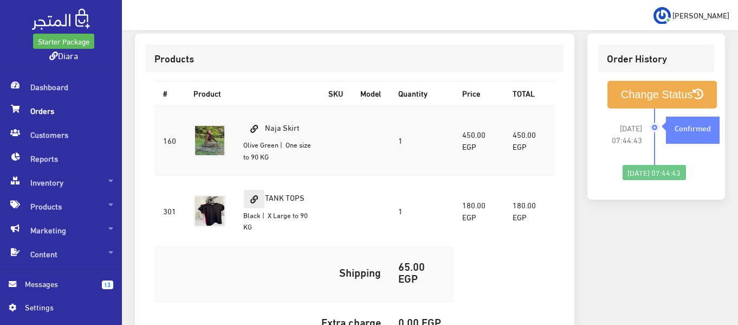
drag, startPoint x: 301, startPoint y: 201, endPoint x: 256, endPoint y: 183, distance: 49.1
click at [256, 183] on td "TANK TOPS Black | X Large to 90 KG" at bounding box center [277, 211] width 85 height 70
copy td "TANK TOPS Black | X Large to 90"
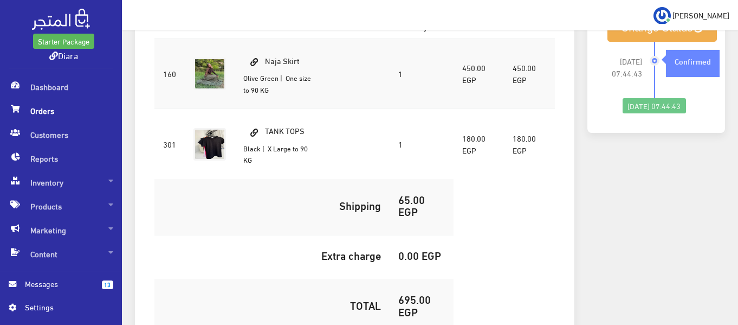
scroll to position [479, 0]
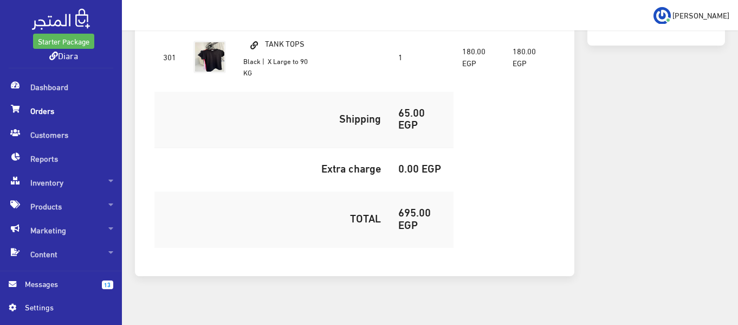
click at [413, 205] on h5 "695.00 EGP" at bounding box center [421, 217] width 47 height 24
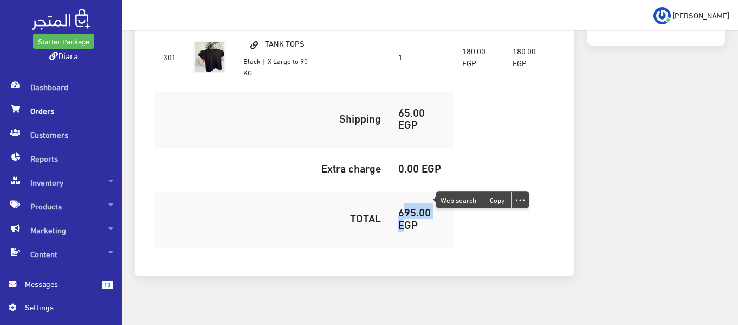
copy h5 "695.00"
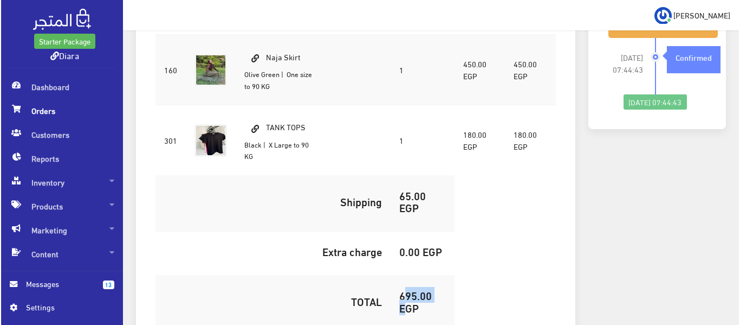
scroll to position [262, 0]
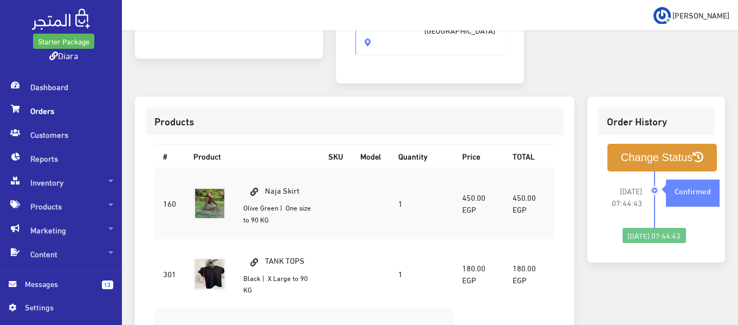
click at [646, 148] on button "Change Status" at bounding box center [663, 158] width 110 height 28
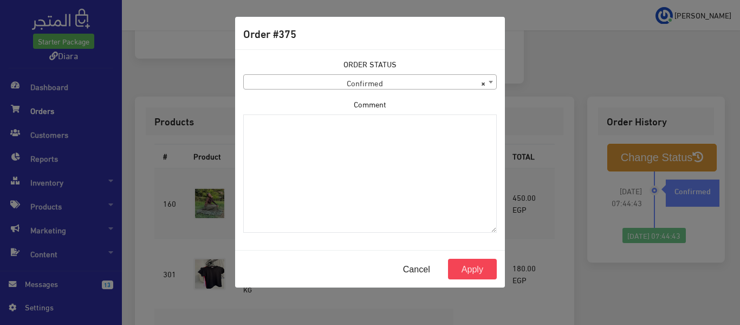
click at [438, 81] on span "× Confirmed" at bounding box center [370, 82] width 253 height 15
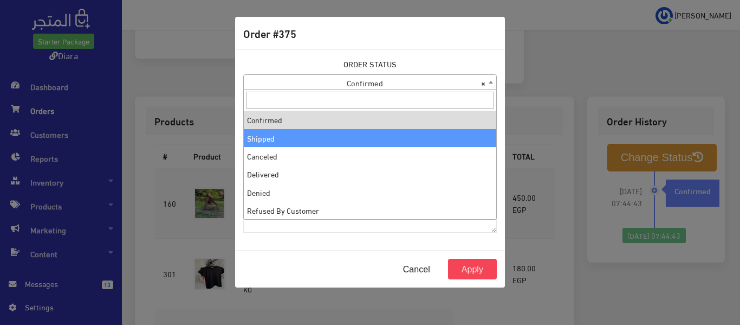
select select "2"
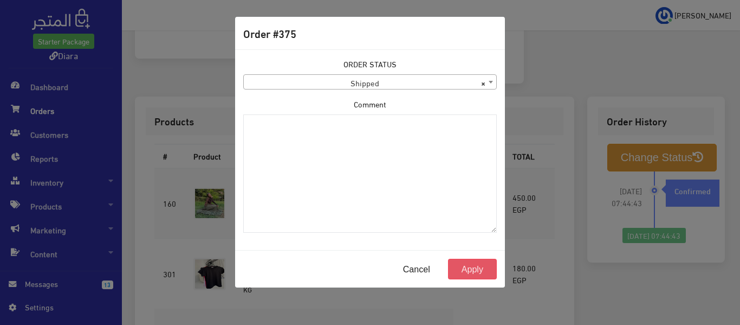
click at [492, 266] on button "Apply" at bounding box center [472, 269] width 49 height 21
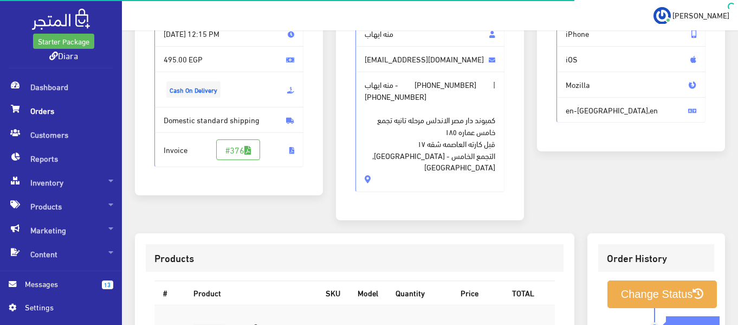
scroll to position [108, 0]
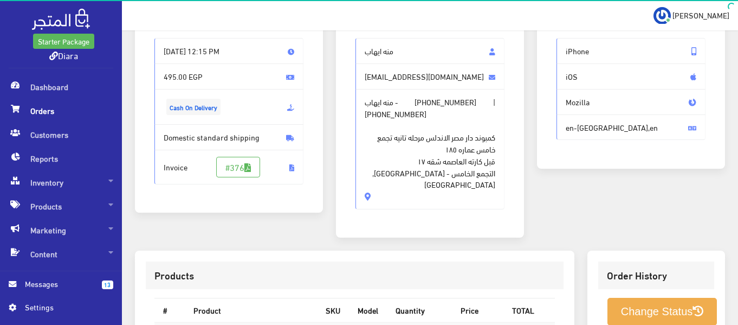
drag, startPoint x: 392, startPoint y: 123, endPoint x: 392, endPoint y: 52, distance: 71.0
click at [392, 52] on div "منه ايهاب mennawisime@gmail.com منه ايهاب - +201109053616 | +201554287529 كمبون…" at bounding box center [430, 123] width 149 height 171
click at [392, 52] on span "منه ايهاب" at bounding box center [430, 51] width 149 height 26
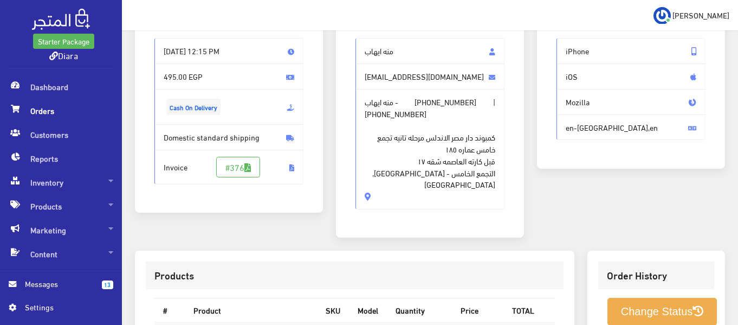
click at [392, 52] on span "منه ايهاب" at bounding box center [430, 51] width 149 height 26
drag, startPoint x: 392, startPoint y: 52, endPoint x: 396, endPoint y: 183, distance: 130.7
click at [396, 183] on div "منه ايهاب mennawisime@gmail.com منه ايهاب - +201109053616 | +201554287529 كمبون…" at bounding box center [430, 123] width 149 height 171
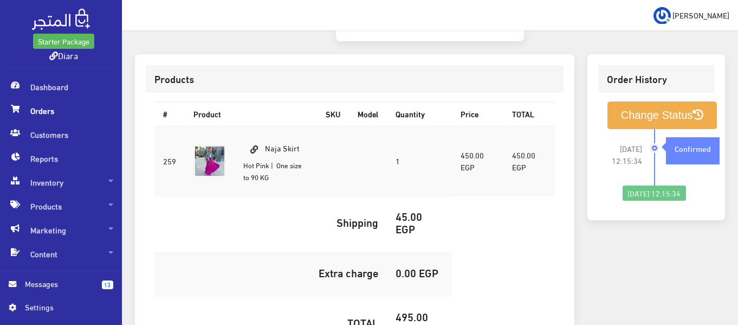
scroll to position [300, 0]
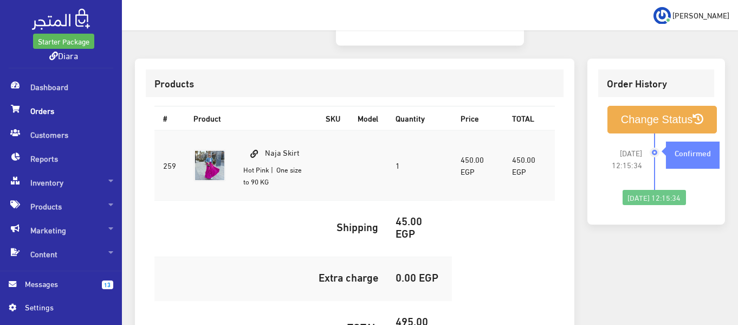
drag, startPoint x: 271, startPoint y: 159, endPoint x: 267, endPoint y: 146, distance: 14.2
click at [267, 146] on td "Naja Skirt Hot Pink | One size to 90 KG" at bounding box center [276, 165] width 82 height 70
copy td "Naja Skirt Hot Pink"
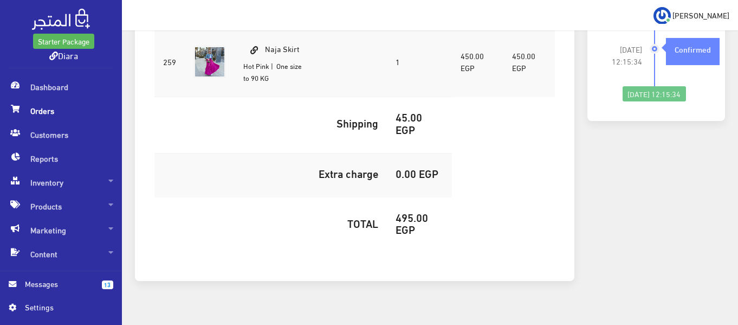
scroll to position [409, 0]
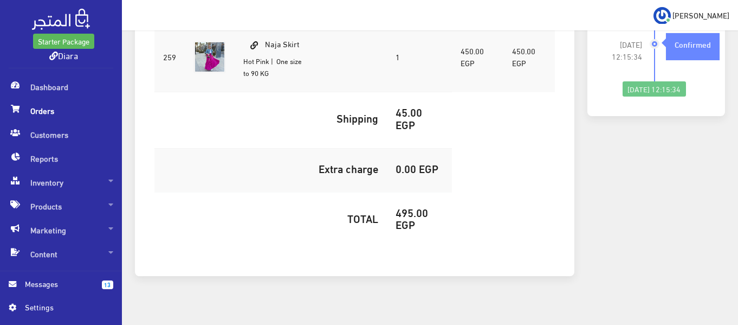
click at [423, 206] on h5 "495.00 EGP" at bounding box center [420, 218] width 48 height 24
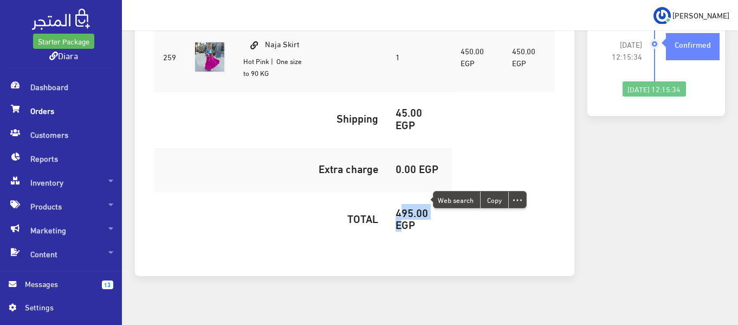
copy h5 "495.00"
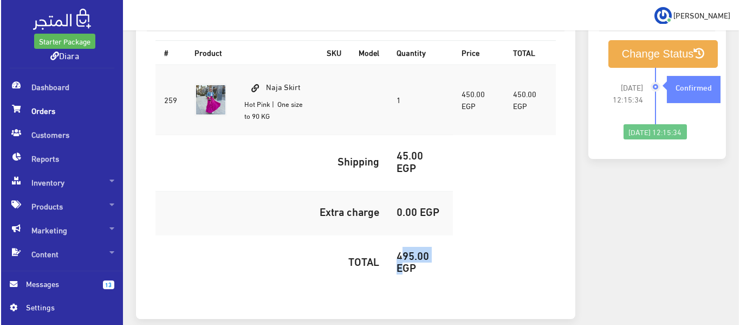
scroll to position [300, 0]
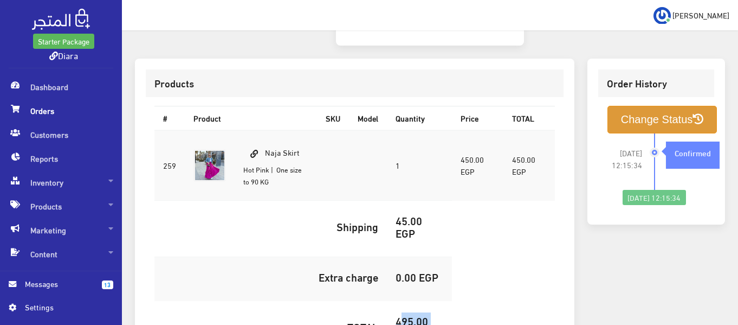
click at [654, 106] on button "Change Status" at bounding box center [663, 120] width 110 height 28
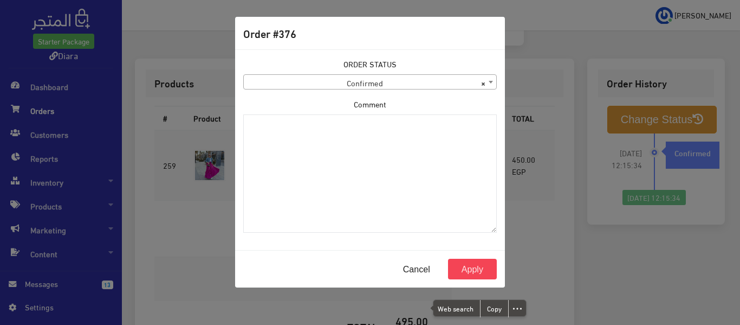
click at [375, 90] on div "ORDER STATUS Confirmed Shipped Canceled Delivered Denied Refused By Customer Pe…" at bounding box center [370, 149] width 267 height 183
click at [383, 85] on span "× Confirmed" at bounding box center [370, 82] width 253 height 15
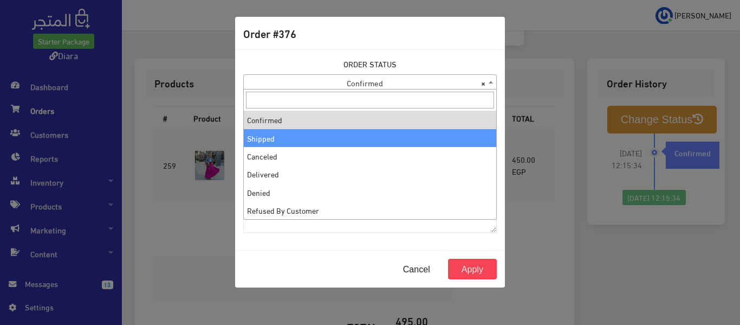
select select "2"
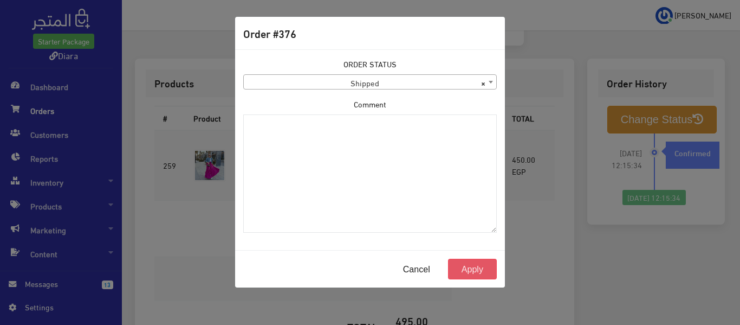
click at [485, 272] on button "Apply" at bounding box center [472, 269] width 49 height 21
